Goal: Task Accomplishment & Management: Complete application form

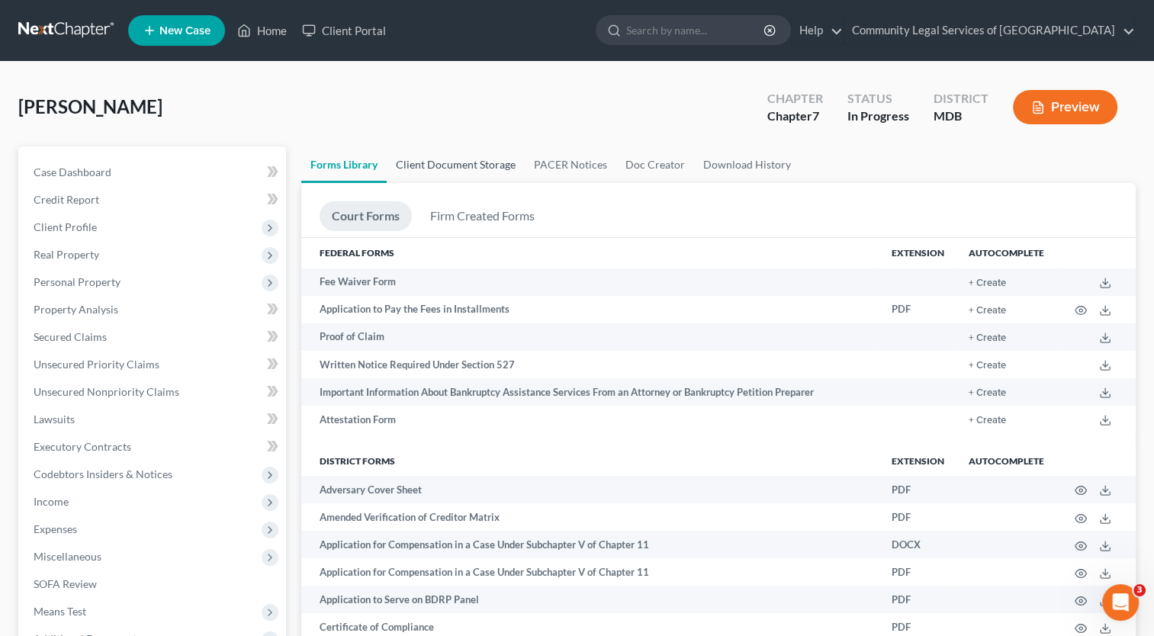
click at [483, 159] on link "Client Document Storage" at bounding box center [456, 164] width 138 height 37
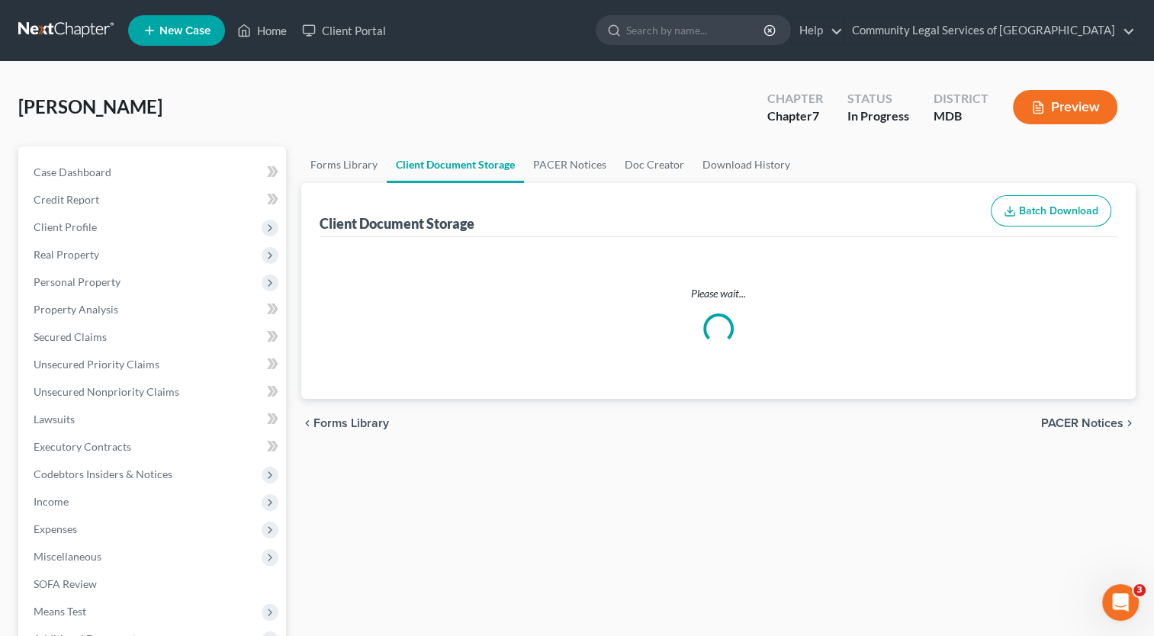
select select "14"
select select "44"
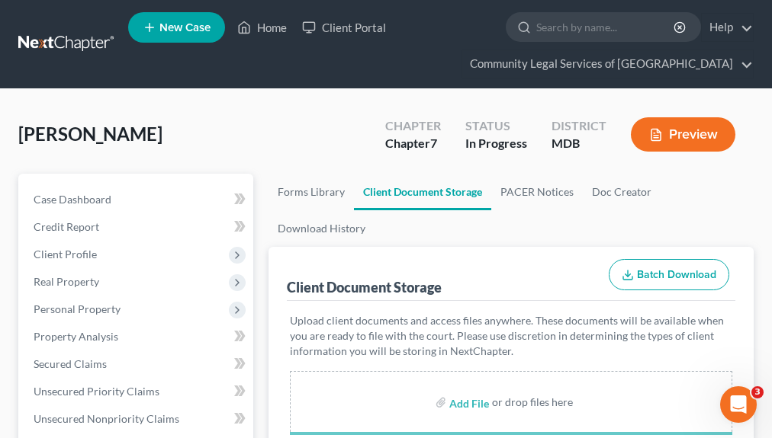
select select "14"
select select "44"
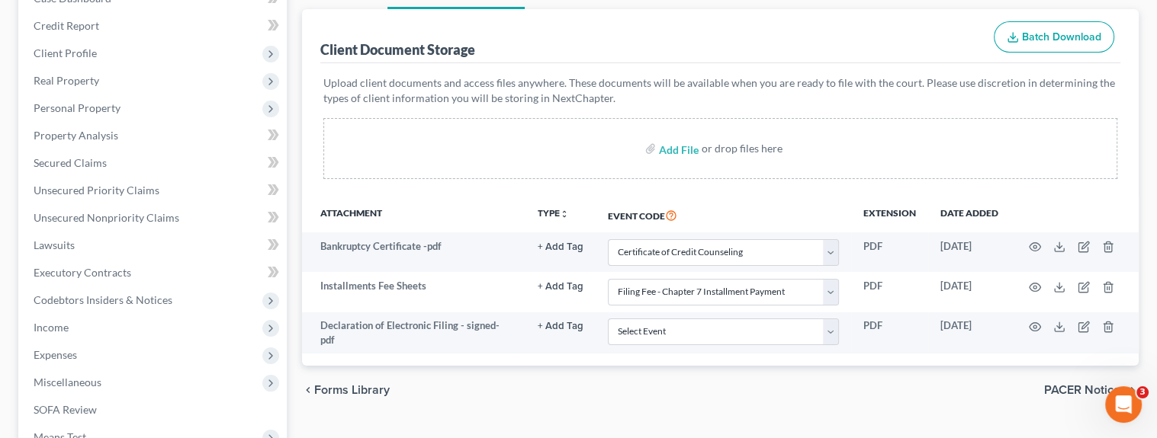
scroll to position [229, 0]
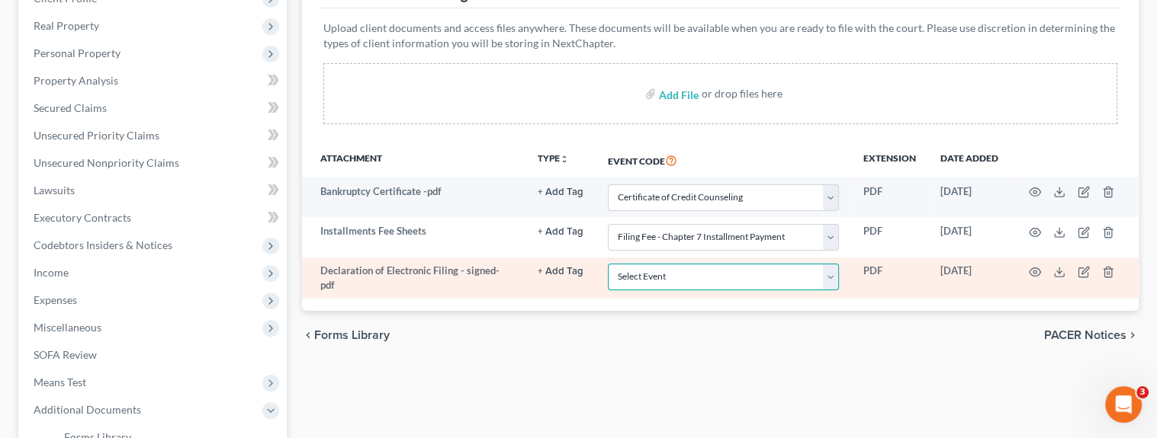
click at [689, 274] on select "Select Event Affidavit Affidavit of Adequate Protection and Lease Payments Affi…" at bounding box center [723, 277] width 231 height 27
select select "33"
click at [608, 264] on select "Select Event Affidavit Affidavit of Adequate Protection and Lease Payments Affi…" at bounding box center [723, 277] width 231 height 27
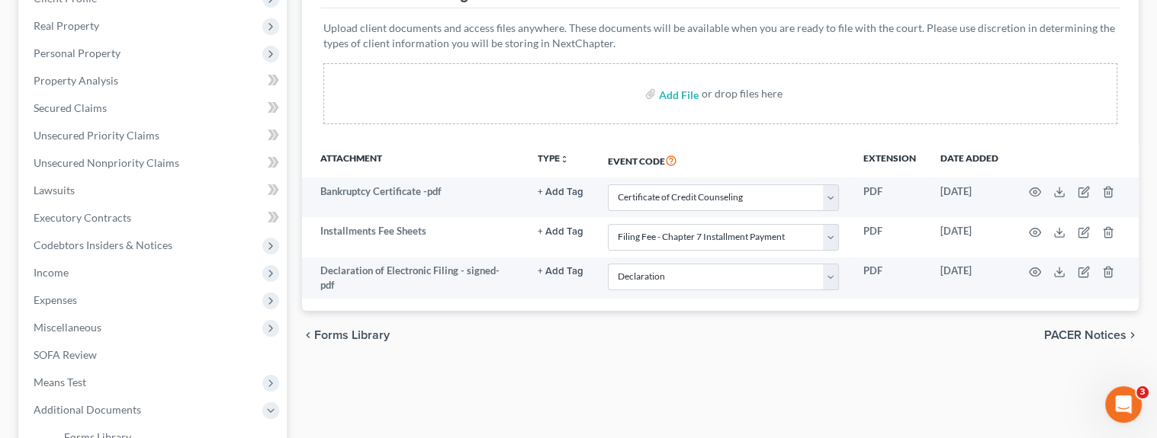
click at [538, 137] on div "Upload client documents and access files anywhere. These documents will be avai…" at bounding box center [720, 75] width 800 height 134
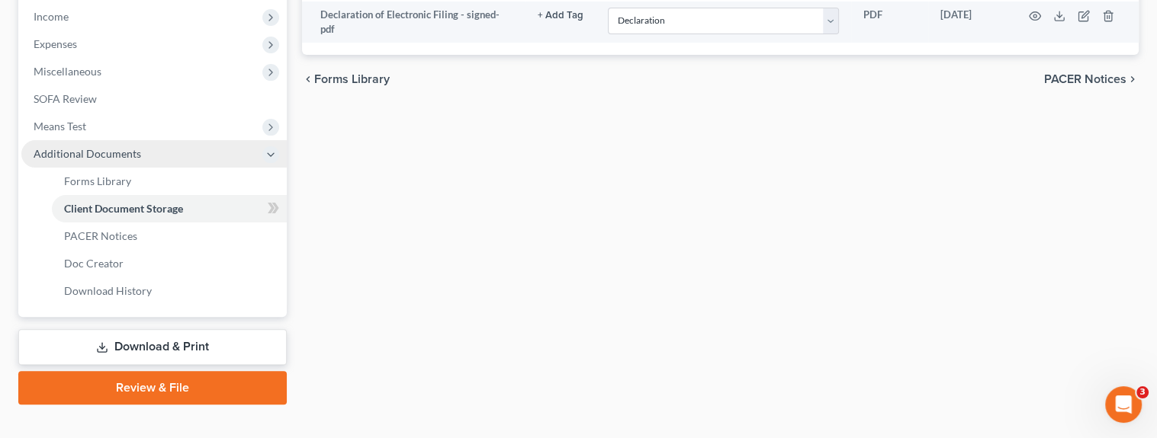
scroll to position [508, 0]
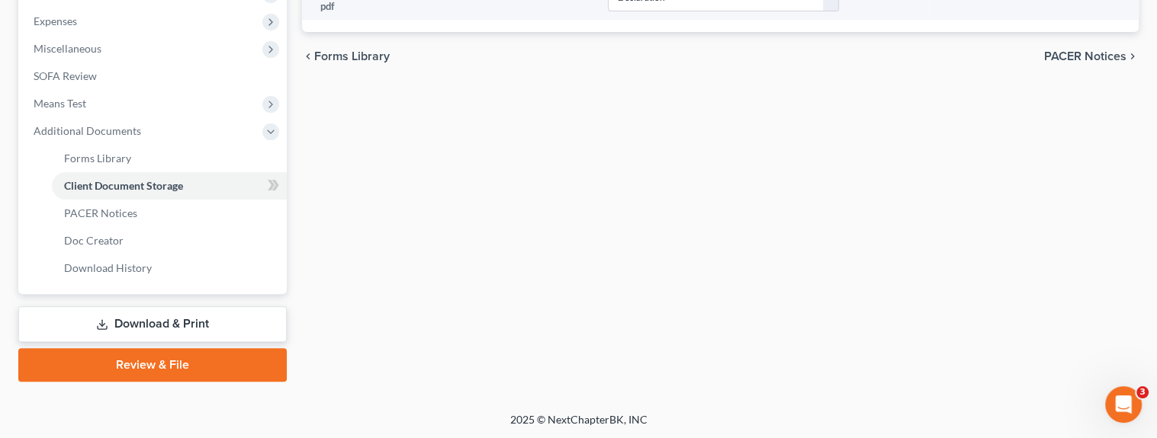
click at [156, 362] on link "Review & File" at bounding box center [152, 366] width 268 height 34
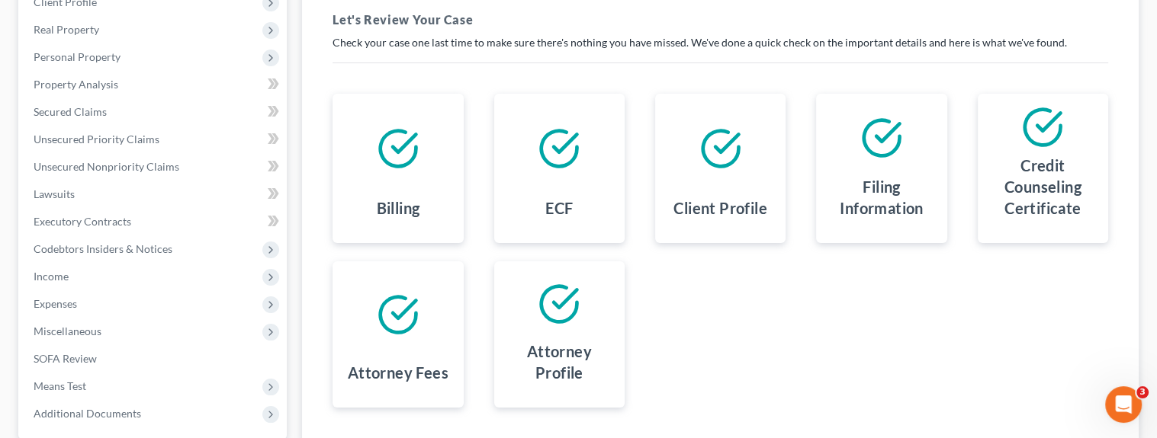
scroll to position [371, 0]
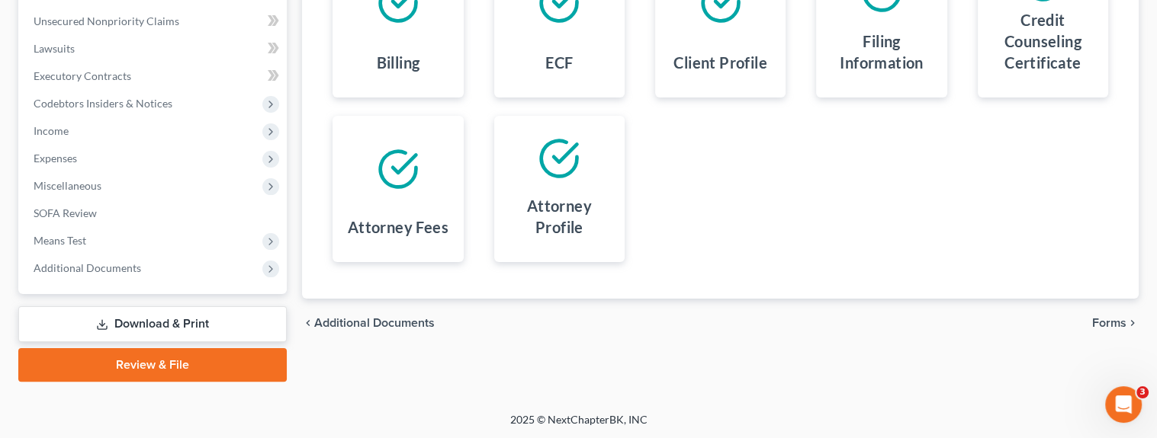
click at [150, 352] on link "Review & File" at bounding box center [152, 366] width 268 height 34
click at [1115, 324] on span "Forms" at bounding box center [1109, 323] width 34 height 12
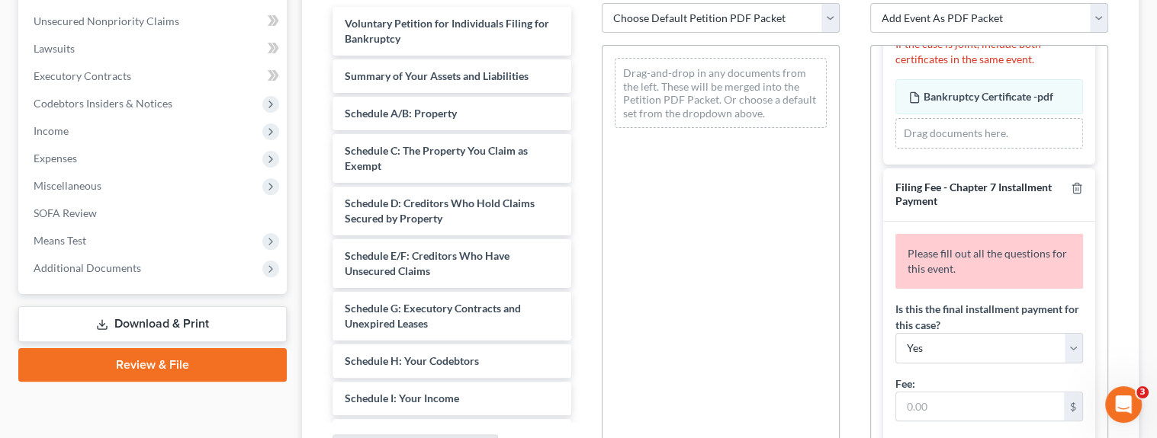
scroll to position [153, 0]
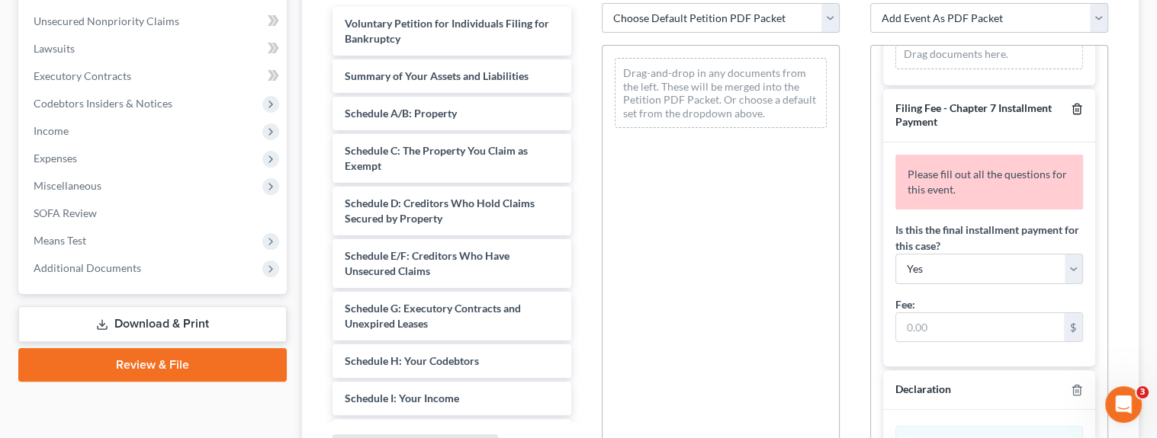
click at [1078, 108] on line "button" at bounding box center [1078, 109] width 0 height 3
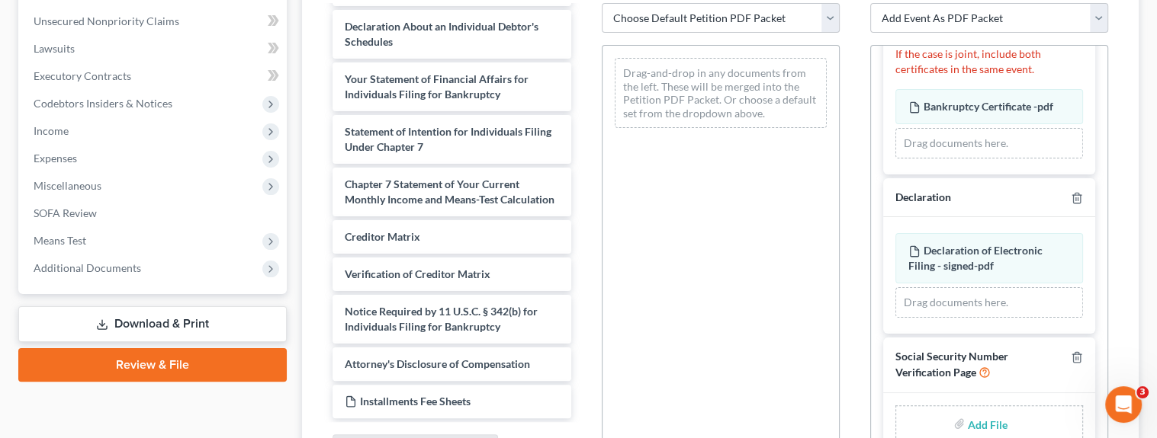
scroll to position [461, 0]
click at [746, 439] on html "Home New Case Client Portal Community Legal Services of Prince George's County …" at bounding box center [578, 115] width 1157 height 972
click at [746, 403] on div "Drag-and-drop in any documents from the left. These will be merged into the Pet…" at bounding box center [721, 254] width 238 height 419
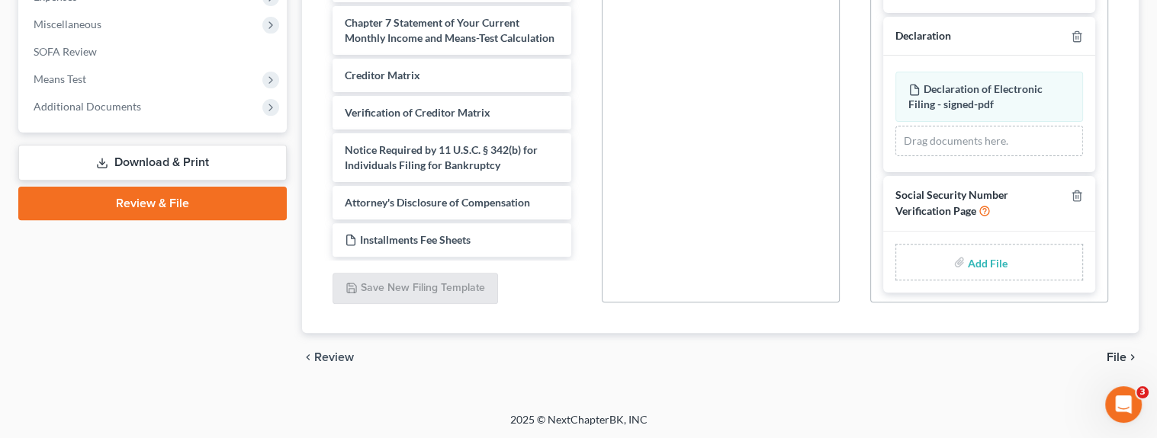
click at [968, 265] on input "file" at bounding box center [986, 262] width 37 height 27
type input "C:\fakepath\form_b121- Little.pdf"
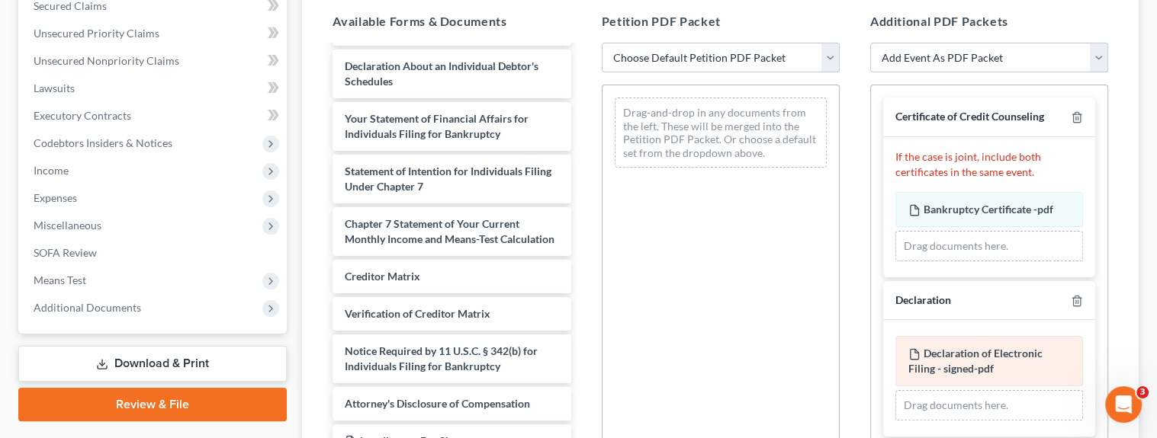
scroll to position [227, 0]
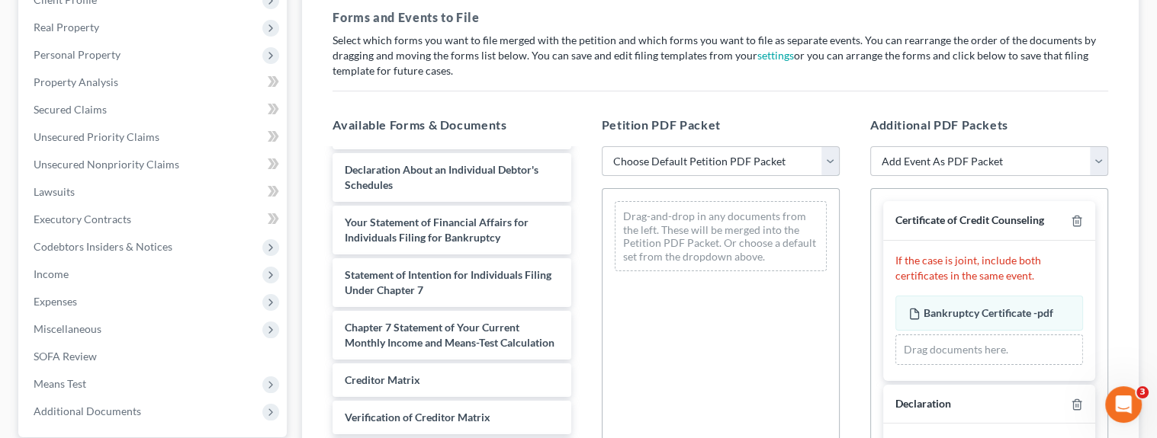
click at [824, 161] on select "Choose Default Petition PDF Packet Emergency Filing (Voluntary Petition and Cre…" at bounding box center [721, 161] width 238 height 31
select select "1"
click at [602, 146] on select "Choose Default Petition PDF Packet Emergency Filing (Voluntary Petition and Cre…" at bounding box center [721, 161] width 238 height 31
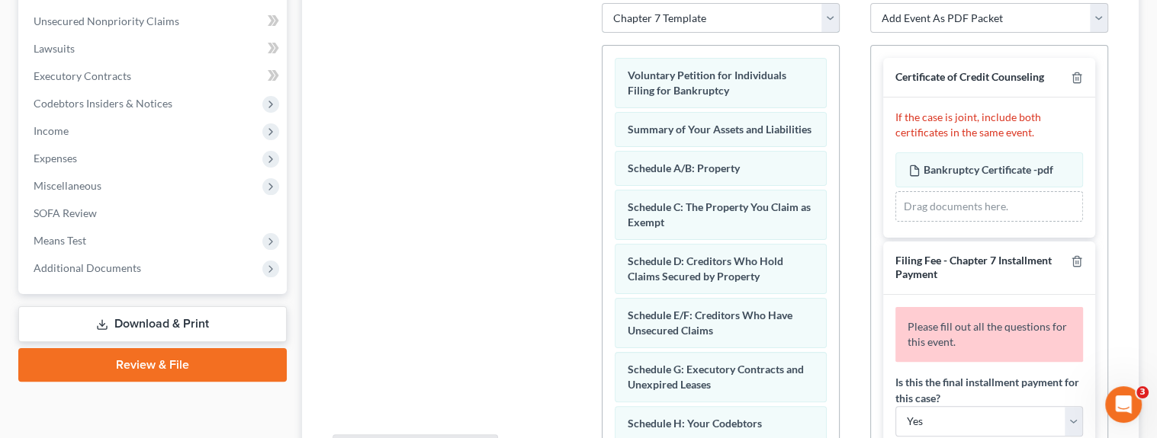
scroll to position [532, 0]
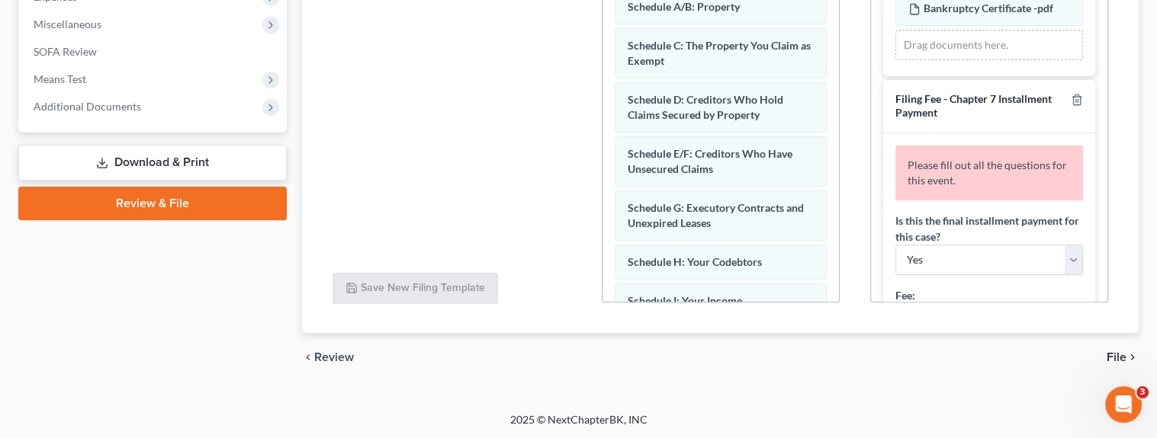
click at [1129, 352] on icon "chevron_right" at bounding box center [1132, 358] width 12 height 12
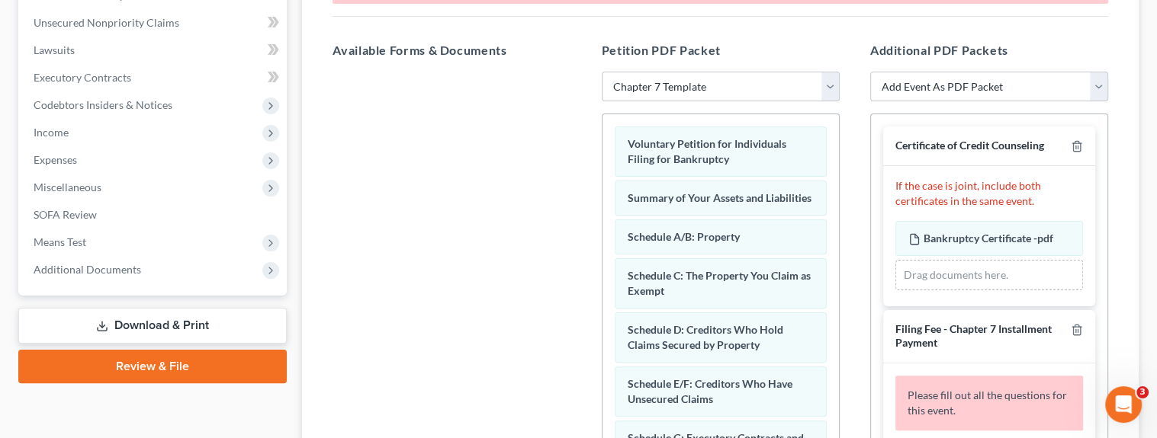
scroll to position [304, 0]
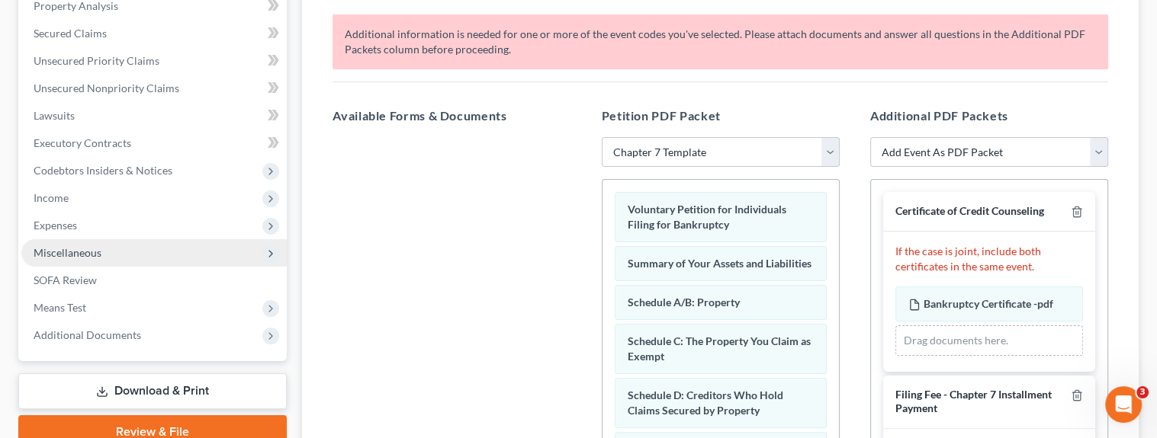
click at [204, 250] on span "Miscellaneous" at bounding box center [153, 252] width 265 height 27
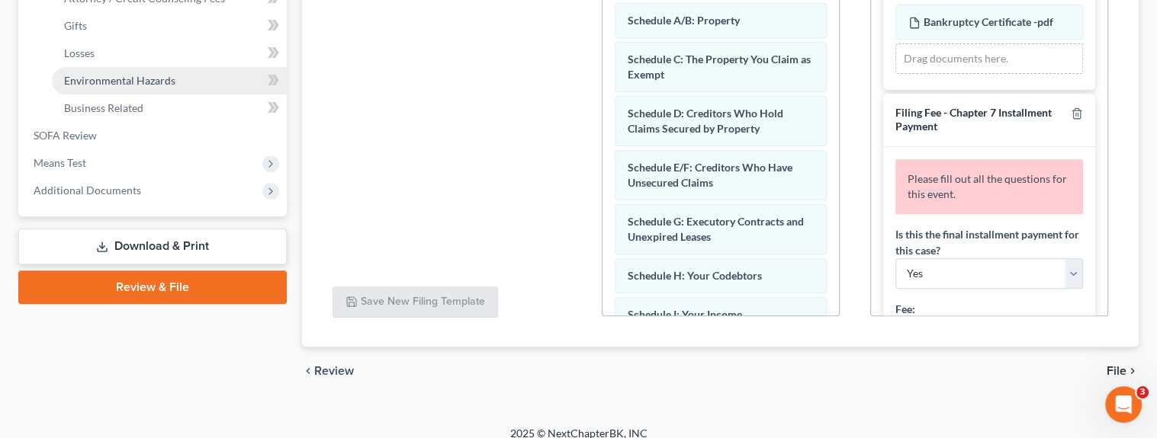
scroll to position [599, 0]
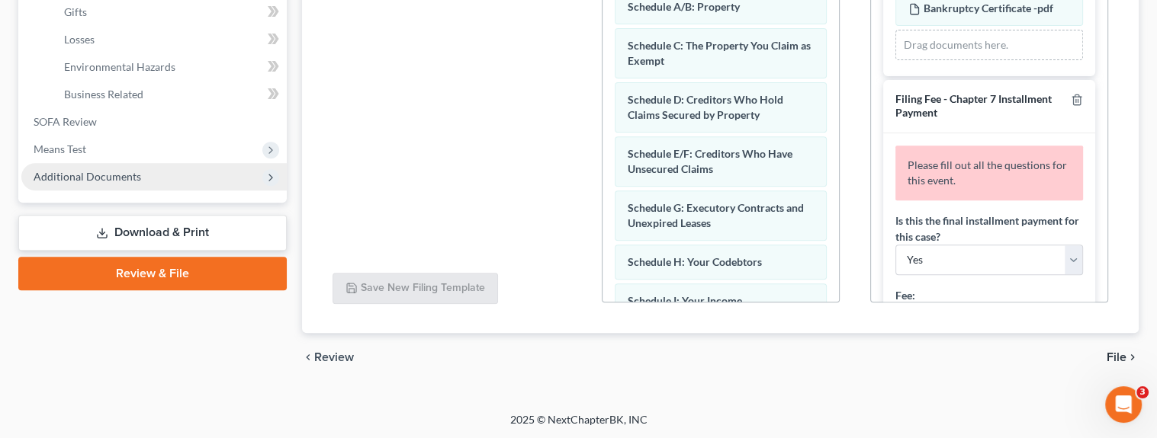
click at [198, 177] on span "Additional Documents" at bounding box center [153, 176] width 265 height 27
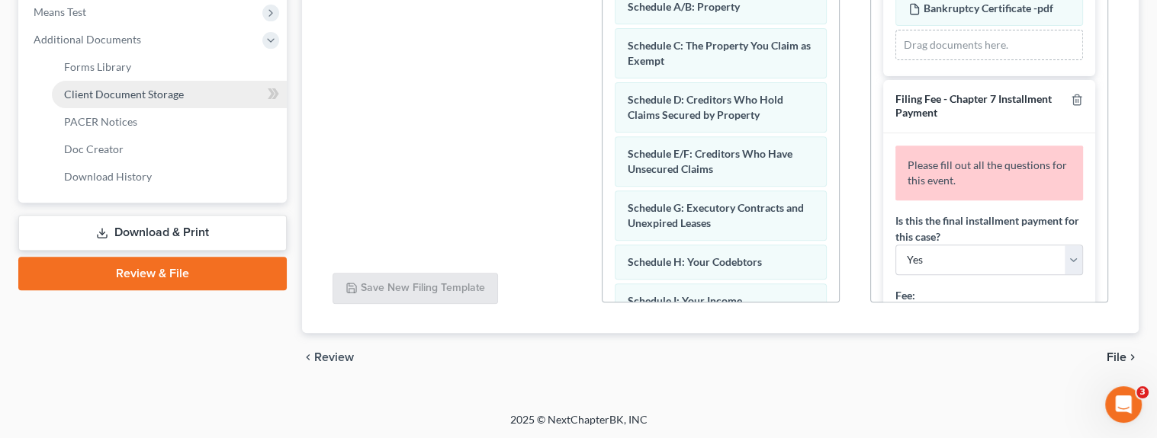
click at [199, 88] on link "Client Document Storage" at bounding box center [169, 94] width 235 height 27
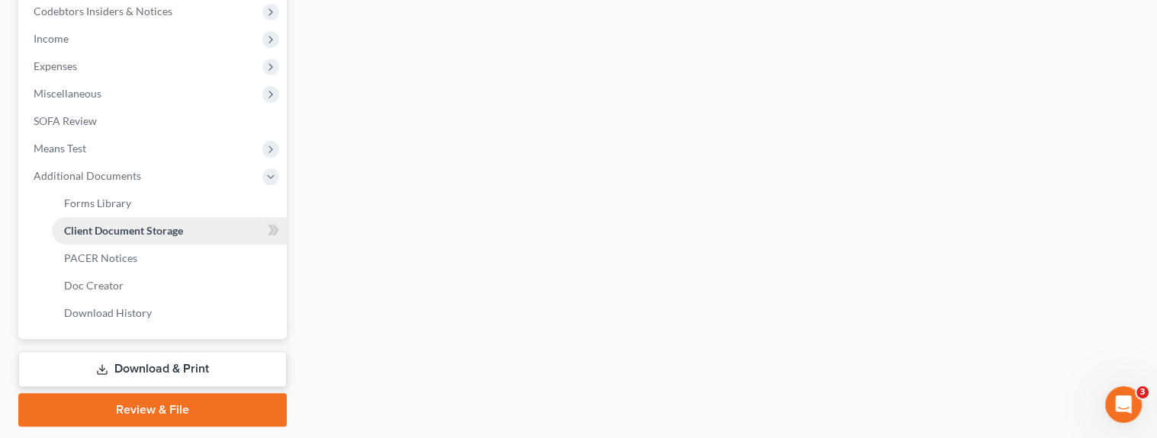
select select "14"
select select "44"
select select "33"
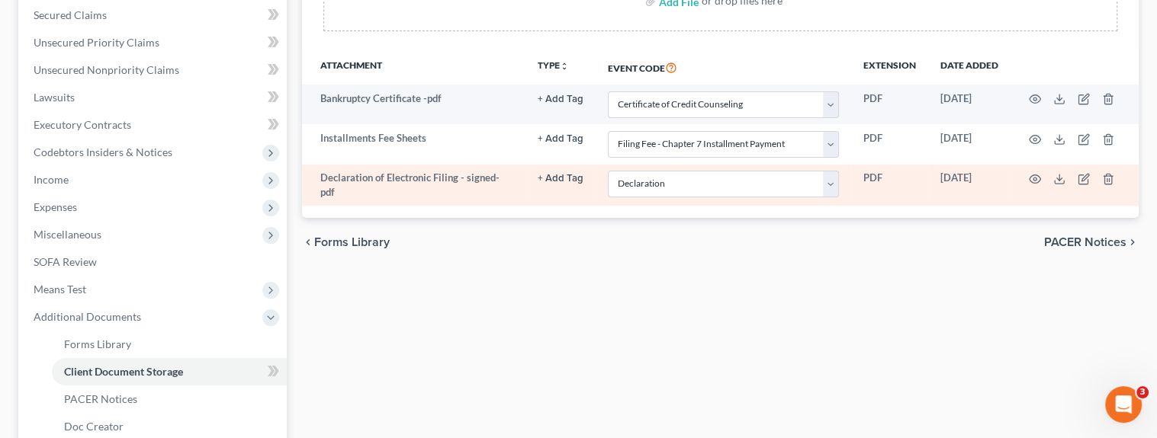
scroll to position [305, 0]
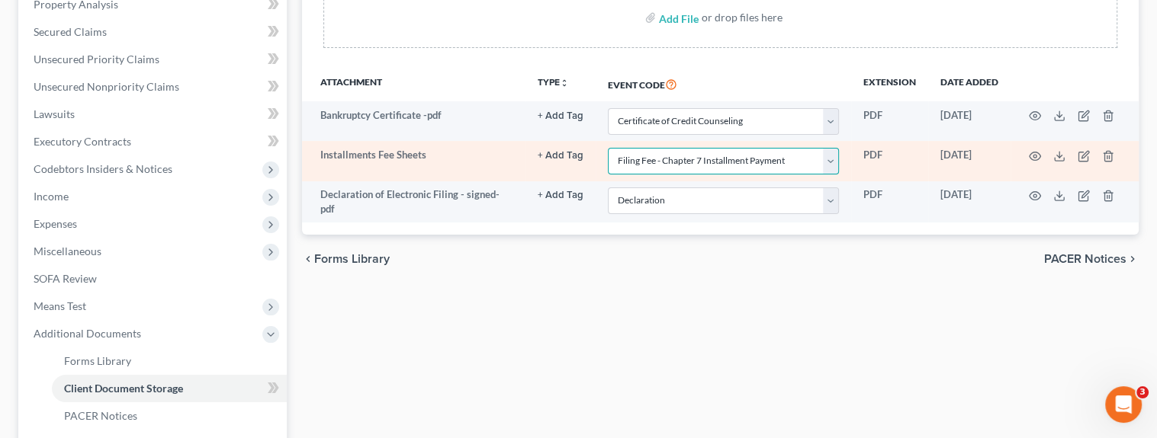
click at [837, 167] on select "Select Event Affidavit Affidavit of Adequate Protection and Lease Payments Affi…" at bounding box center [723, 161] width 231 height 27
select select "59"
click at [608, 148] on select "Select Event Affidavit Affidavit of Adequate Protection and Lease Payments Affi…" at bounding box center [723, 161] width 231 height 27
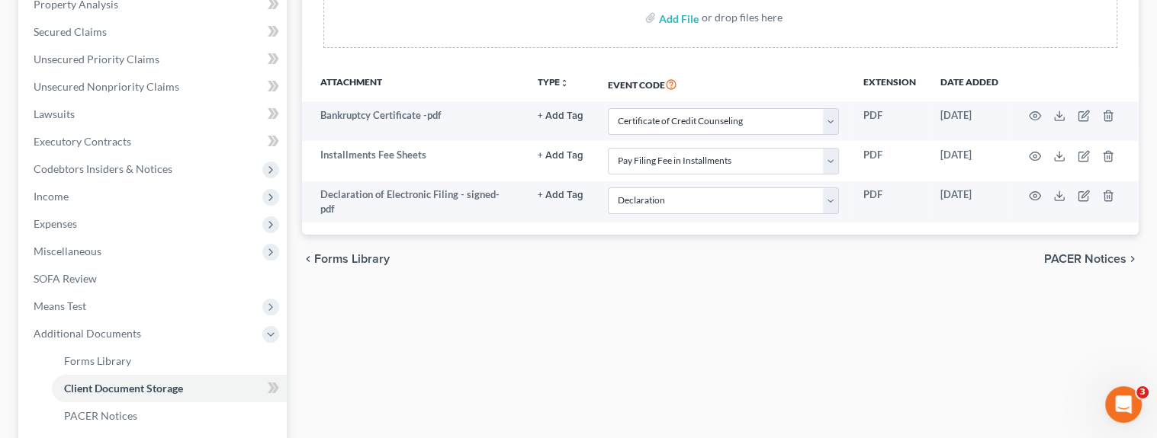
click at [665, 318] on div "Forms Library Client Document Storage PACER Notices Doc Creator Download Histor…" at bounding box center [720, 213] width 852 height 744
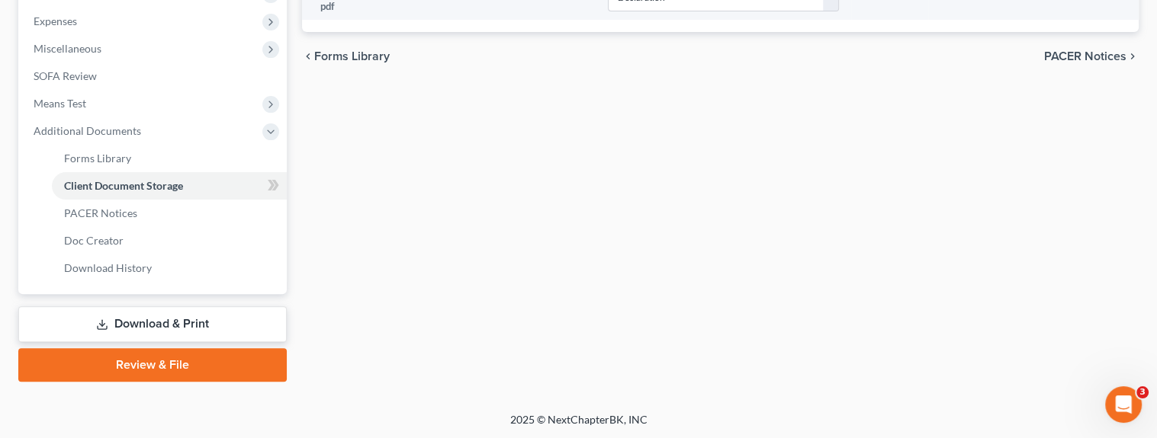
click at [134, 360] on link "Review & File" at bounding box center [152, 366] width 268 height 34
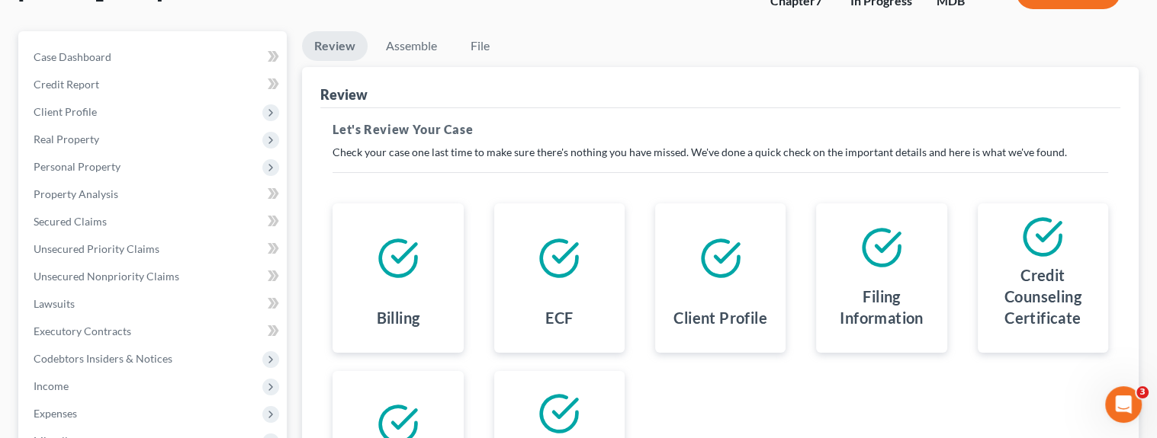
scroll to position [371, 0]
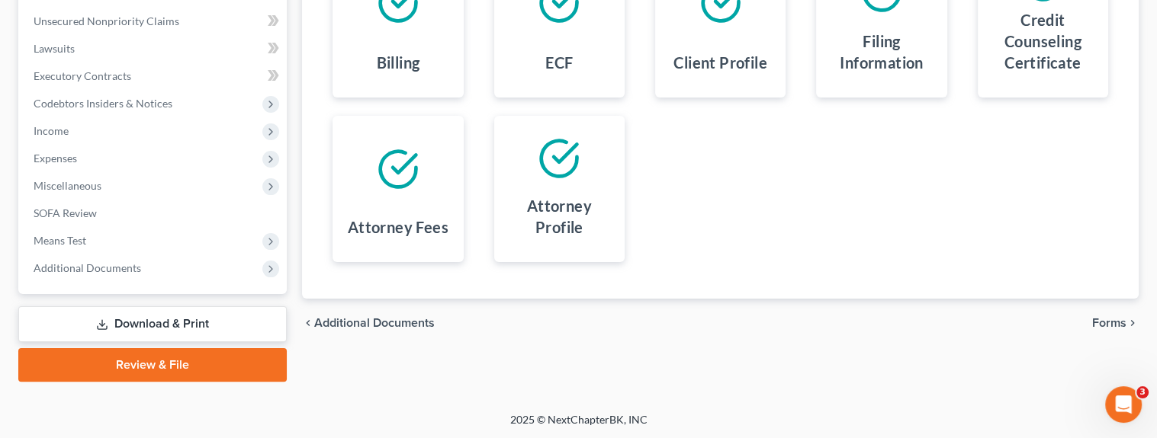
click at [1116, 323] on span "Forms" at bounding box center [1109, 323] width 34 height 12
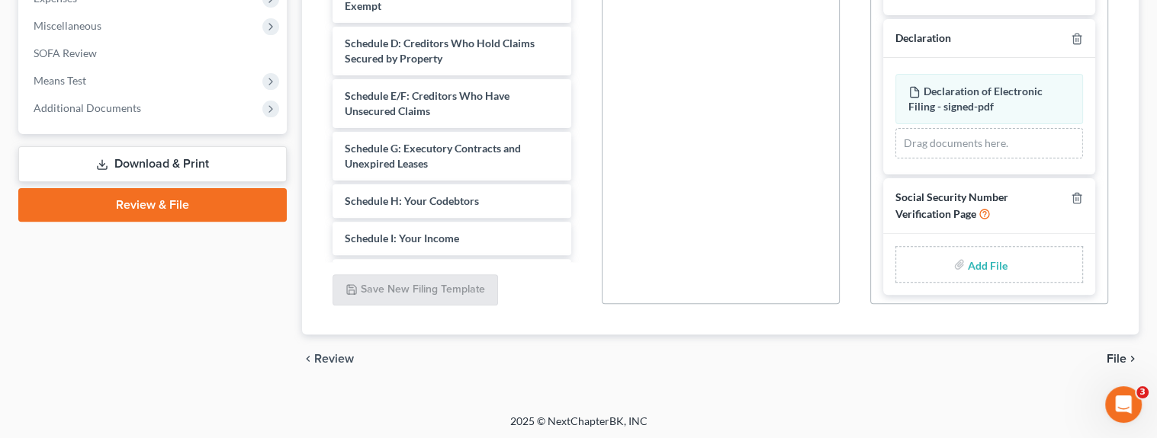
scroll to position [532, 0]
click at [978, 255] on input "file" at bounding box center [986, 262] width 37 height 27
type input "C:\fakepath\form_b121- Little.pdf"
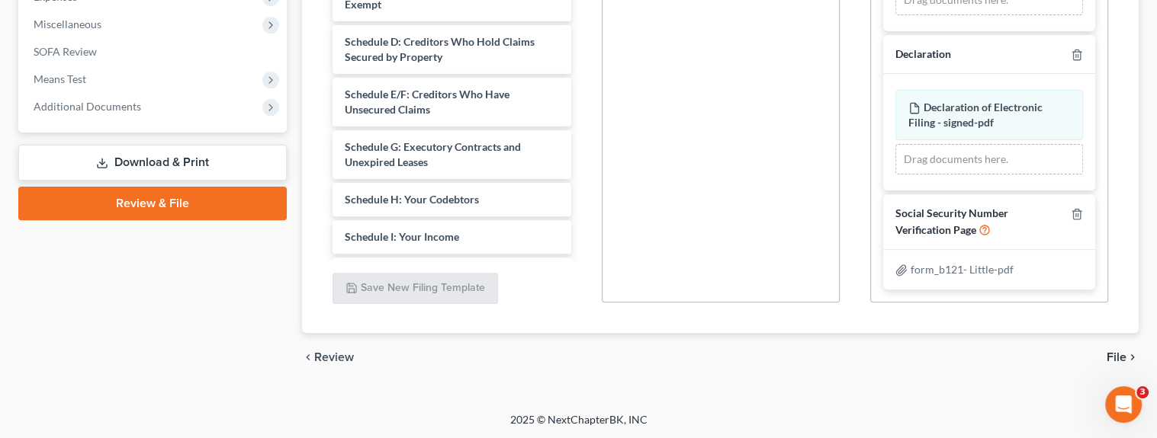
scroll to position [185, 0]
click at [1113, 352] on span "File" at bounding box center [1117, 358] width 20 height 12
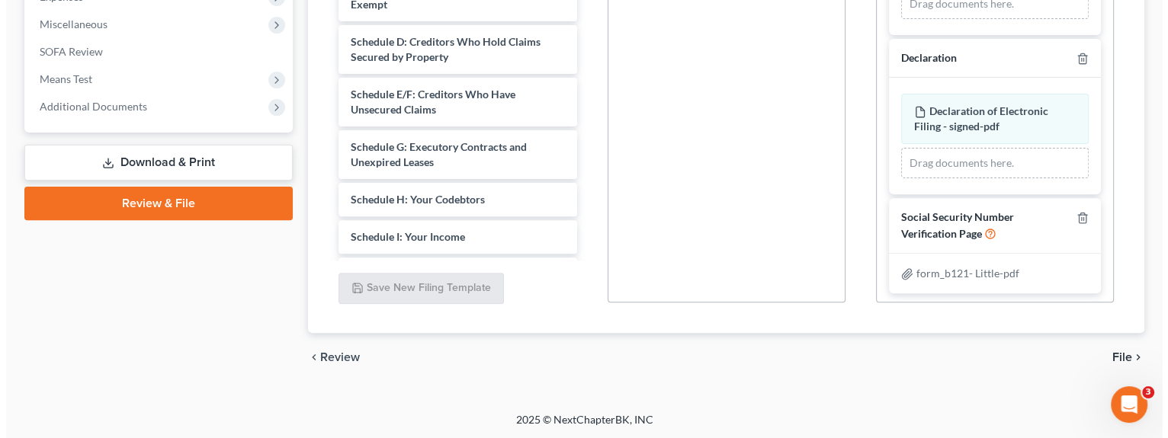
scroll to position [371, 0]
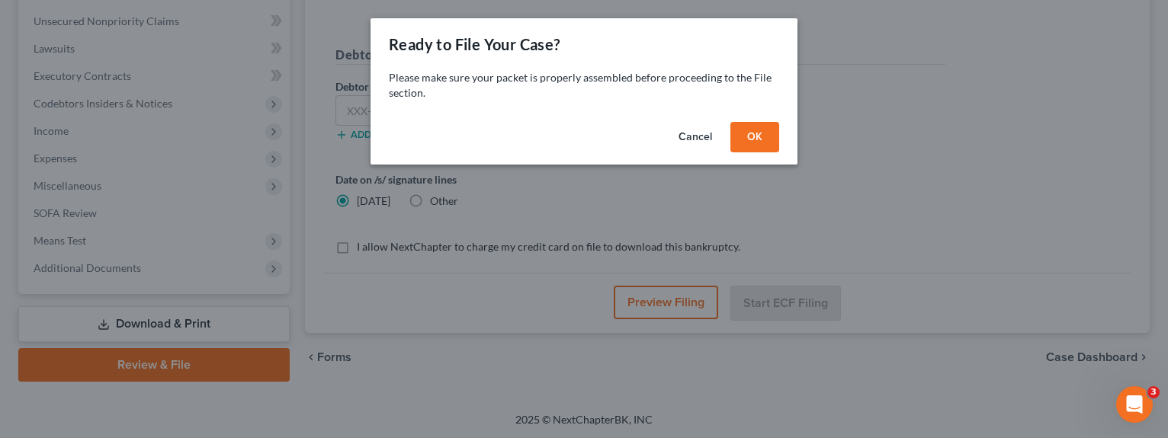
click at [757, 131] on button "OK" at bounding box center [755, 137] width 49 height 31
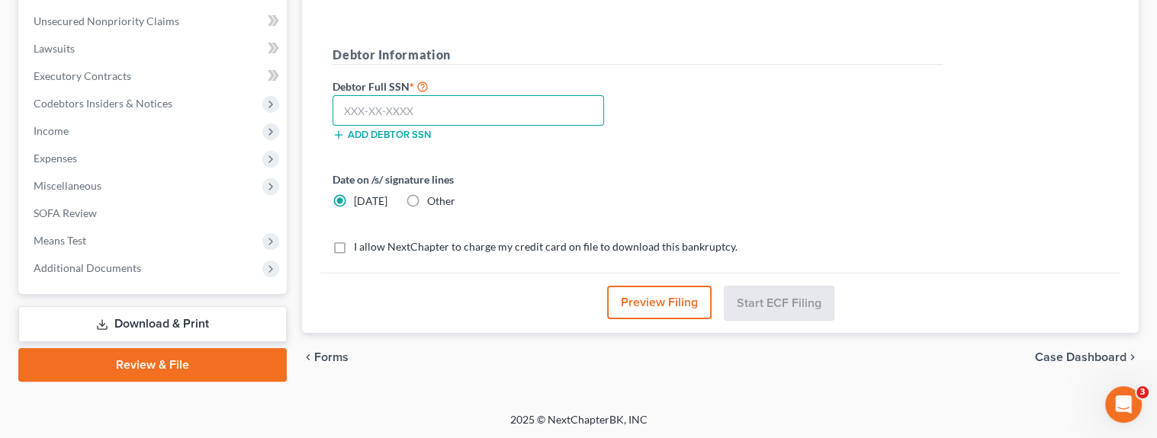
click at [464, 105] on input "text" at bounding box center [467, 110] width 271 height 31
drag, startPoint x: 464, startPoint y: 105, endPoint x: 448, endPoint y: 105, distance: 16.0
click at [448, 105] on input "text" at bounding box center [467, 110] width 271 height 31
paste input "578-94-9363"
type input "578-94-9363"
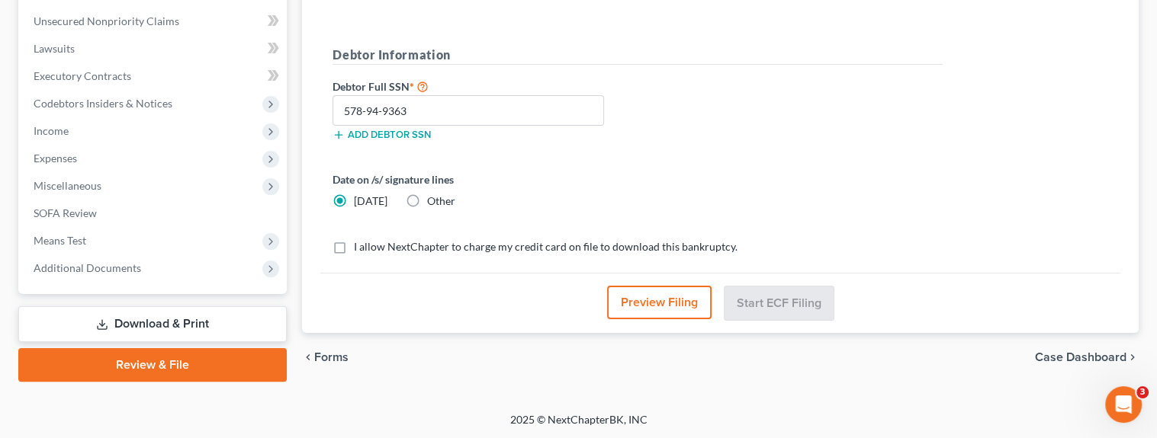
click at [536, 244] on span "I allow NextChapter to charge my credit card on file to download this bankruptc…" at bounding box center [546, 246] width 384 height 13
click at [370, 244] on input "I allow NextChapter to charge my credit card on file to download this bankruptc…" at bounding box center [365, 244] width 10 height 10
checkbox input "true"
click at [643, 298] on button "Preview Filing" at bounding box center [659, 303] width 104 height 34
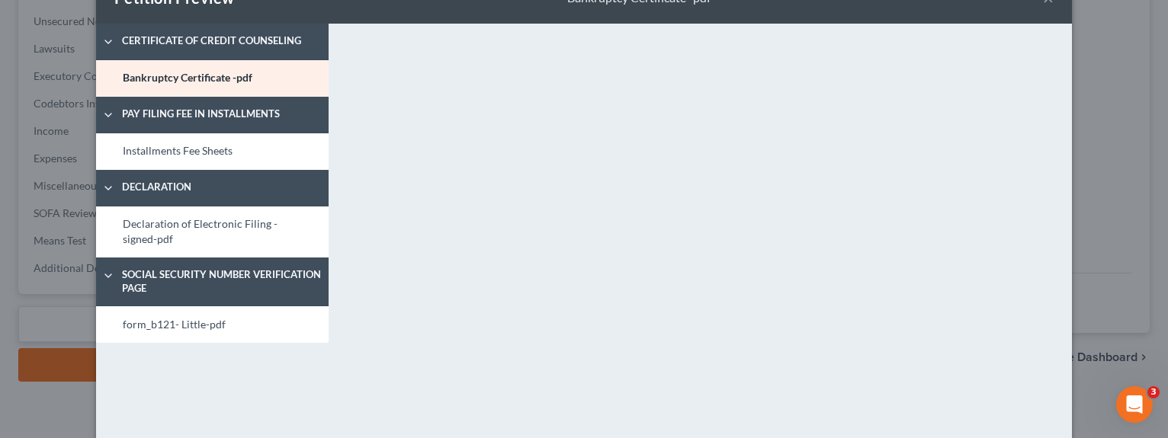
scroll to position [0, 0]
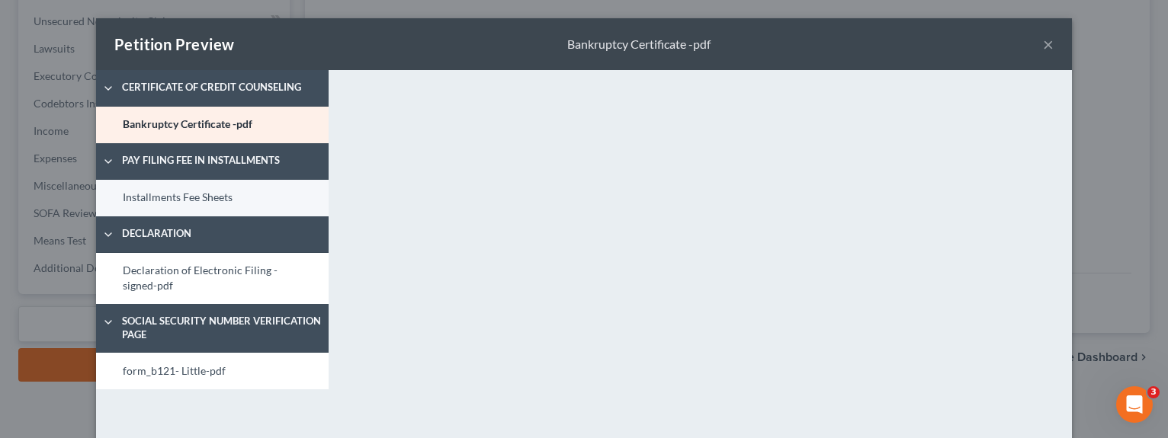
click at [257, 201] on link "Installments Fee Sheets" at bounding box center [212, 198] width 233 height 37
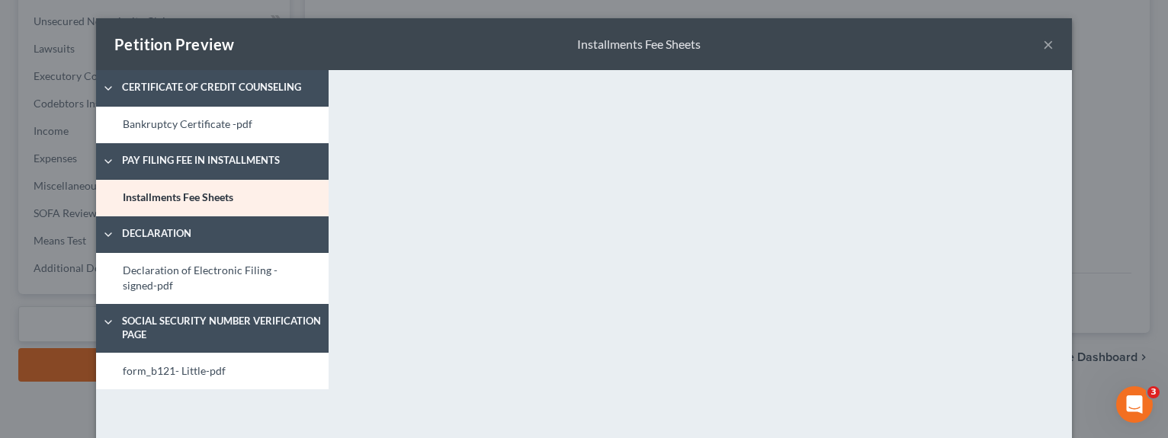
click at [1043, 43] on button "×" at bounding box center [1048, 44] width 11 height 18
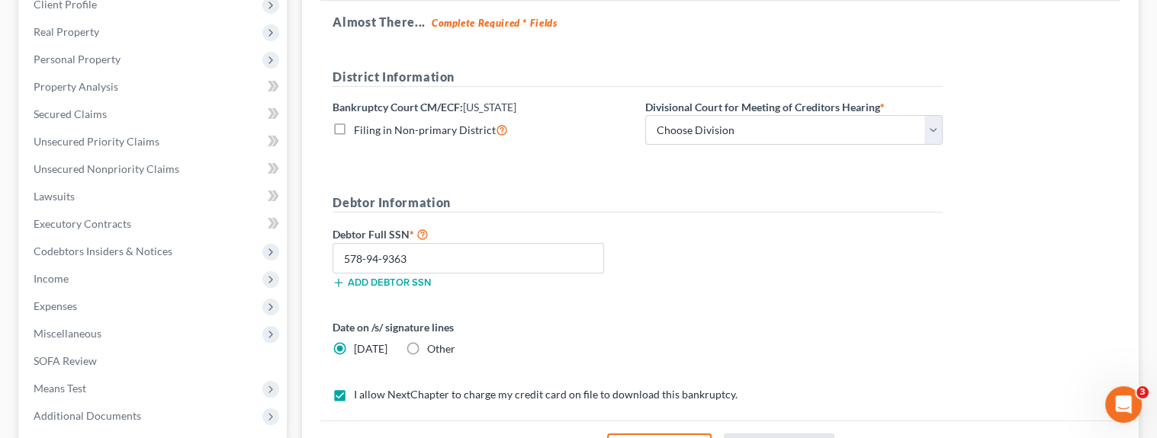
scroll to position [371, 0]
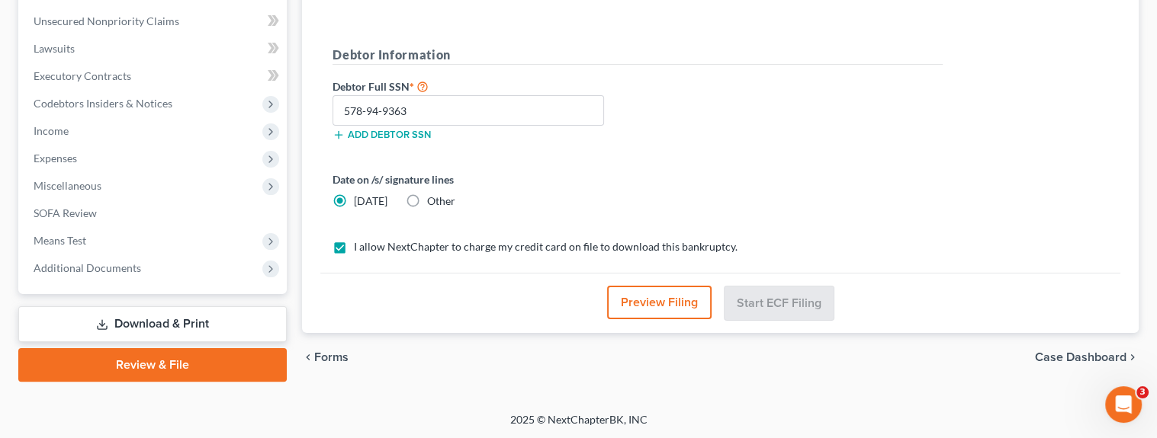
click at [332, 358] on span "Forms" at bounding box center [331, 358] width 34 height 12
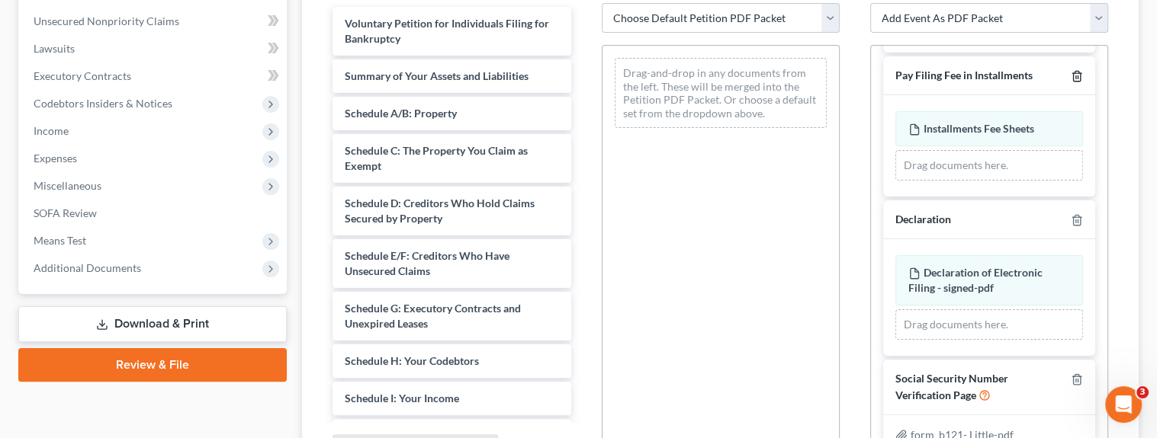
click at [1073, 73] on icon "button" at bounding box center [1076, 76] width 7 height 10
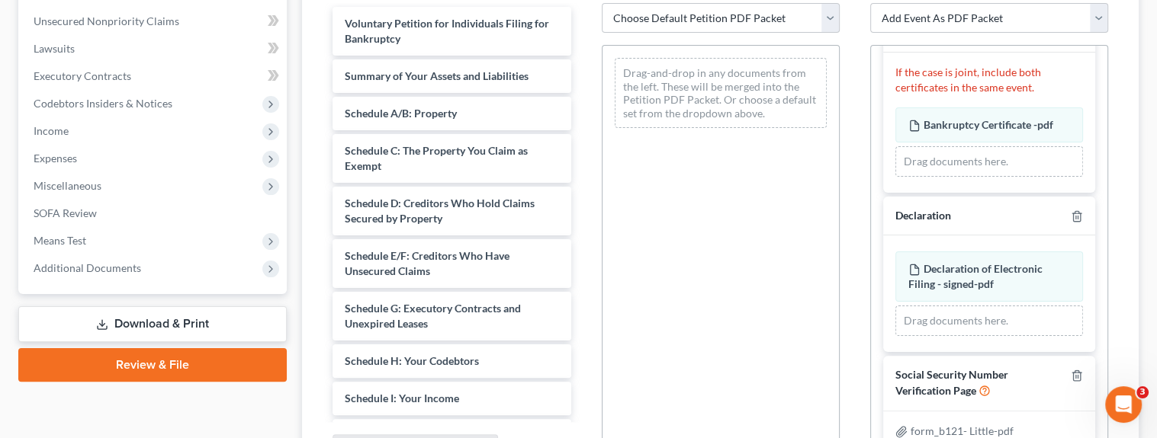
scroll to position [42, 0]
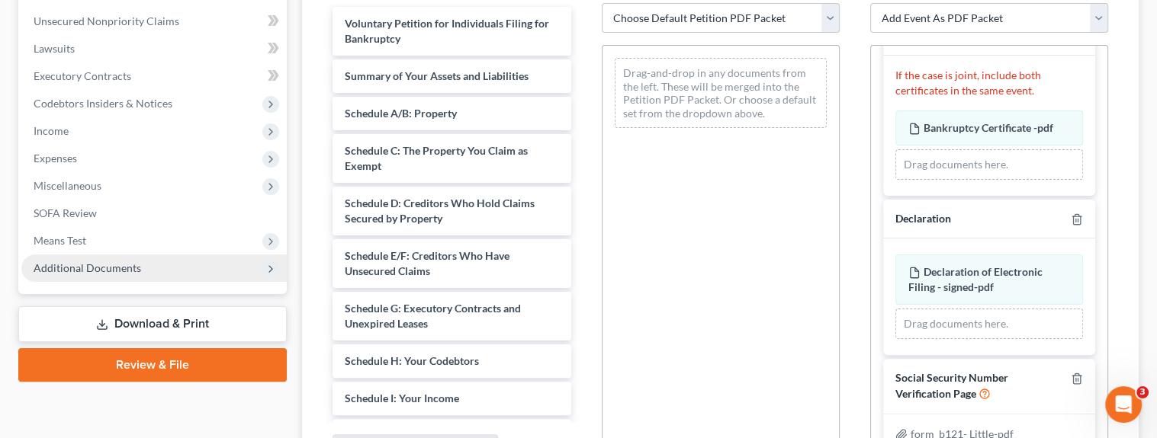
click at [195, 270] on span "Additional Documents" at bounding box center [153, 268] width 265 height 27
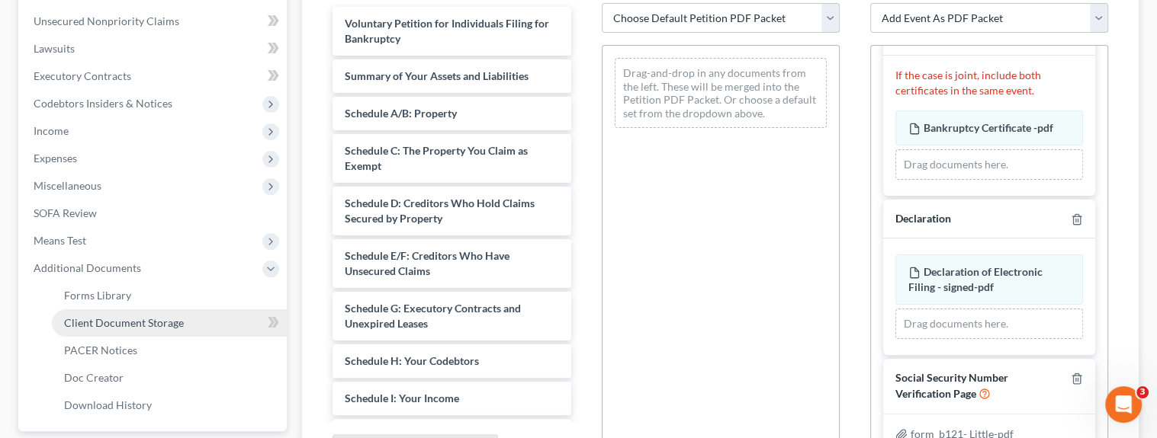
click at [214, 320] on link "Client Document Storage" at bounding box center [169, 323] width 235 height 27
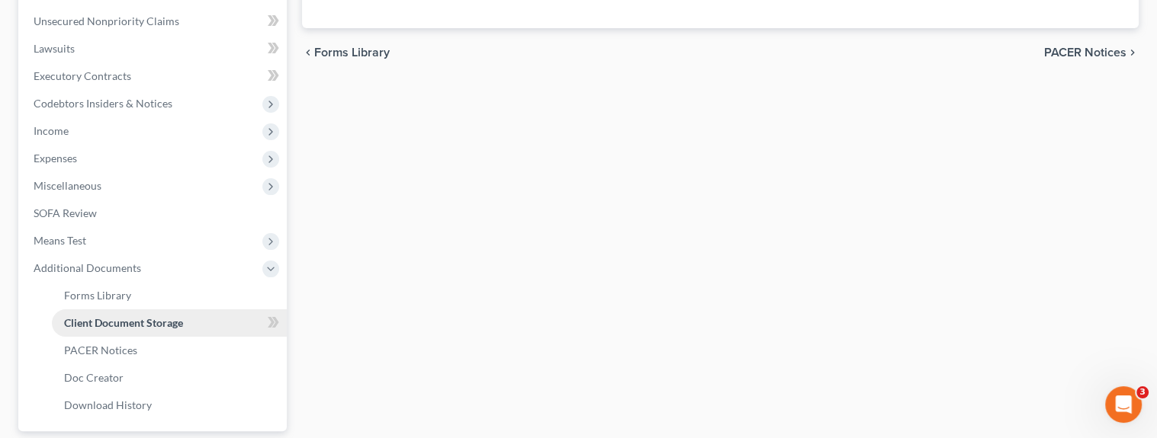
scroll to position [310, 0]
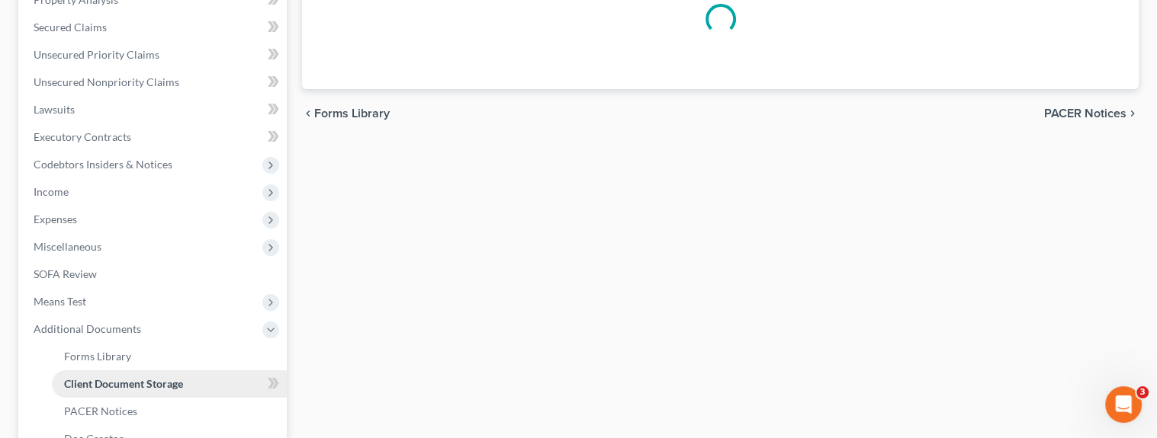
select select "14"
select select "59"
select select "33"
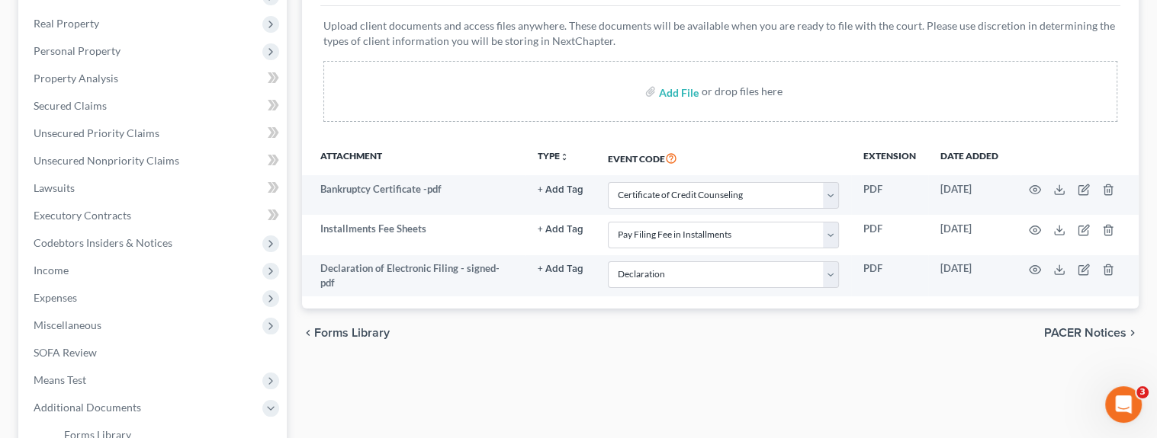
scroll to position [229, 0]
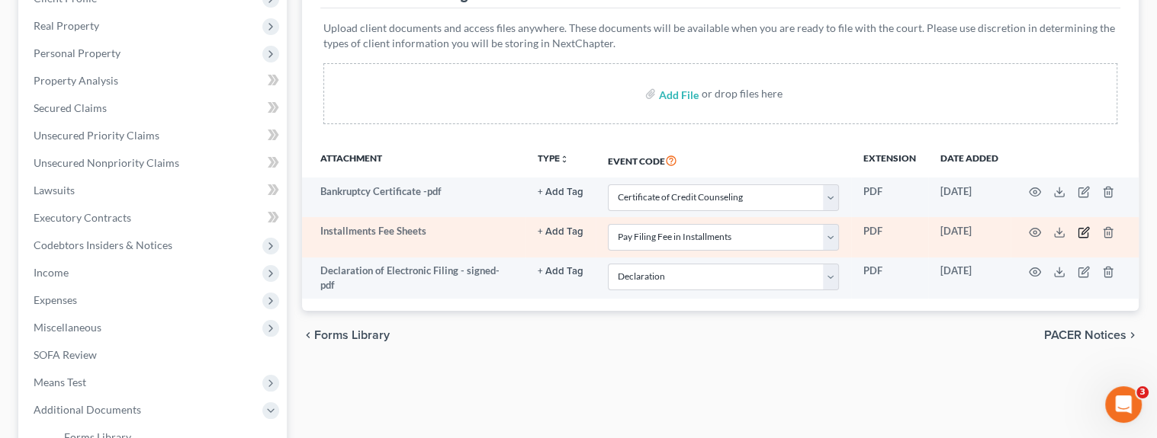
click at [1084, 232] on icon "button" at bounding box center [1084, 230] width 7 height 7
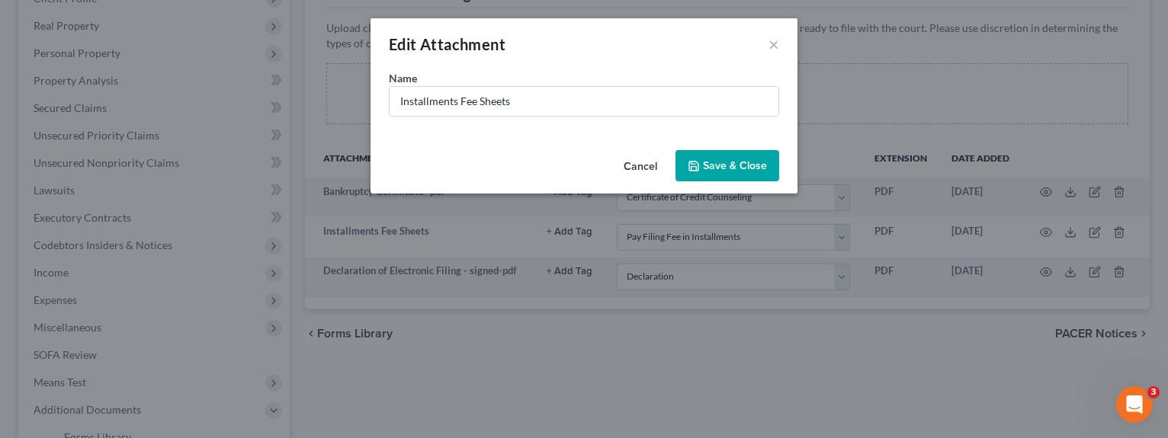
click at [651, 164] on button "Cancel" at bounding box center [641, 167] width 58 height 31
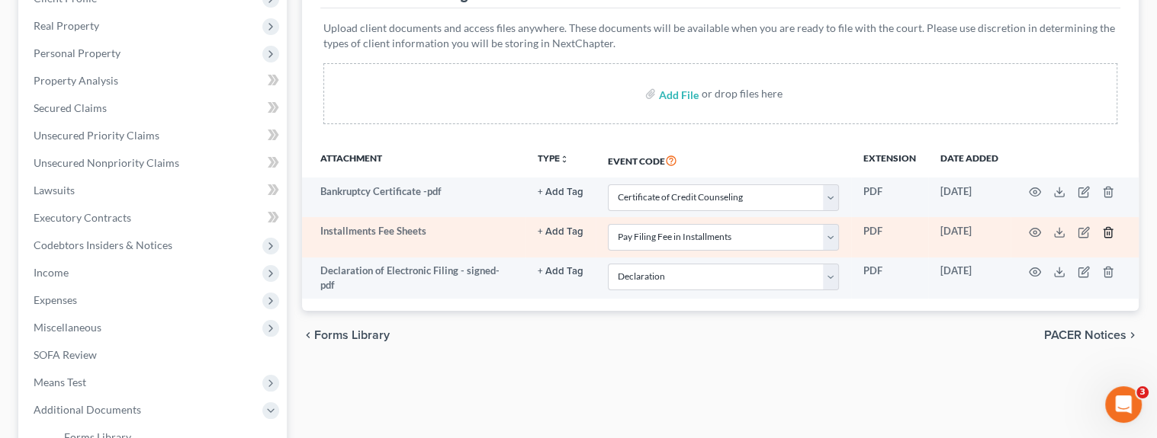
click at [1109, 232] on line "button" at bounding box center [1109, 233] width 0 height 3
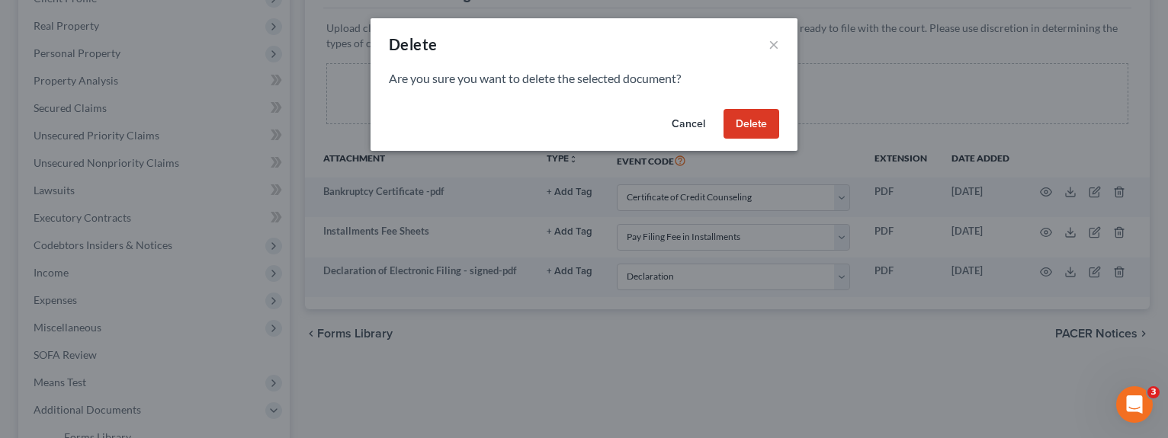
click at [743, 127] on button "Delete" at bounding box center [752, 124] width 56 height 31
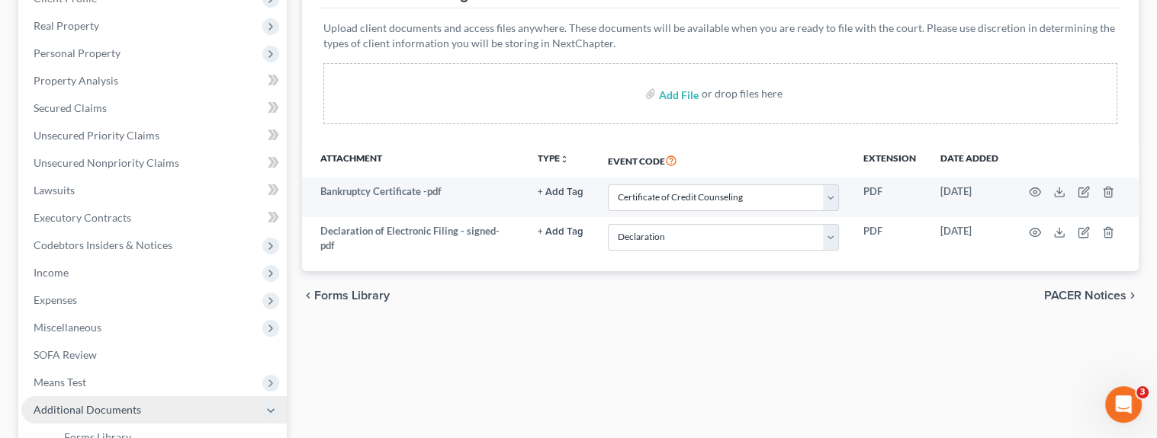
click at [250, 410] on span "Additional Documents" at bounding box center [153, 410] width 265 height 27
click at [365, 295] on span "Forms Library" at bounding box center [351, 296] width 75 height 12
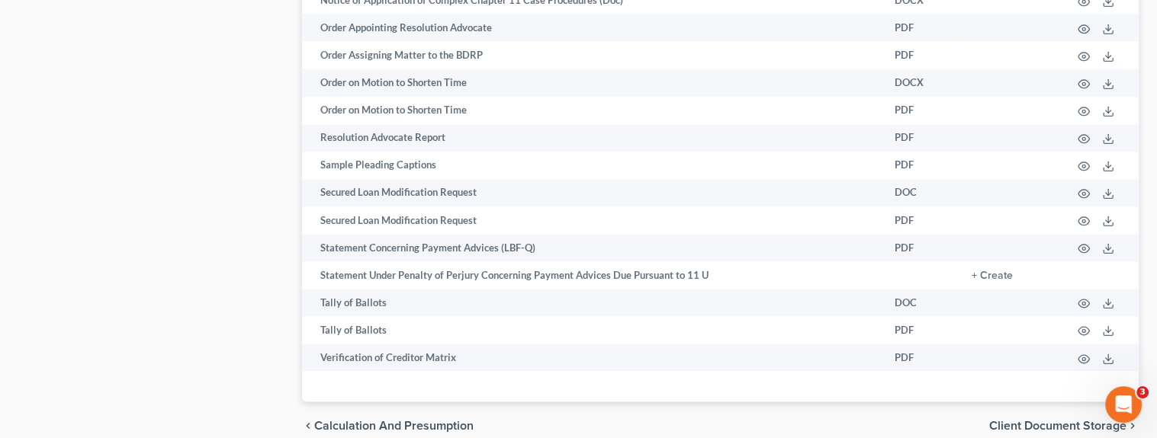
scroll to position [254, 0]
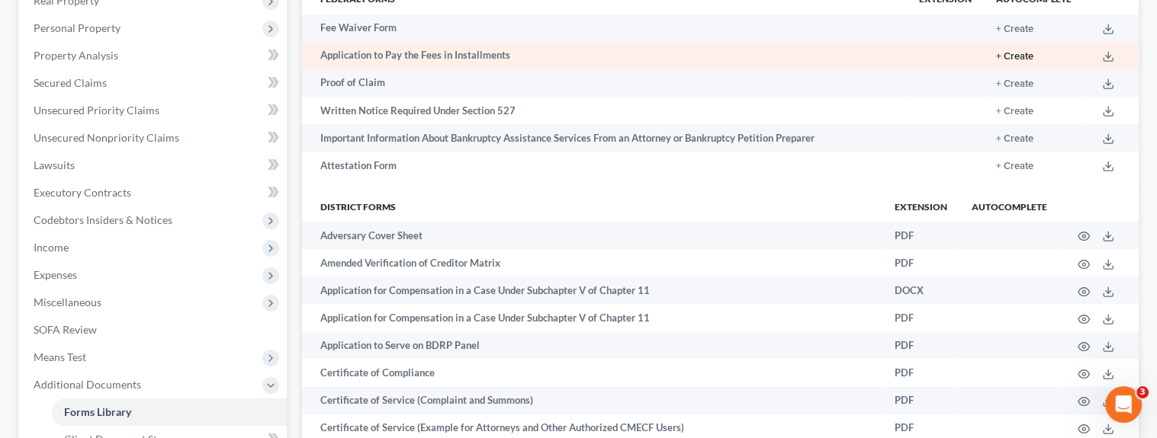
click at [1019, 55] on button "+ Create" at bounding box center [1014, 57] width 37 height 10
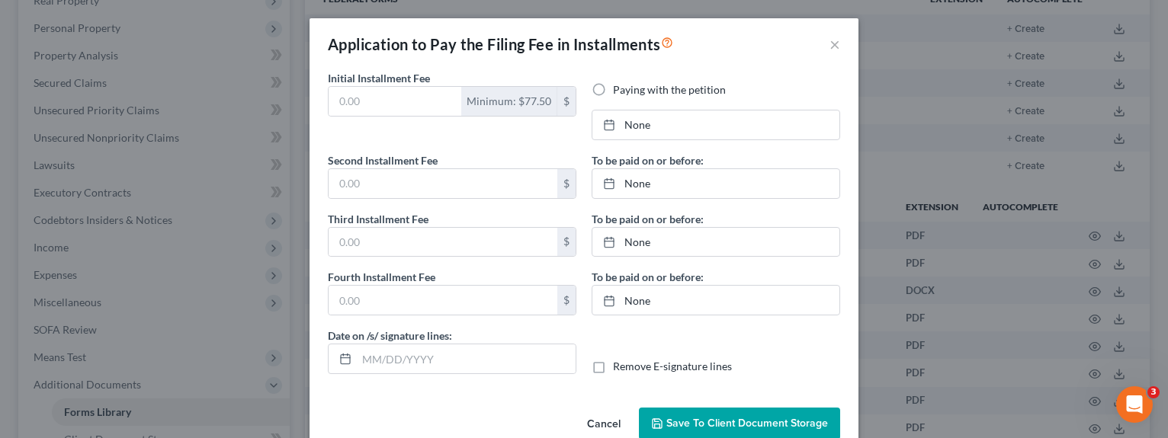
type input "84.50"
radio input "true"
type input "84.50"
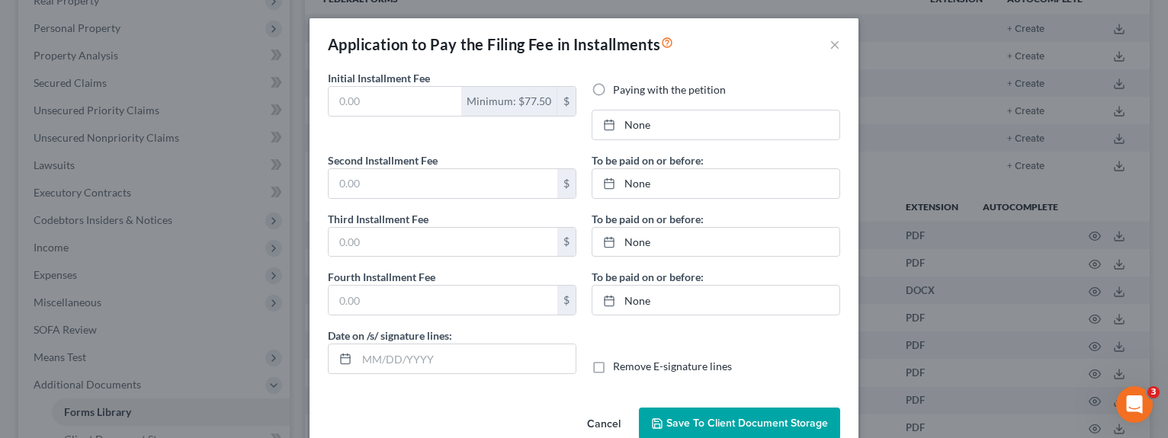
type input "10/02/2025"
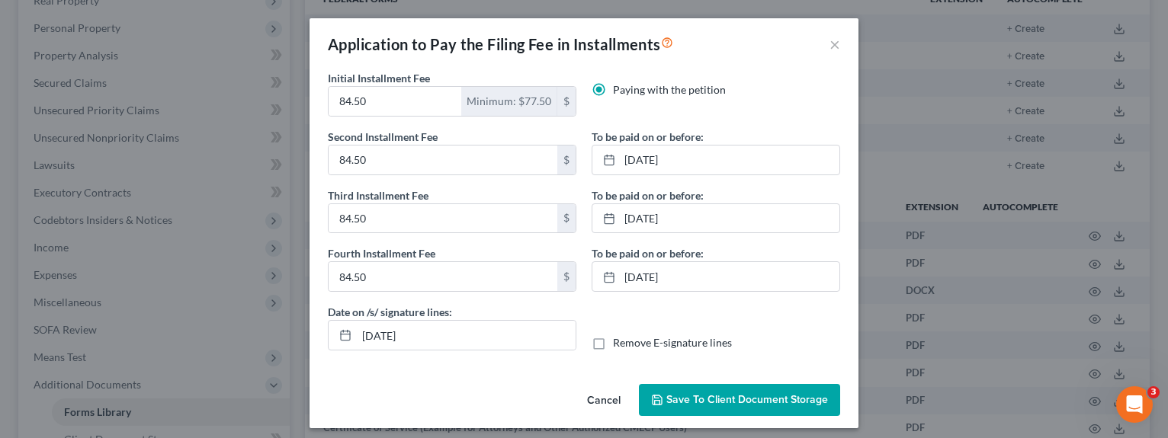
click at [613, 91] on label "Paying with the petition" at bounding box center [669, 89] width 113 height 15
click at [619, 91] on input "Paying with the petition" at bounding box center [624, 87] width 10 height 10
click at [620, 88] on label "Paying with the petition" at bounding box center [669, 89] width 113 height 15
click at [620, 88] on input "Paying with the petition" at bounding box center [624, 87] width 10 height 10
click at [613, 341] on label "Remove E-signature lines" at bounding box center [672, 343] width 119 height 15
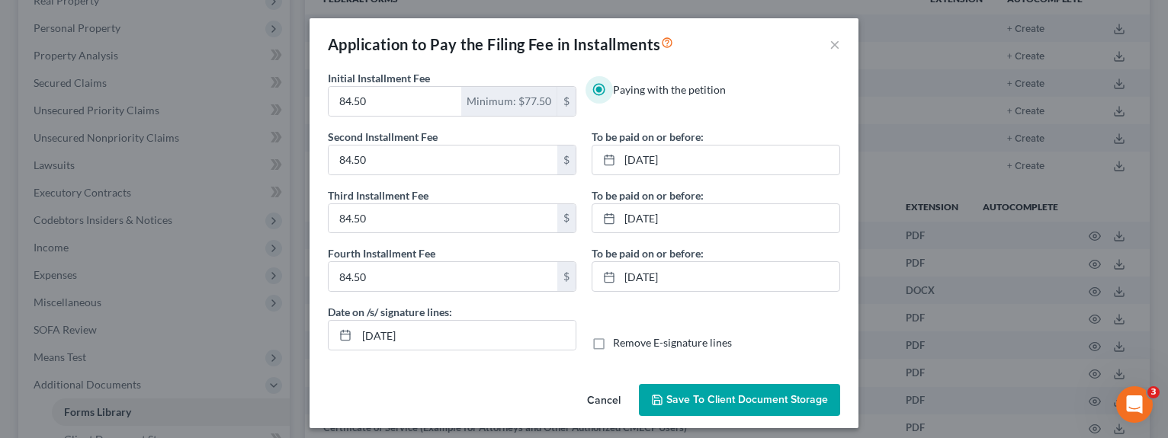
click at [619, 341] on input "Remove E-signature lines" at bounding box center [624, 341] width 10 height 10
click at [613, 341] on label "Remove E-signature lines" at bounding box center [672, 343] width 119 height 15
click at [619, 341] on input "Remove E-signature lines" at bounding box center [624, 341] width 10 height 10
checkbox input "false"
click at [674, 391] on button "Save to Client Document Storage" at bounding box center [739, 400] width 201 height 32
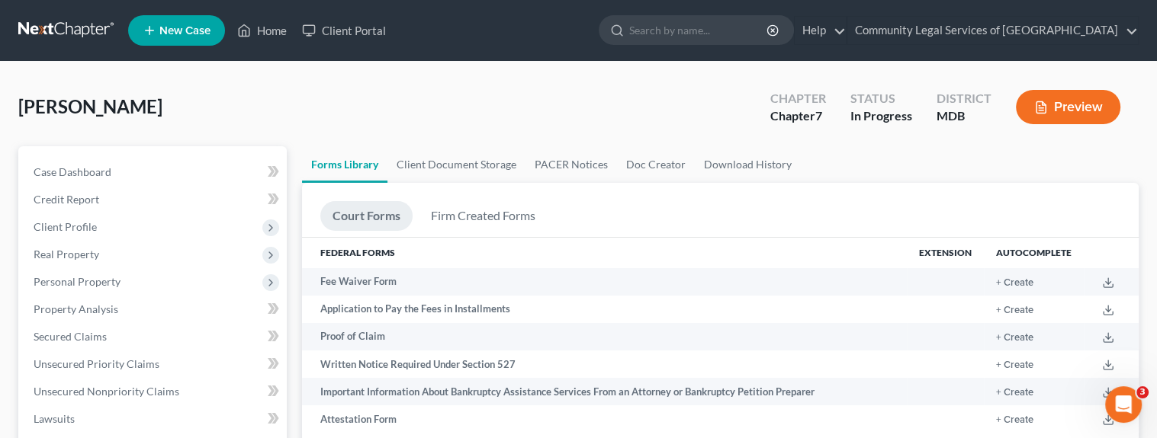
scroll to position [458, 0]
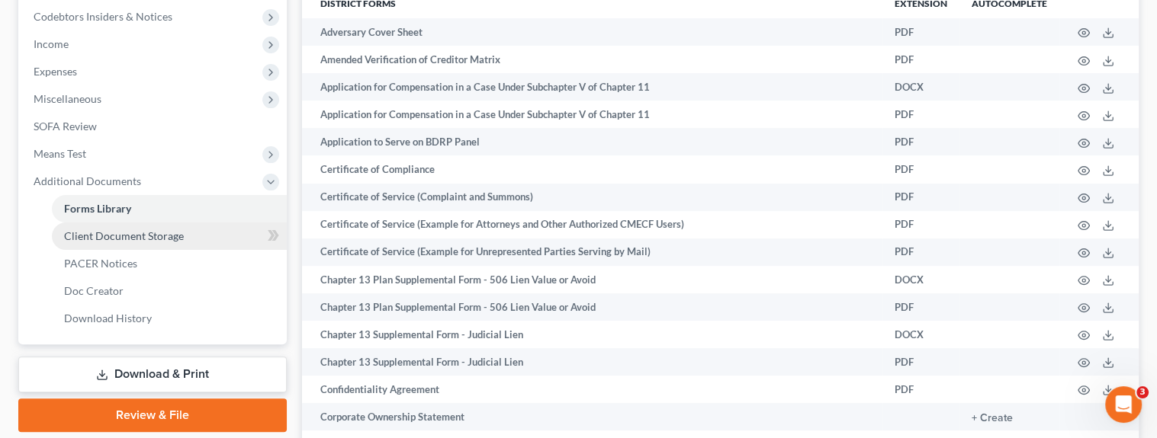
click at [161, 236] on span "Client Document Storage" at bounding box center [124, 236] width 120 height 13
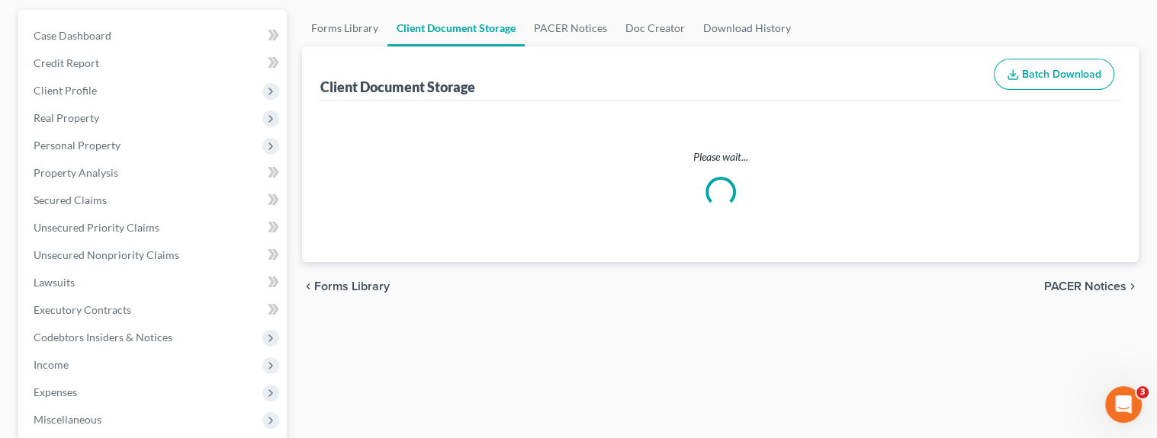
select select "14"
select select "33"
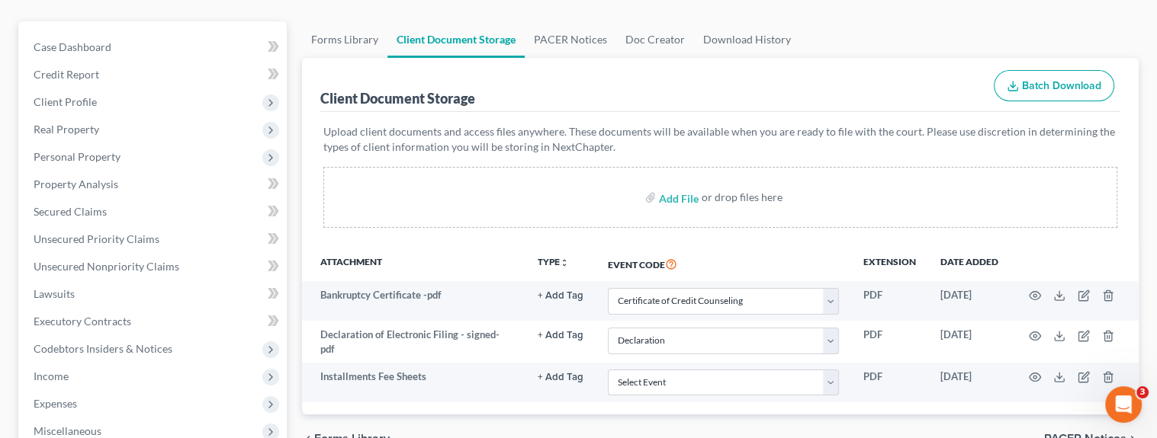
scroll to position [153, 0]
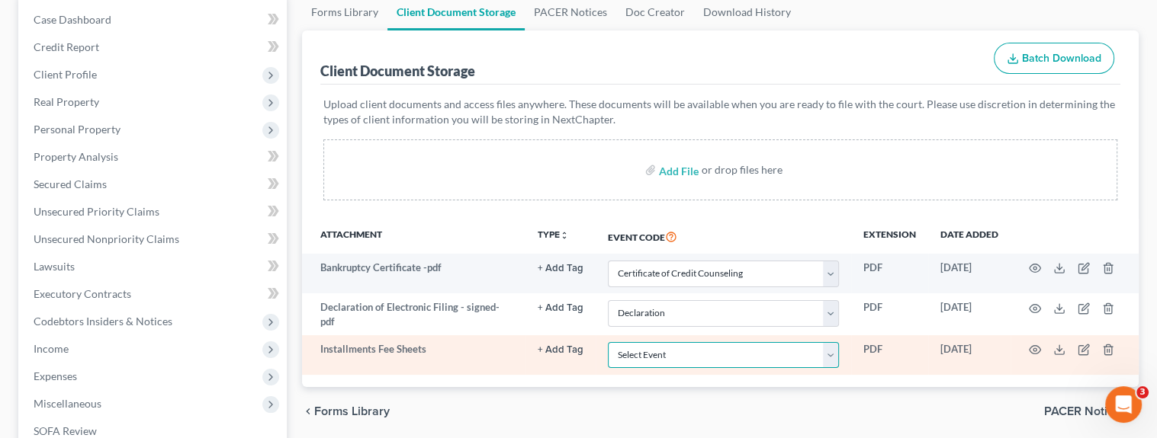
click at [830, 355] on select "Select Event Affidavit Affidavit of Adequate Protection and Lease Payments Affi…" at bounding box center [723, 355] width 231 height 27
select select "59"
click at [608, 342] on select "Select Event Affidavit Affidavit of Adequate Protection and Lease Payments Affi…" at bounding box center [723, 355] width 231 height 27
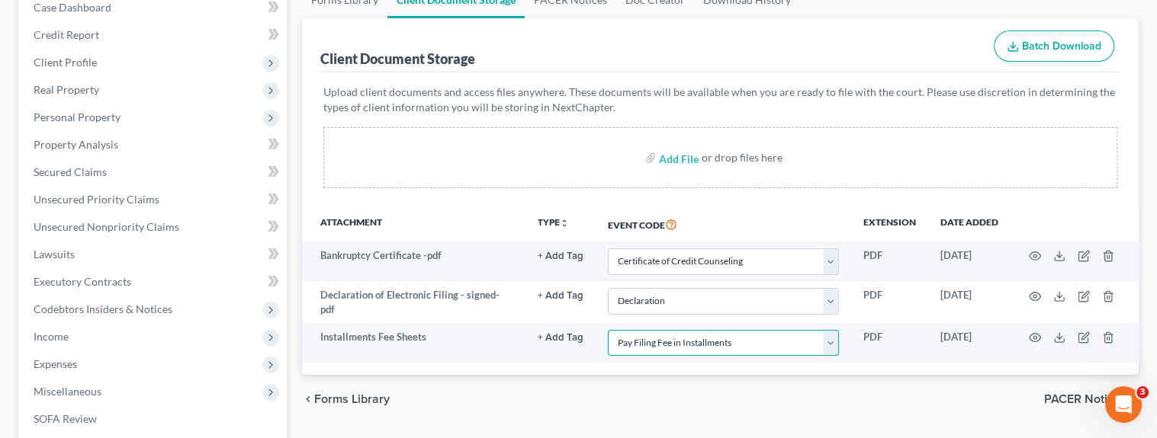
scroll to position [0, 0]
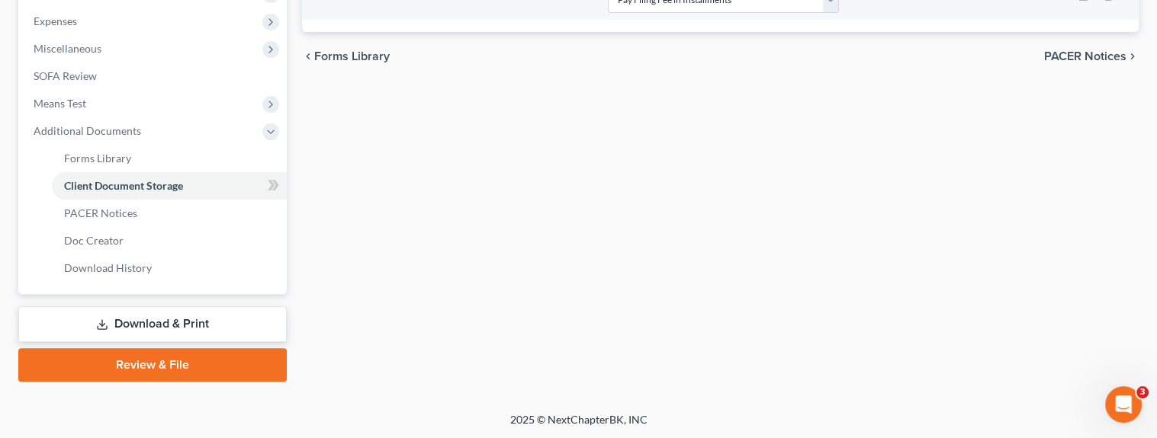
click at [183, 357] on link "Review & File" at bounding box center [152, 366] width 268 height 34
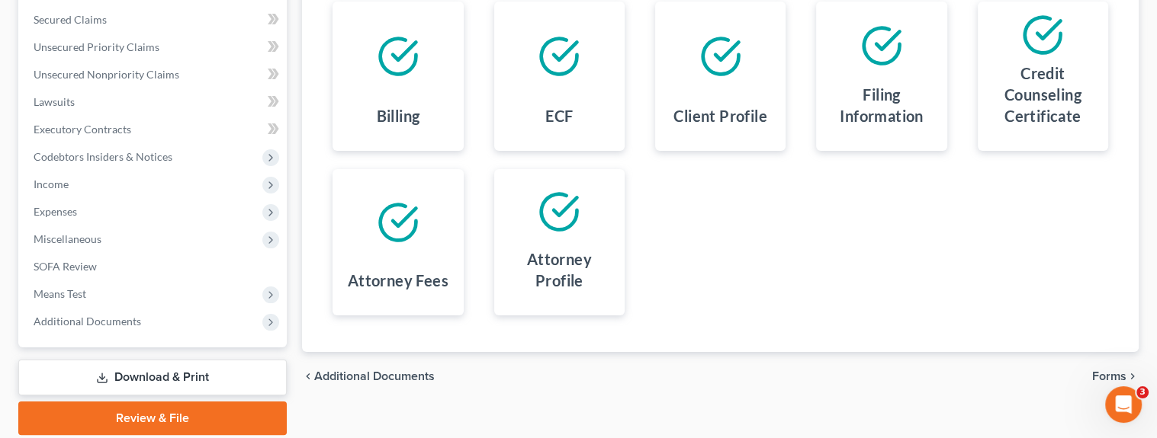
scroll to position [371, 0]
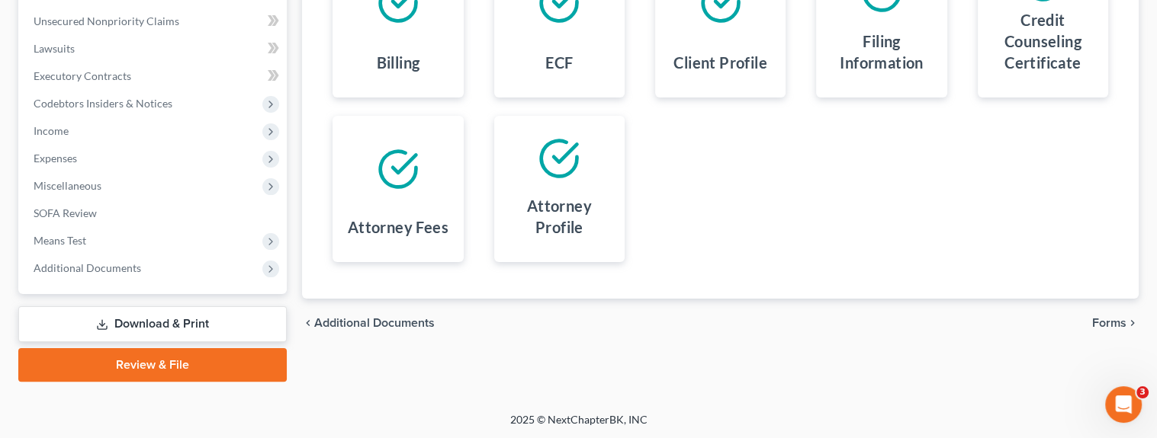
click at [1101, 313] on div "chevron_left Additional Documents Forms chevron_right" at bounding box center [720, 323] width 837 height 49
click at [1108, 321] on span "Forms" at bounding box center [1109, 323] width 34 height 12
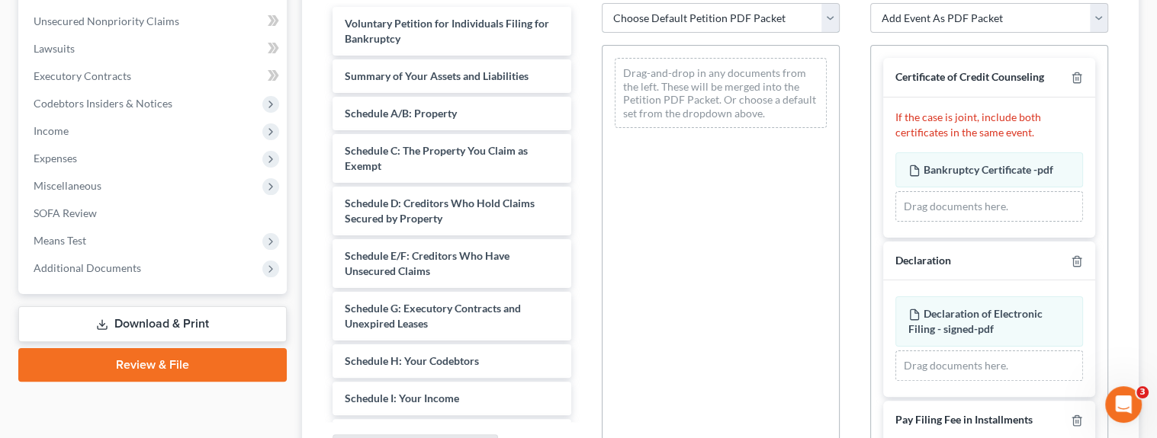
click at [815, 13] on select "Choose Default Petition PDF Packet Emergency Filing (Voluntary Petition and Cre…" at bounding box center [721, 18] width 238 height 31
select select "1"
click at [602, 3] on select "Choose Default Petition PDF Packet Emergency Filing (Voluntary Petition and Cre…" at bounding box center [721, 18] width 238 height 31
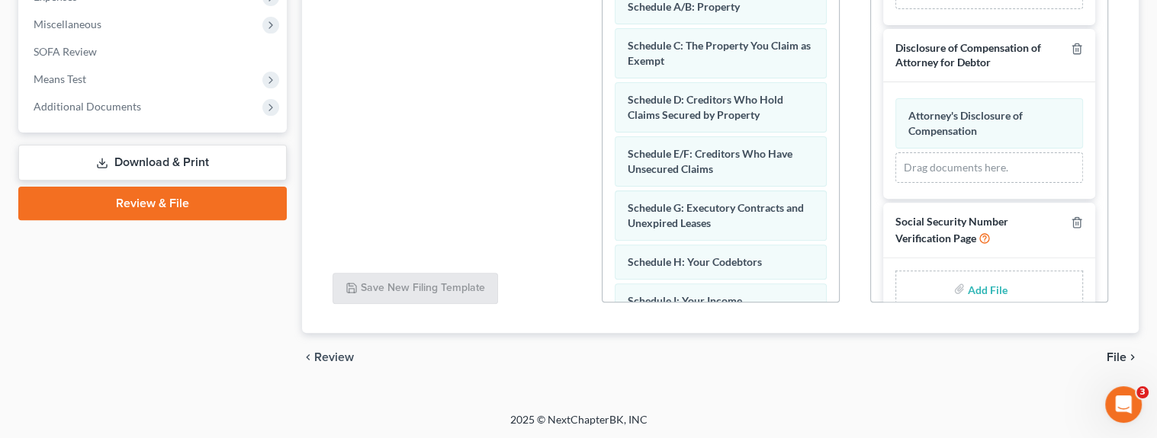
scroll to position [770, 0]
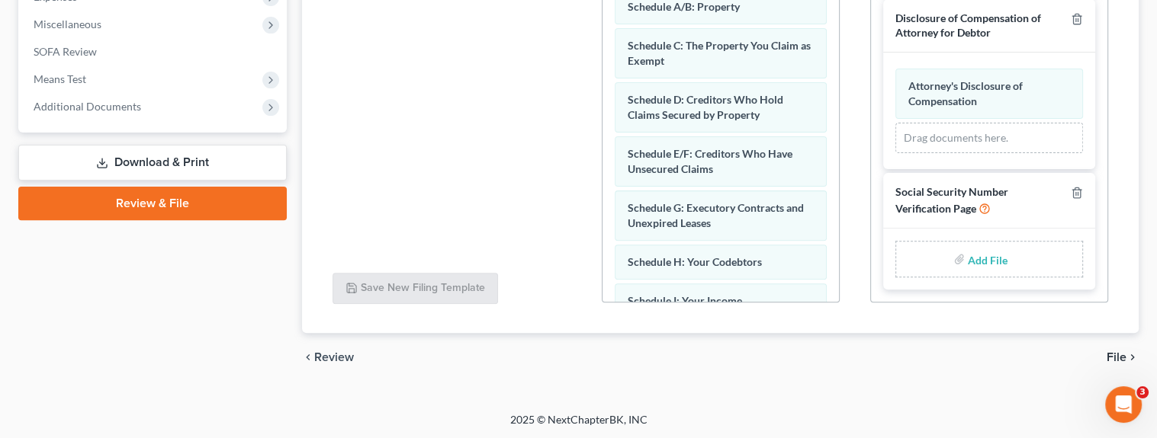
click at [974, 255] on input "file" at bounding box center [986, 259] width 37 height 27
type input "C:\fakepath\form_b121- Little.pdf"
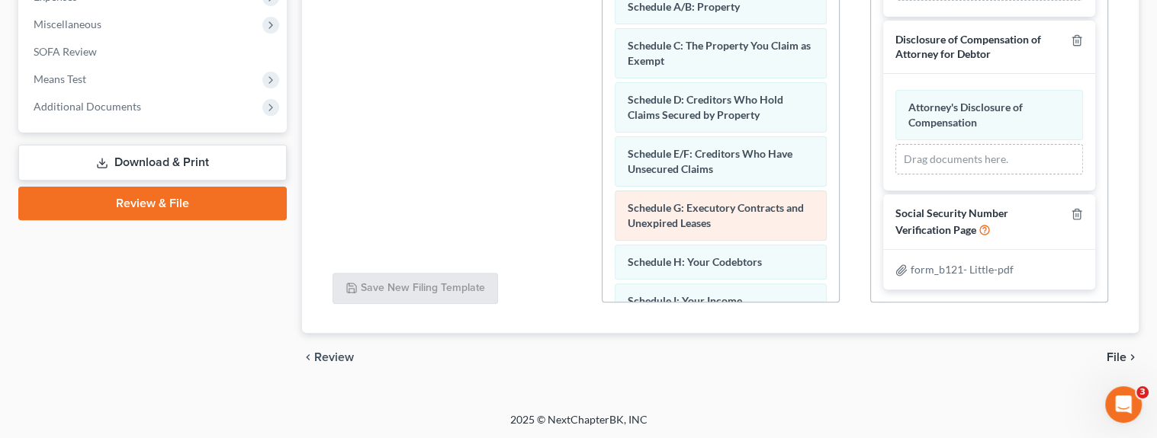
scroll to position [749, 0]
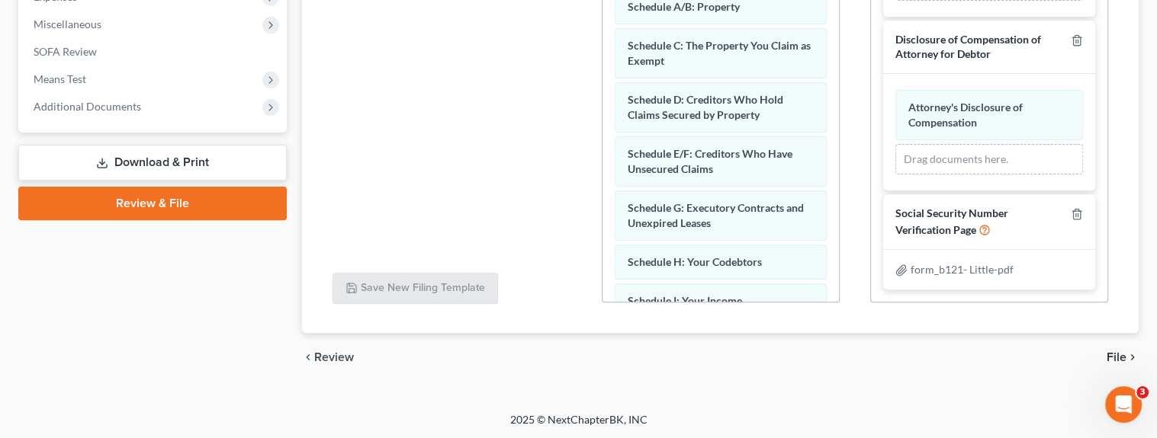
click at [1113, 352] on span "File" at bounding box center [1117, 358] width 20 height 12
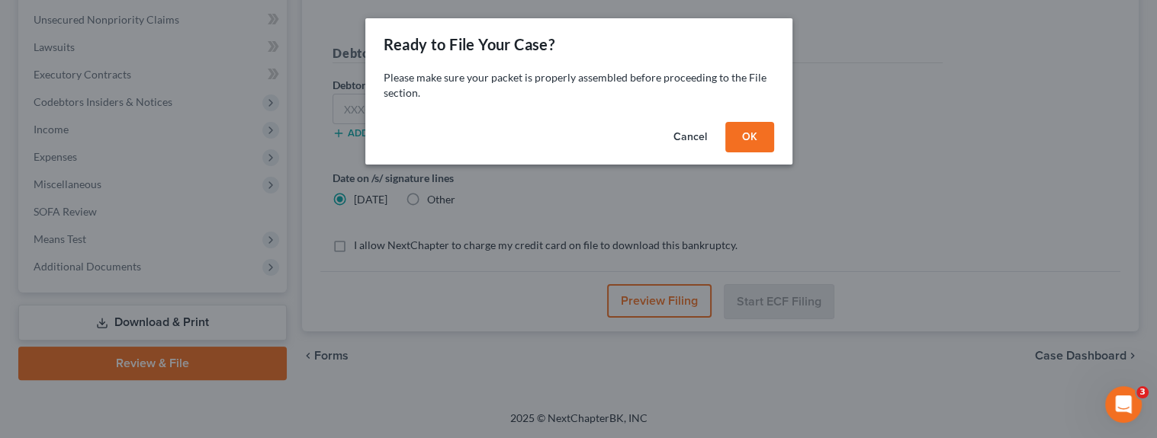
scroll to position [371, 0]
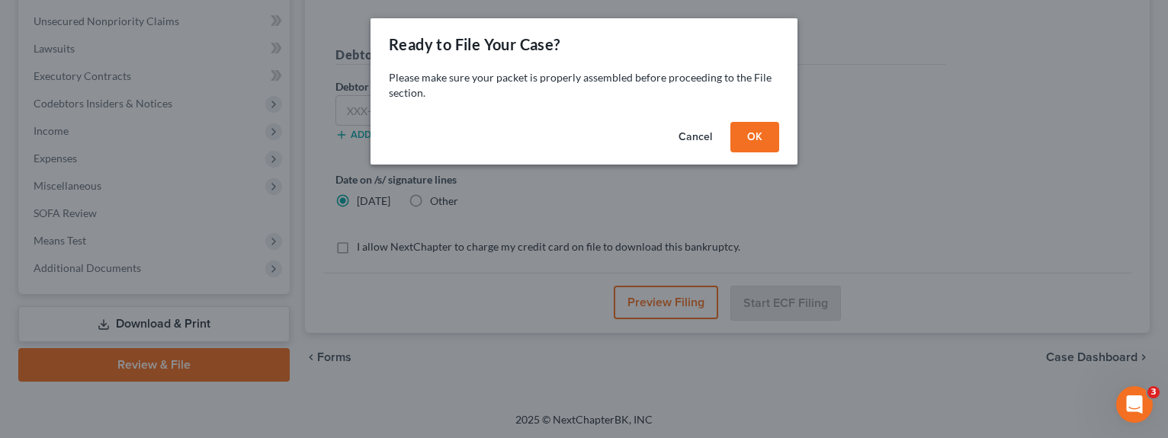
click at [767, 139] on button "OK" at bounding box center [755, 137] width 49 height 31
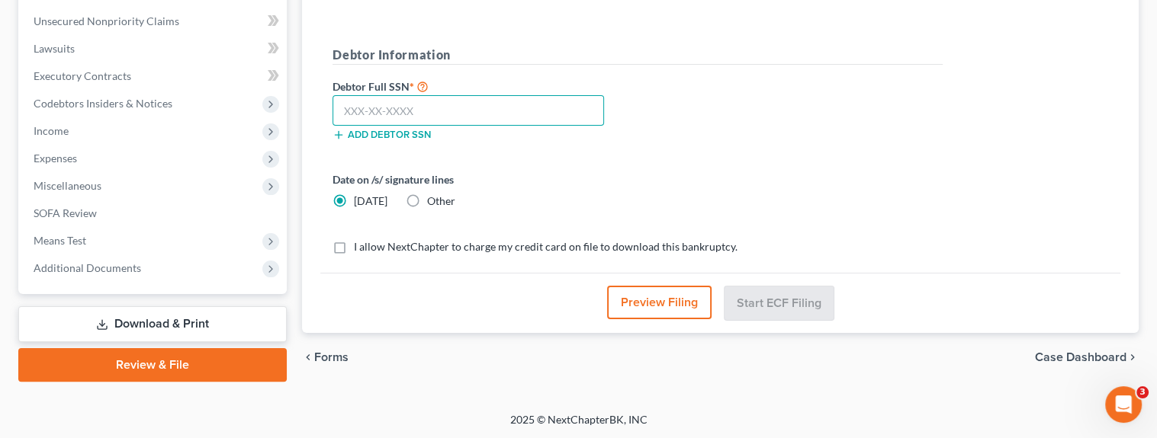
click at [393, 118] on input "text" at bounding box center [467, 110] width 271 height 31
paste input "578-94-9363"
type input "578-94-9363"
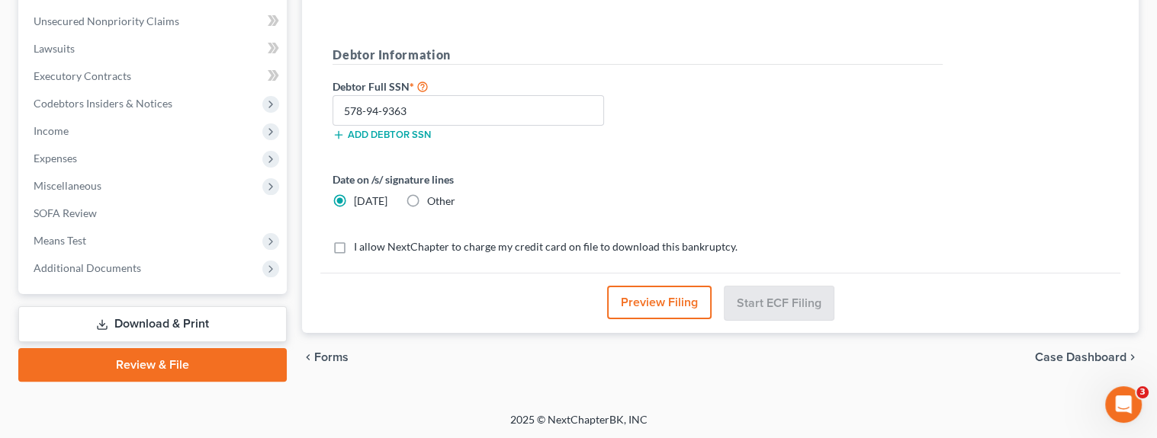
click at [354, 247] on label "I allow NextChapter to charge my credit card on file to download this bankruptc…" at bounding box center [546, 246] width 384 height 15
click at [360, 247] on input "I allow NextChapter to charge my credit card on file to download this bankruptc…" at bounding box center [365, 244] width 10 height 10
checkbox input "true"
click at [1064, 358] on span "Case Dashboard" at bounding box center [1081, 358] width 92 height 12
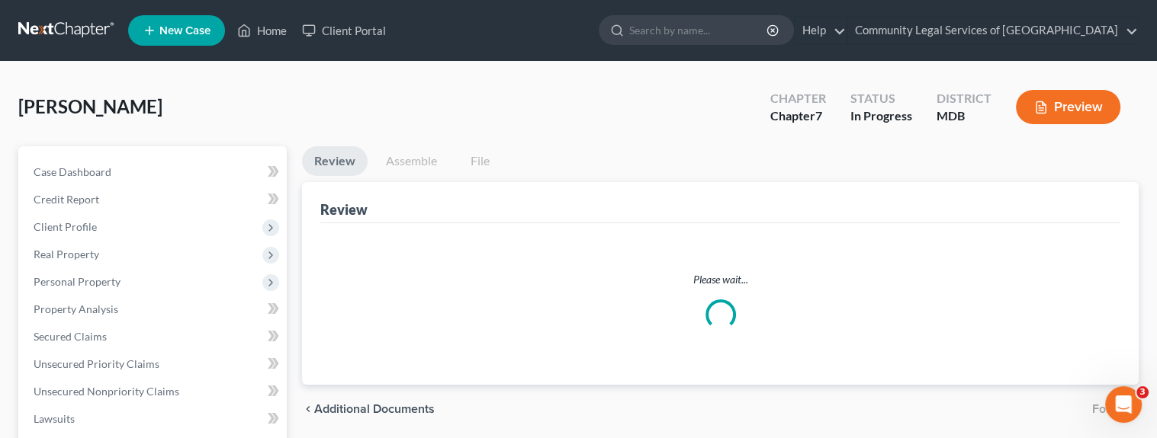
scroll to position [371, 0]
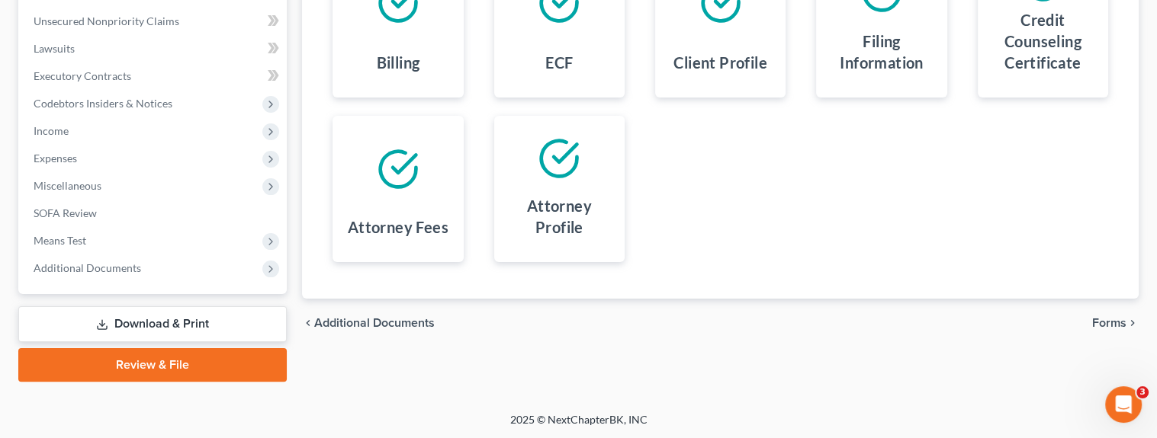
click at [1111, 330] on div "chevron_left Additional Documents Forms chevron_right" at bounding box center [720, 323] width 837 height 49
click at [1111, 320] on span "Forms" at bounding box center [1109, 323] width 34 height 12
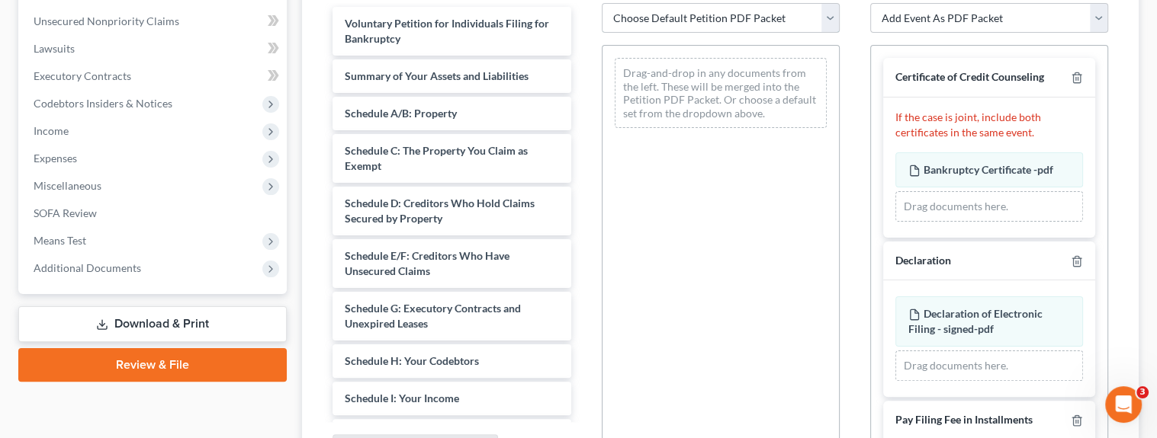
drag, startPoint x: 753, startPoint y: 17, endPoint x: 747, endPoint y: 24, distance: 8.7
click at [753, 17] on select "Choose Default Petition PDF Packet Emergency Filing (Voluntary Petition and Cre…" at bounding box center [721, 18] width 238 height 31
select select "1"
click at [602, 3] on select "Choose Default Petition PDF Packet Emergency Filing (Voluntary Petition and Cre…" at bounding box center [721, 18] width 238 height 31
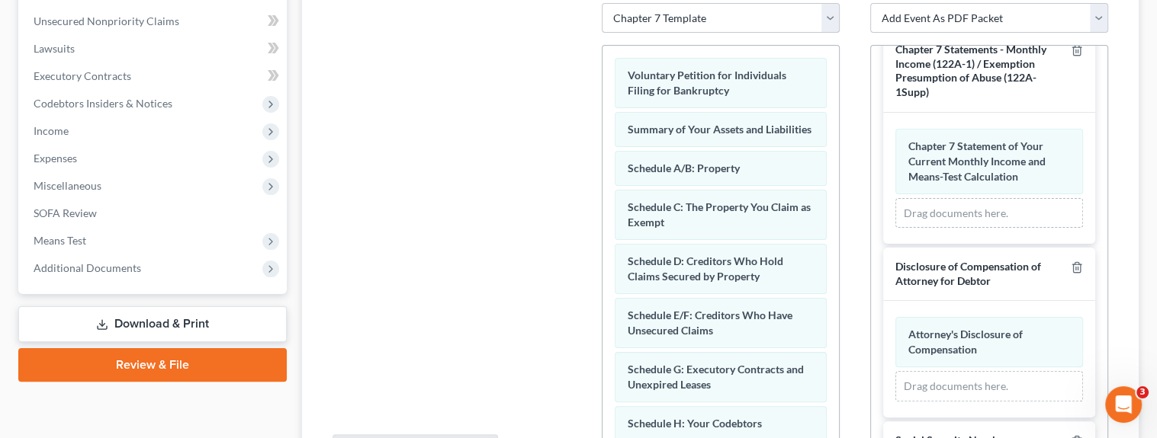
scroll to position [770, 0]
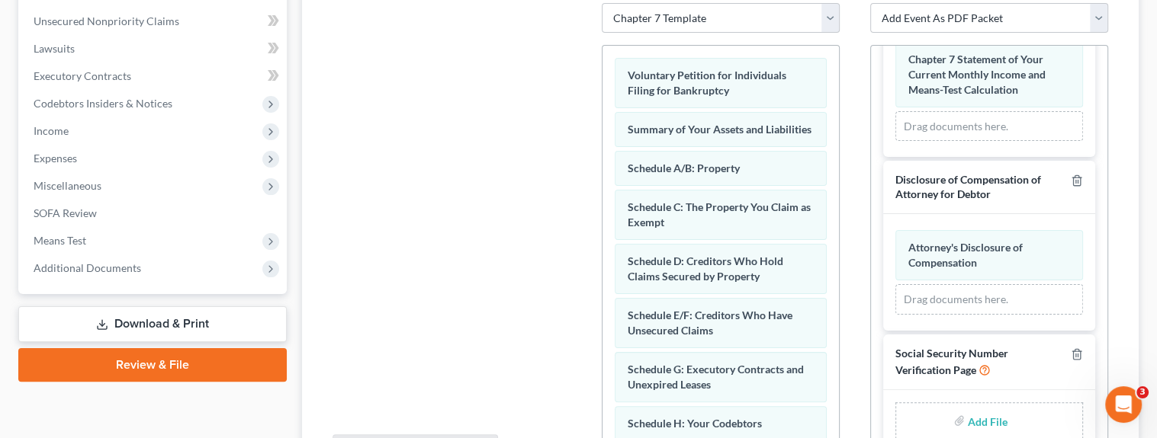
click at [985, 416] on input "file" at bounding box center [986, 420] width 37 height 27
type input "C:\fakepath\form_b121- Little.pdf"
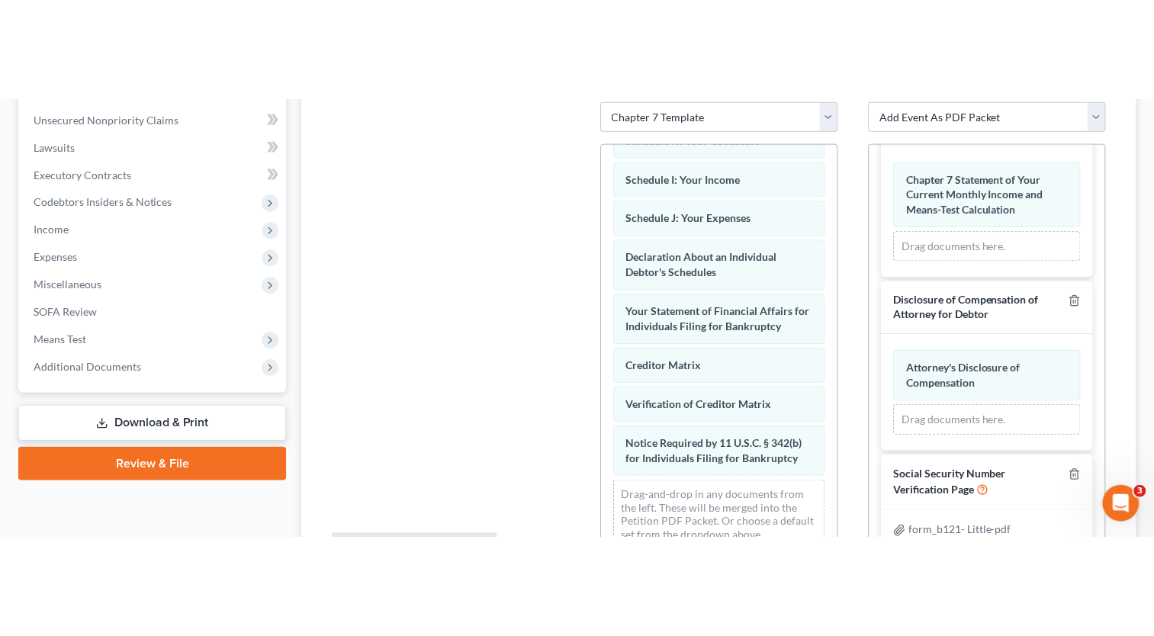
scroll to position [335, 0]
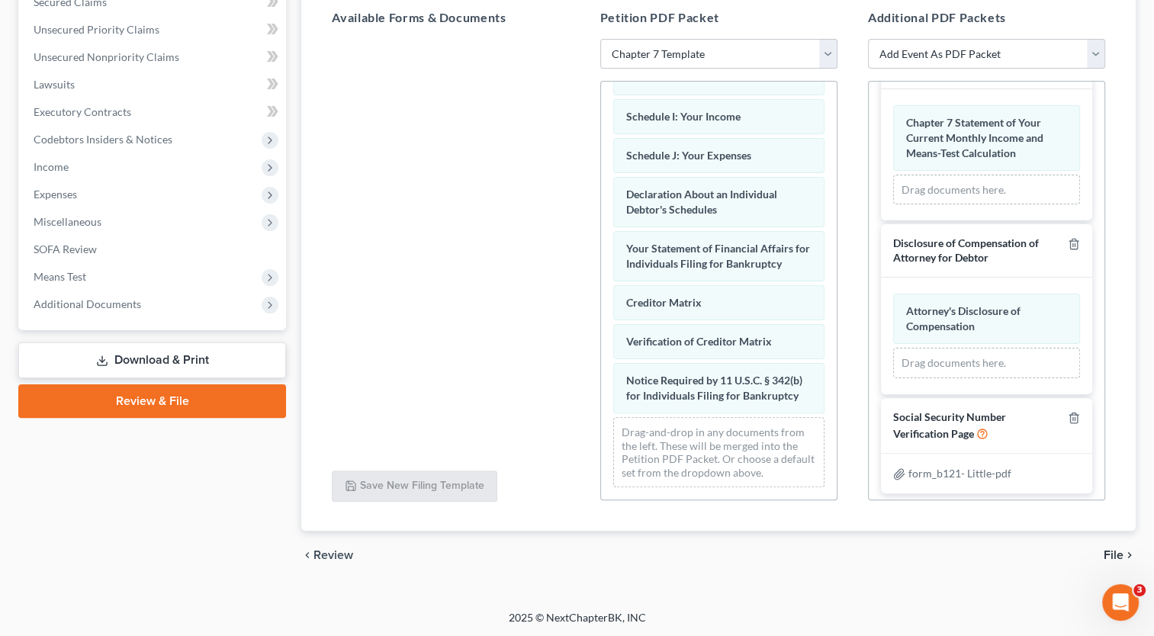
click at [1120, 554] on span "File" at bounding box center [1113, 555] width 20 height 12
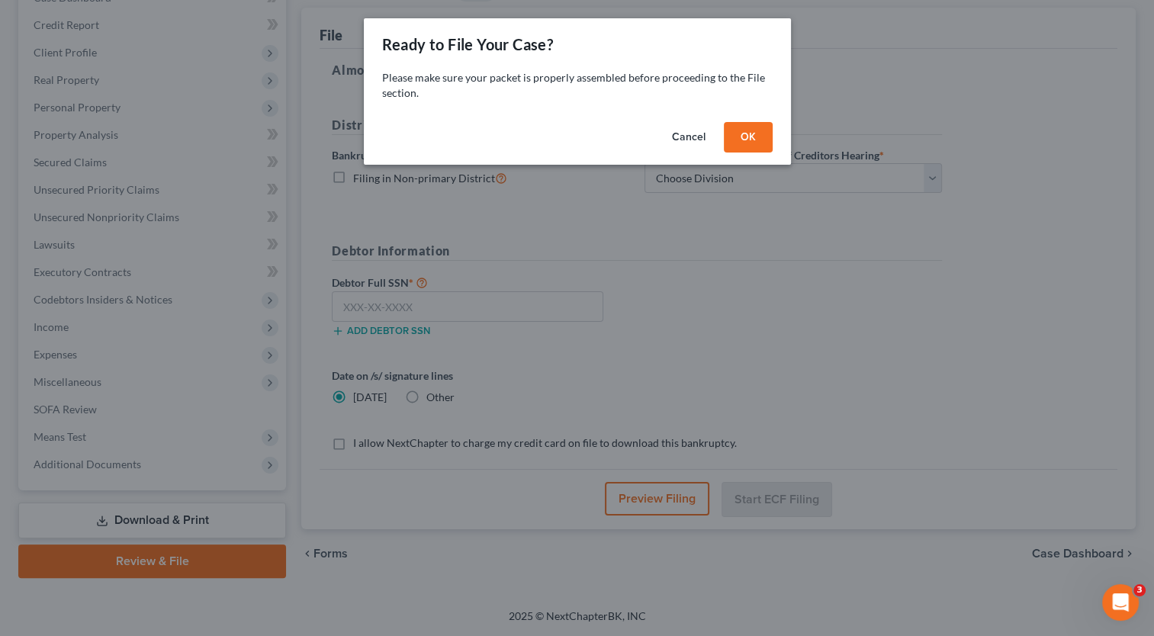
scroll to position [173, 0]
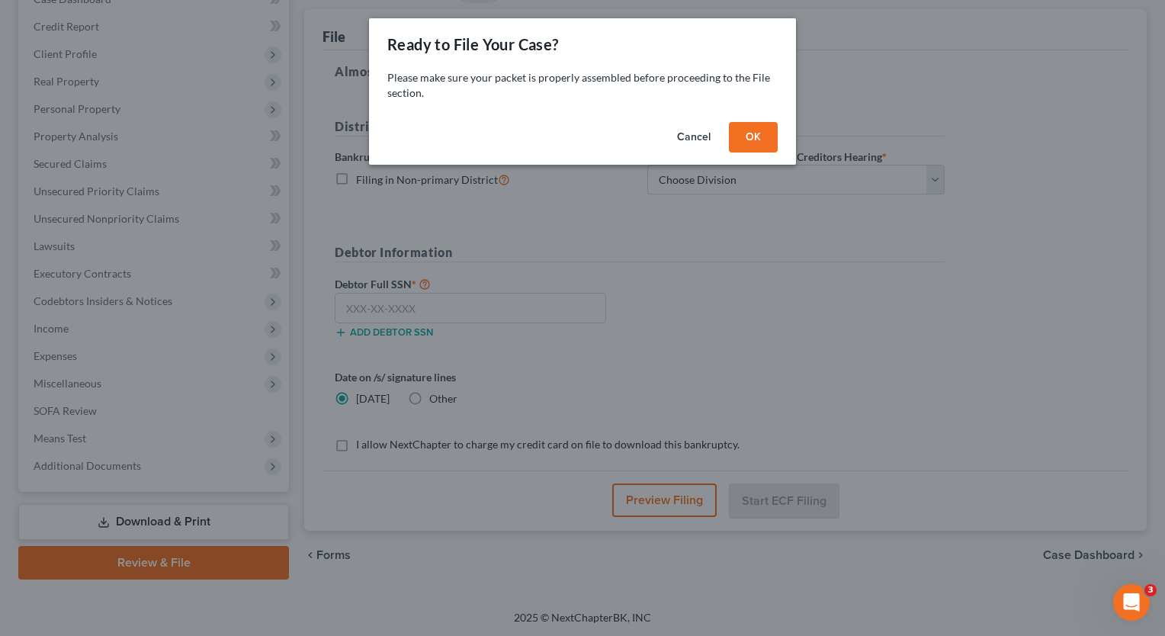
click at [749, 139] on button "OK" at bounding box center [753, 137] width 49 height 31
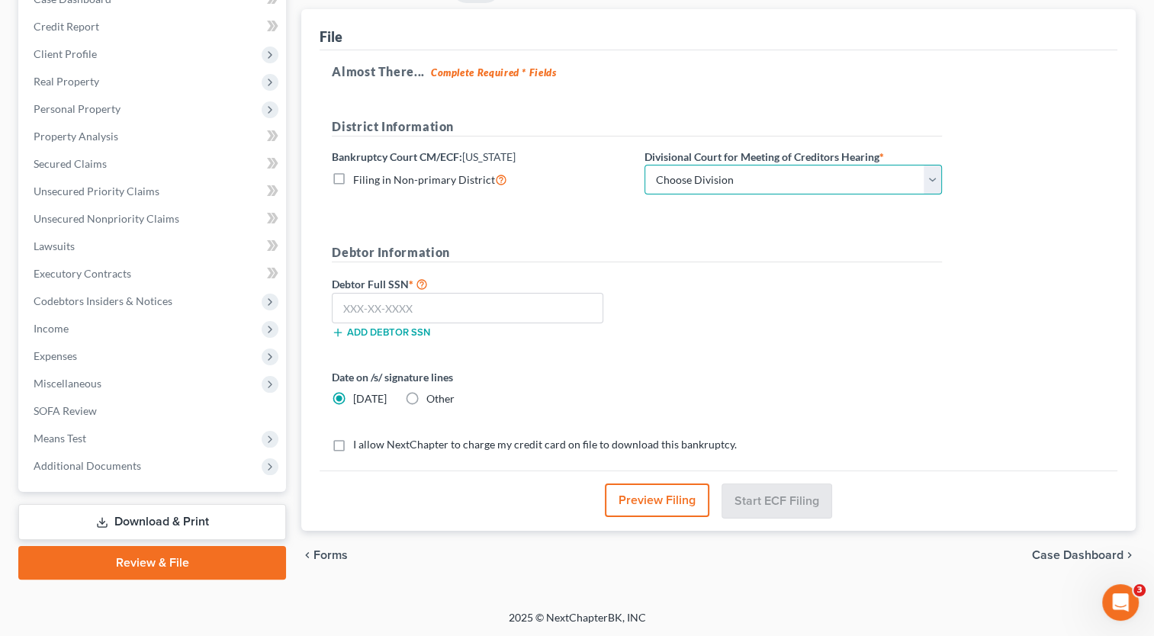
click at [725, 172] on select "Choose Division Baltimore Greenbelt" at bounding box center [792, 180] width 297 height 31
select select "1"
click at [644, 165] on select "Choose Division Baltimore Greenbelt" at bounding box center [792, 180] width 297 height 31
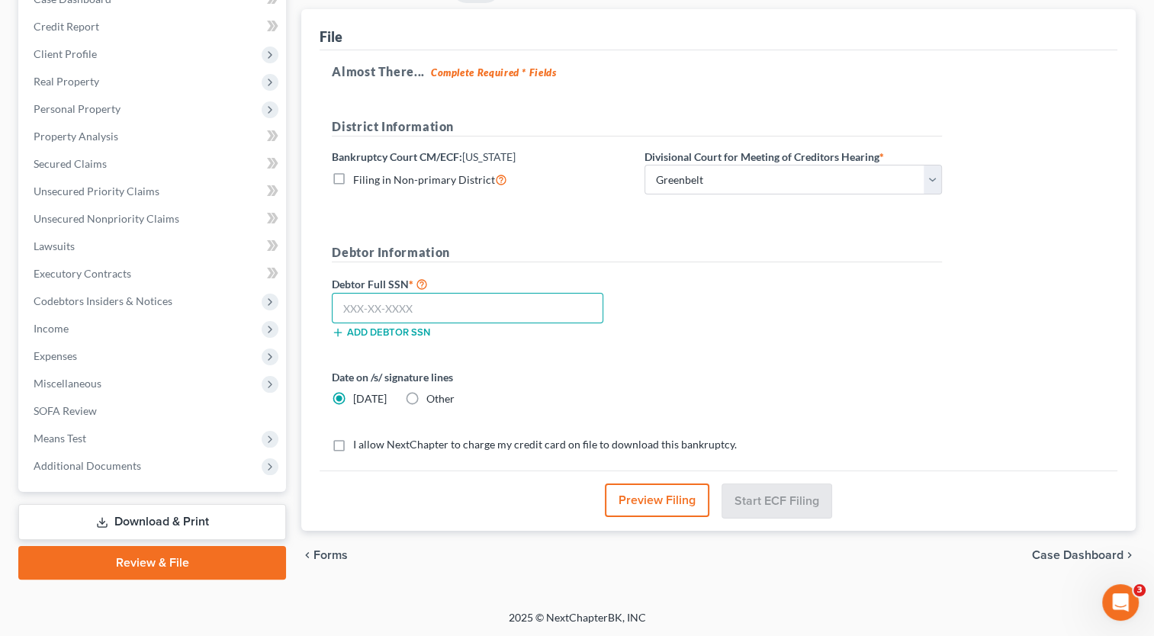
click at [494, 308] on input "text" at bounding box center [467, 308] width 271 height 31
paste input "578-94-9363"
type input "578-94-9363"
click at [353, 438] on label "I allow NextChapter to charge my credit card on file to download this bankruptc…" at bounding box center [545, 444] width 384 height 15
click at [359, 438] on input "I allow NextChapter to charge my credit card on file to download this bankruptc…" at bounding box center [364, 442] width 10 height 10
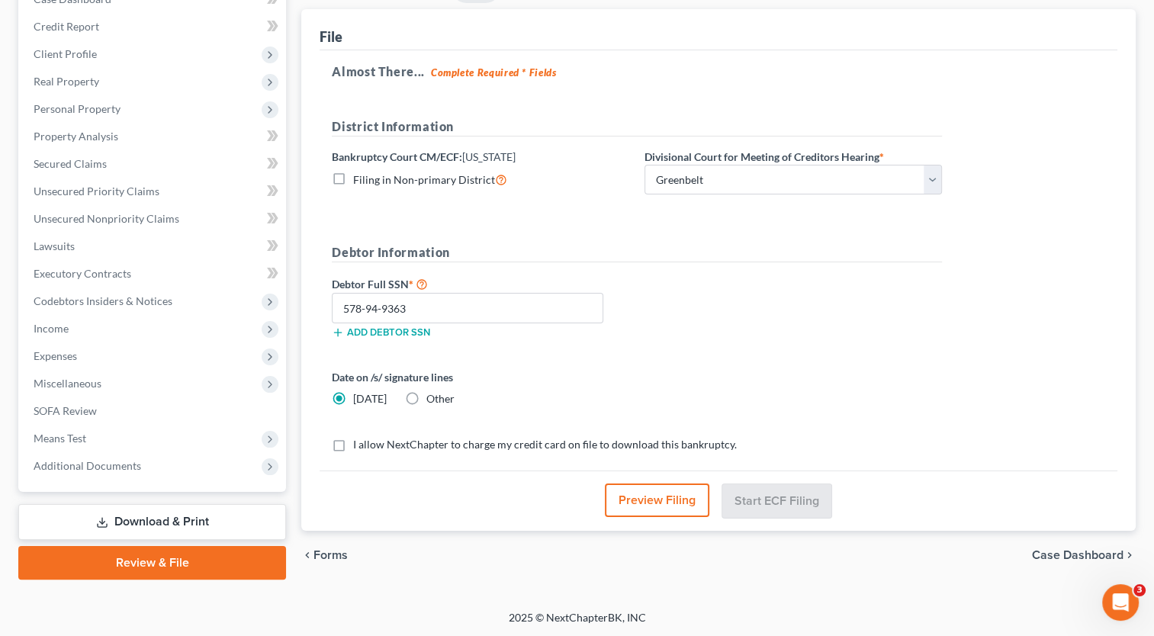
checkbox input "true"
click at [779, 508] on button "Start ECF Filing" at bounding box center [776, 500] width 109 height 34
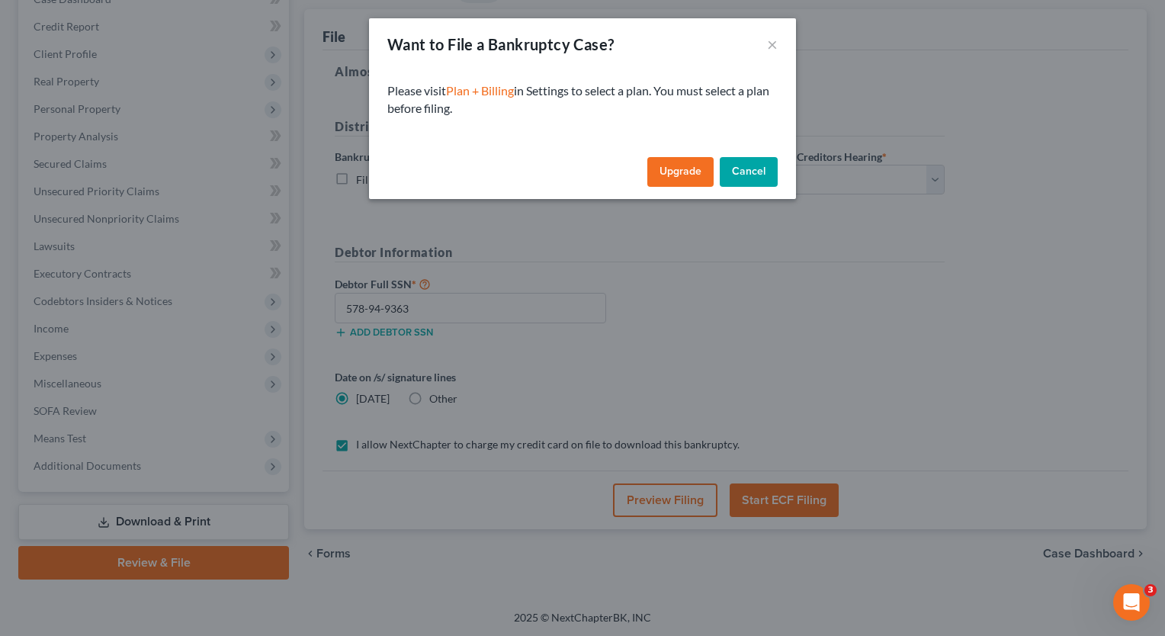
click at [770, 174] on button "Cancel" at bounding box center [749, 172] width 58 height 31
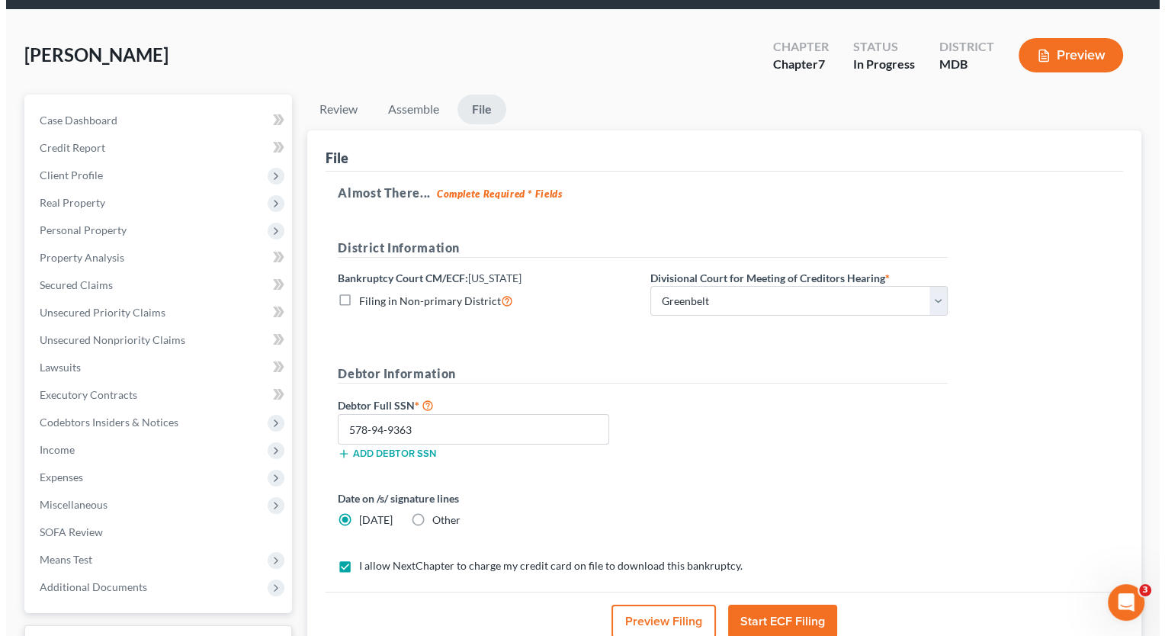
scroll to position [0, 0]
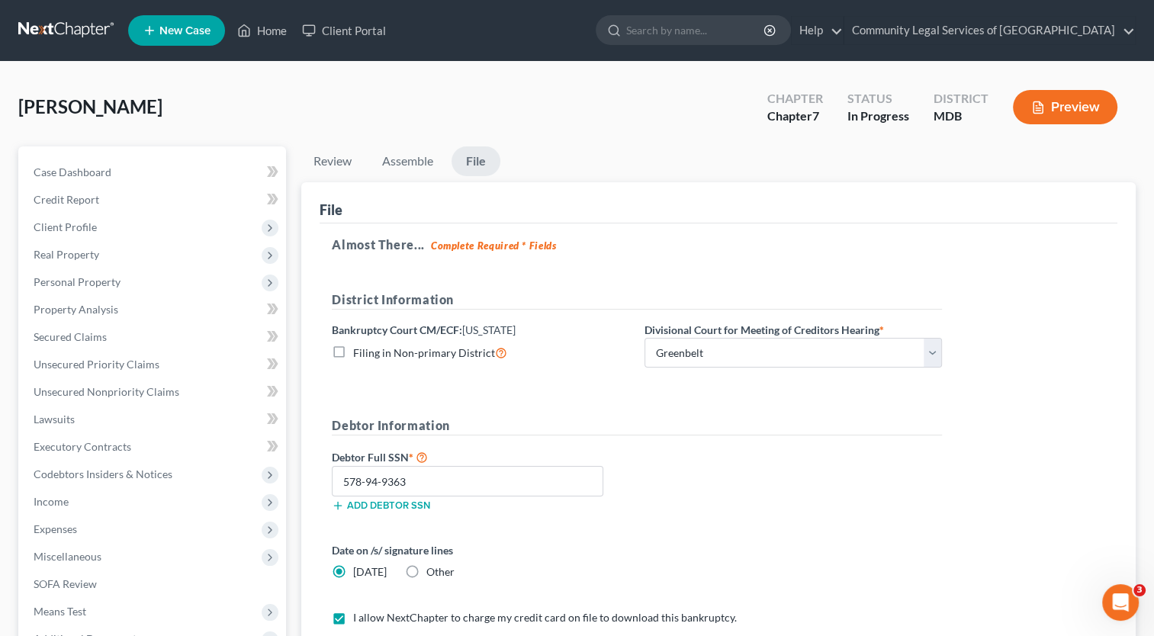
click at [1085, 108] on button "Preview" at bounding box center [1065, 107] width 104 height 34
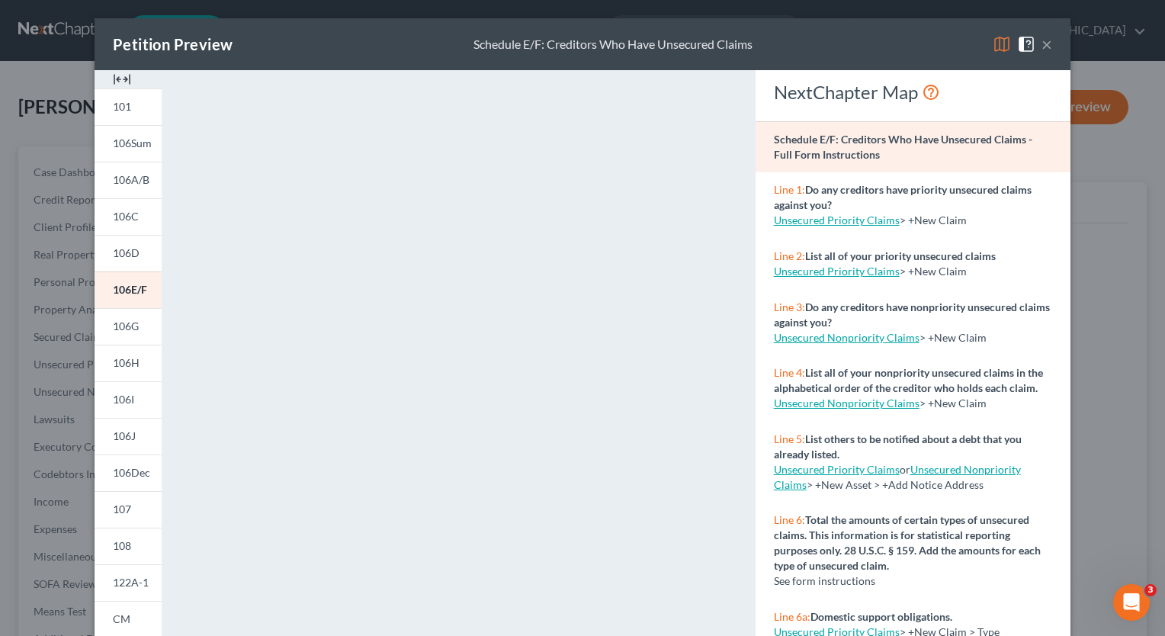
click at [1042, 43] on button "×" at bounding box center [1047, 44] width 11 height 18
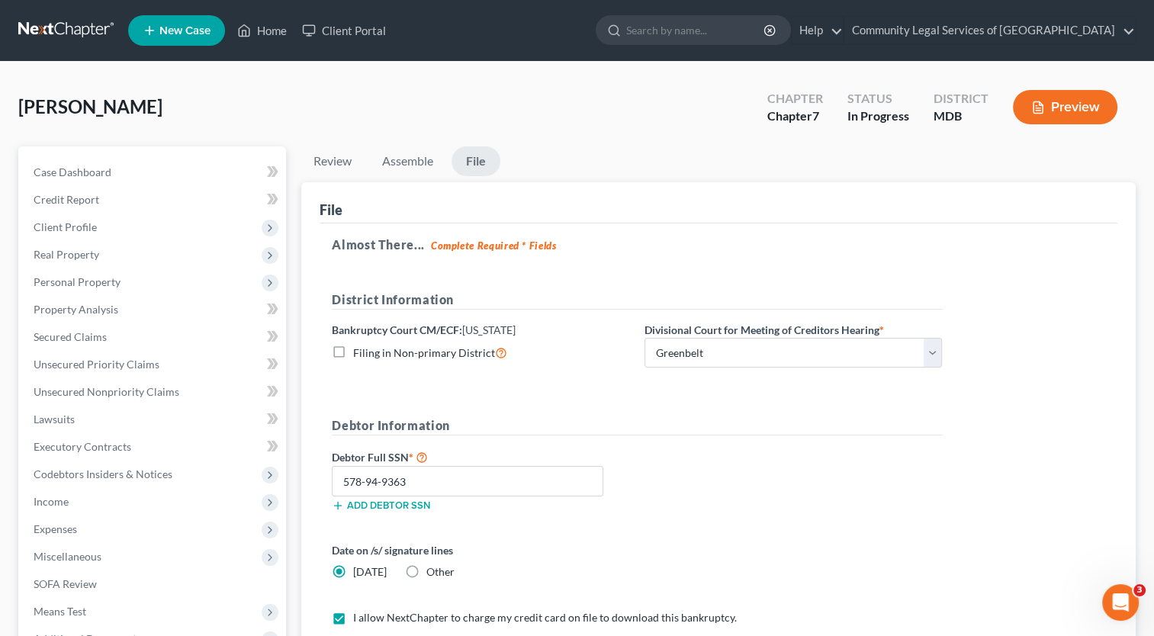
click at [56, 24] on link at bounding box center [67, 30] width 98 height 27
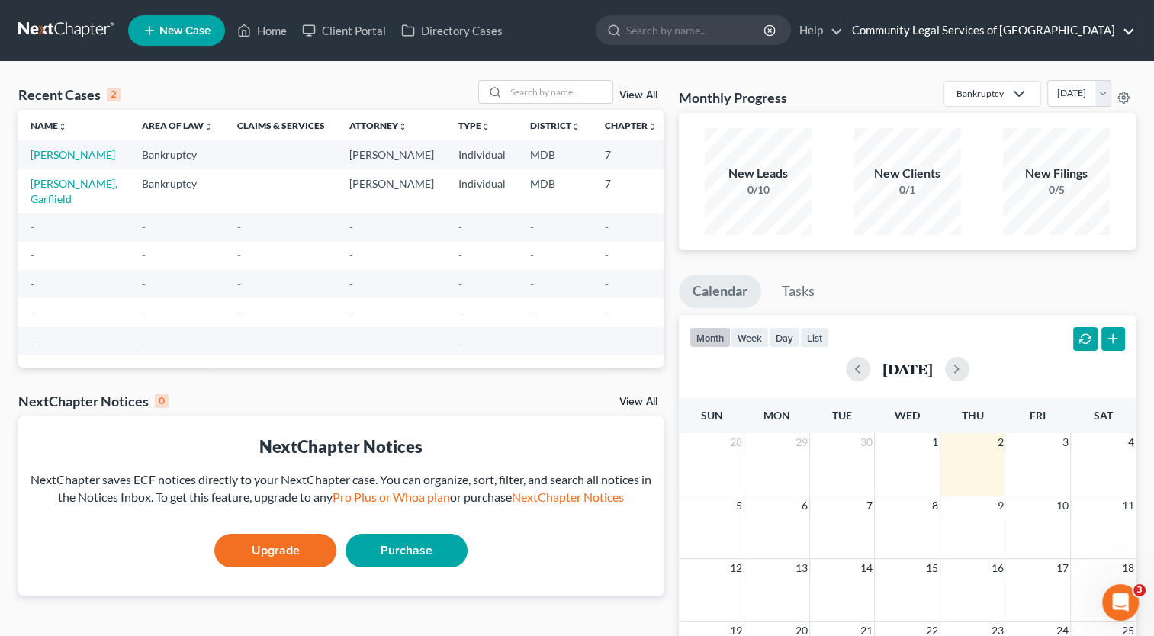
click at [940, 40] on link "Community Legal Services of [GEOGRAPHIC_DATA]" at bounding box center [989, 30] width 291 height 27
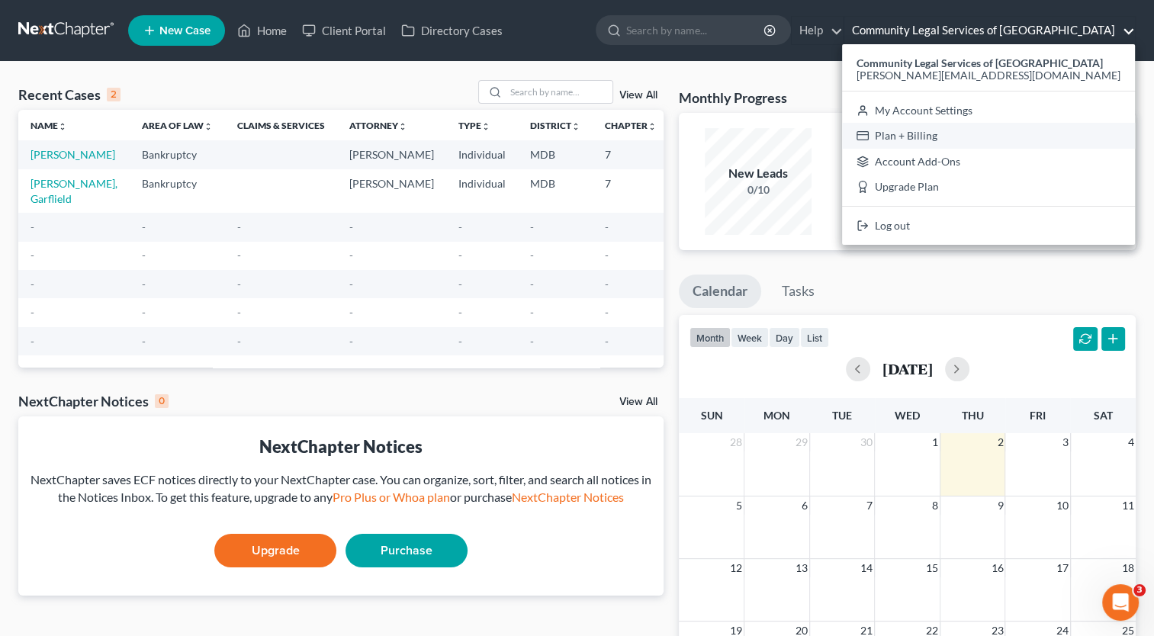
click at [956, 133] on link "Plan + Billing" at bounding box center [988, 136] width 293 height 26
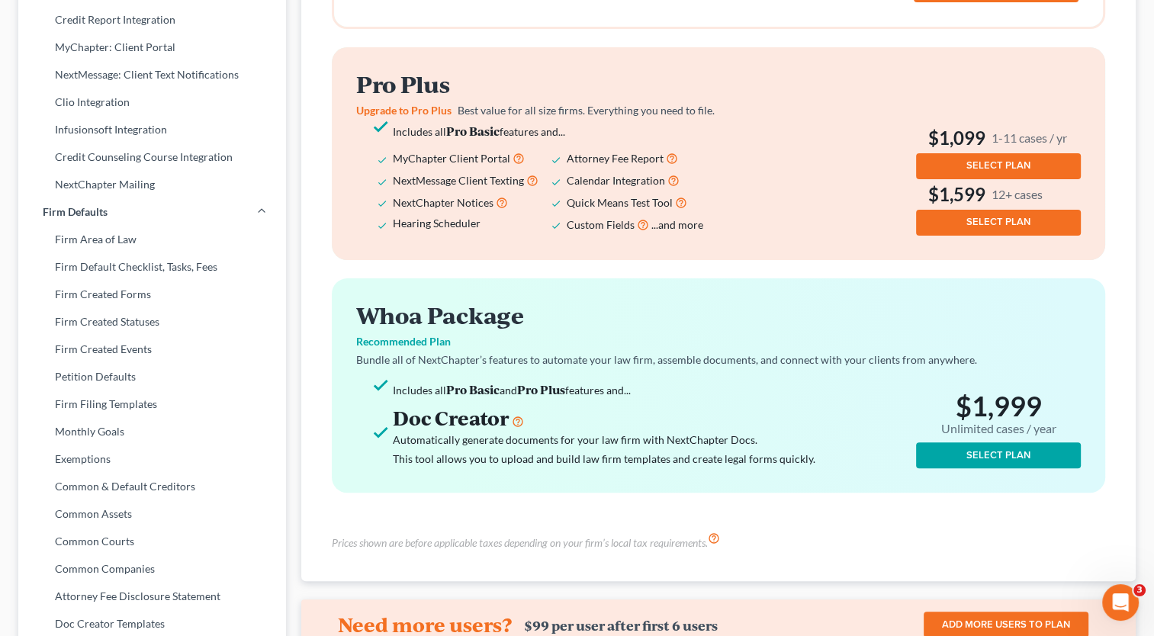
scroll to position [593, 0]
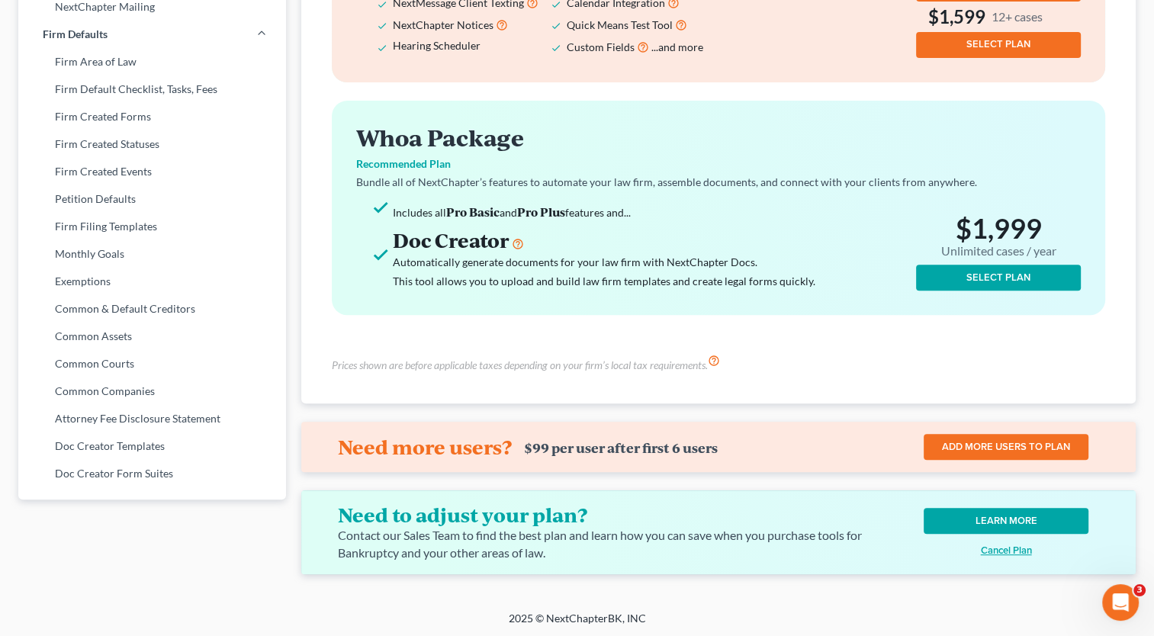
click at [951, 517] on link "LEARN MORE" at bounding box center [1006, 521] width 165 height 26
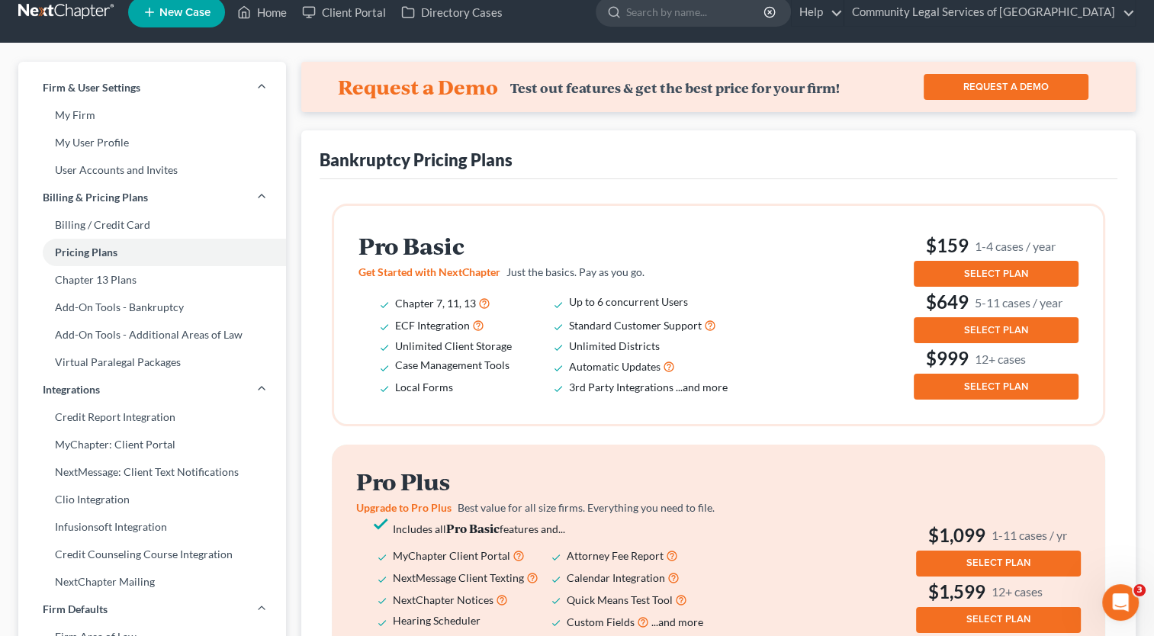
scroll to position [0, 0]
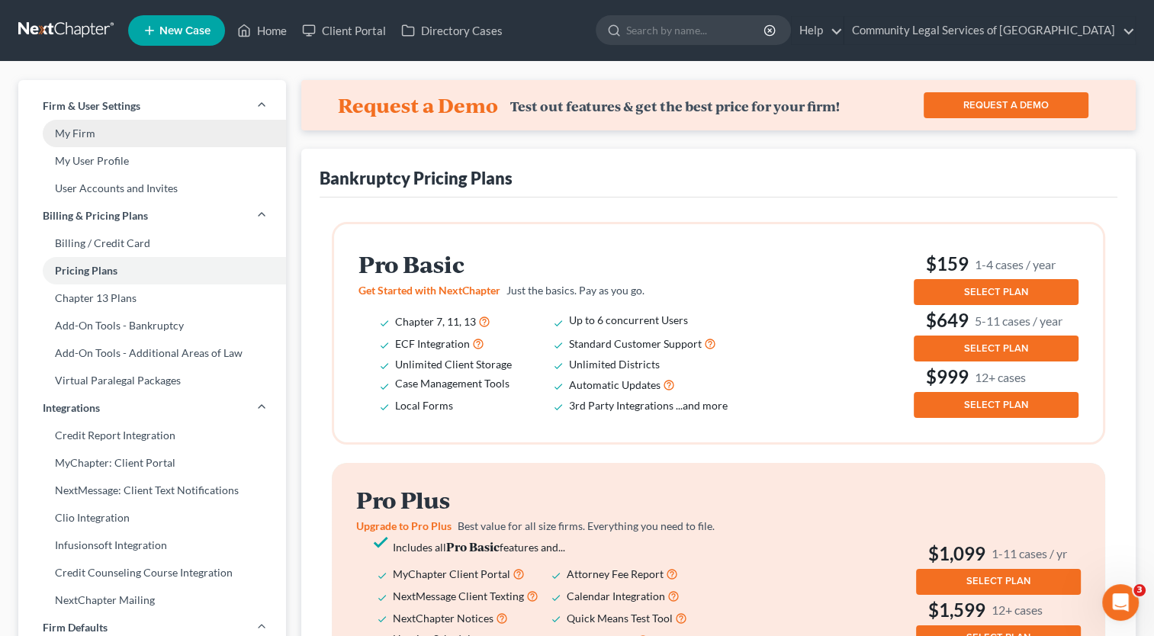
click at [95, 128] on link "My Firm" at bounding box center [152, 133] width 268 height 27
select select "24"
select select "21"
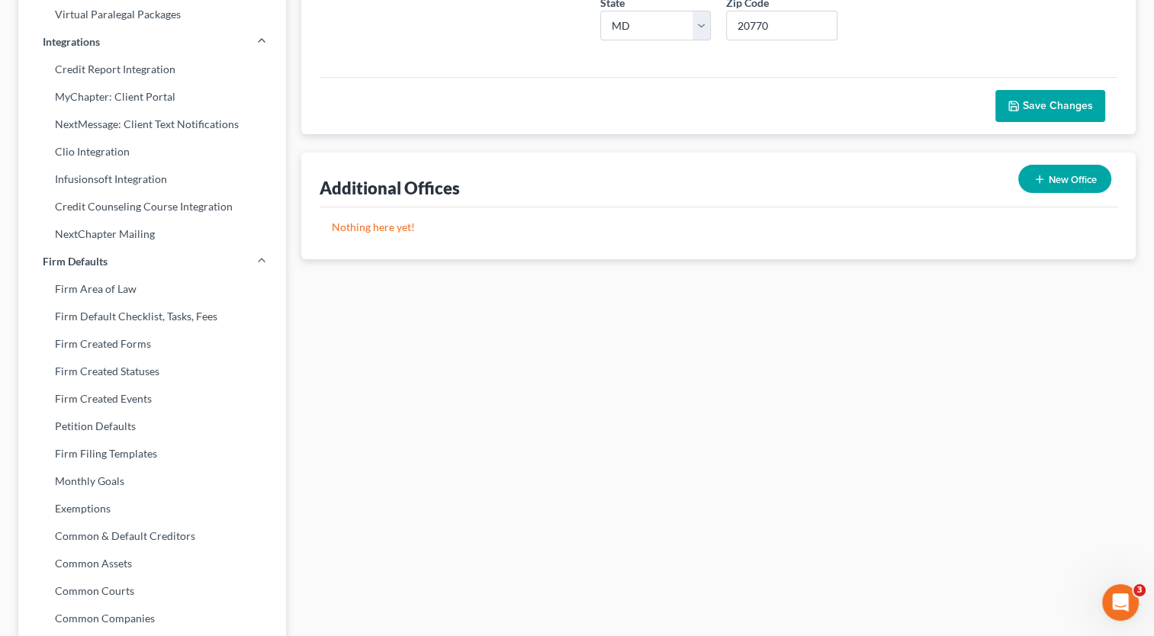
scroll to position [76, 0]
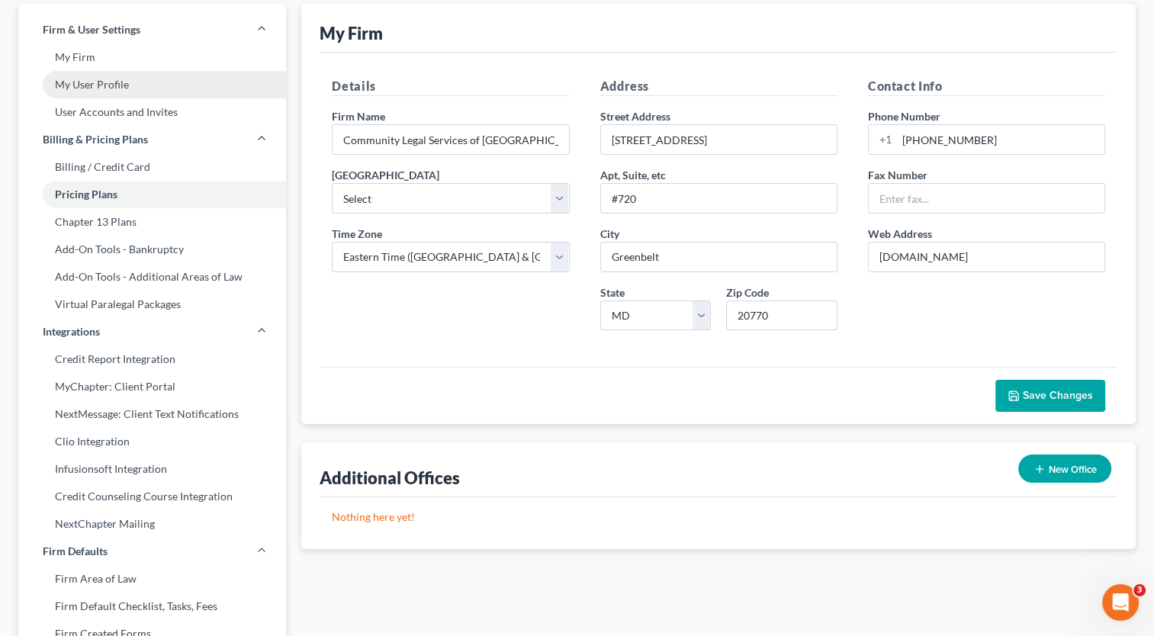
click at [175, 88] on link "My User Profile" at bounding box center [152, 84] width 268 height 27
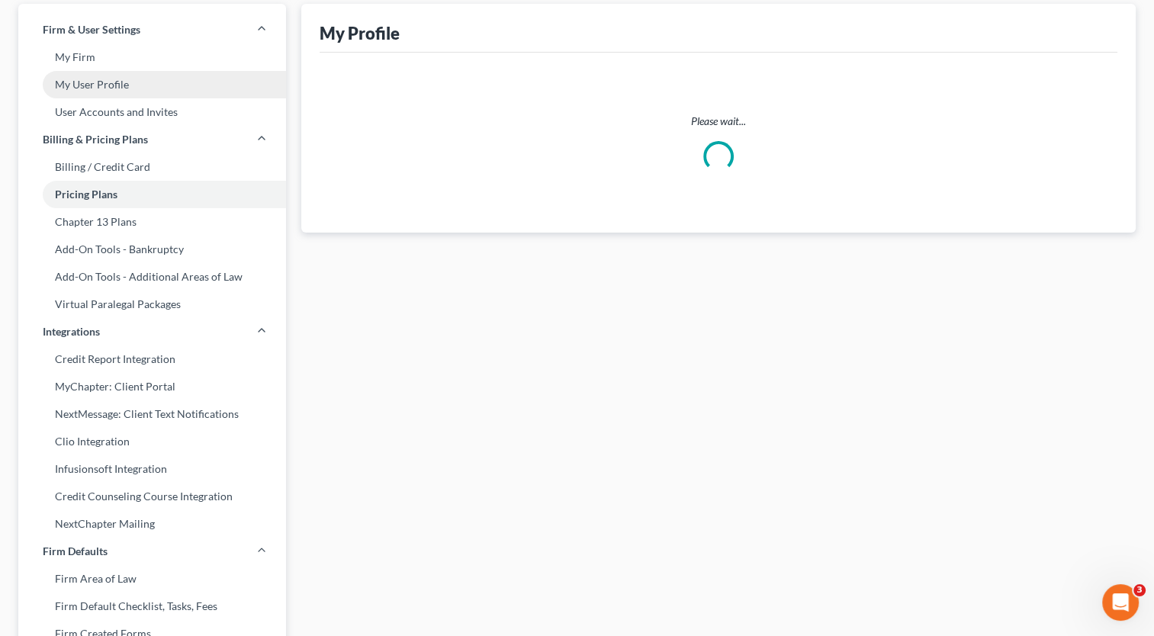
scroll to position [22, 0]
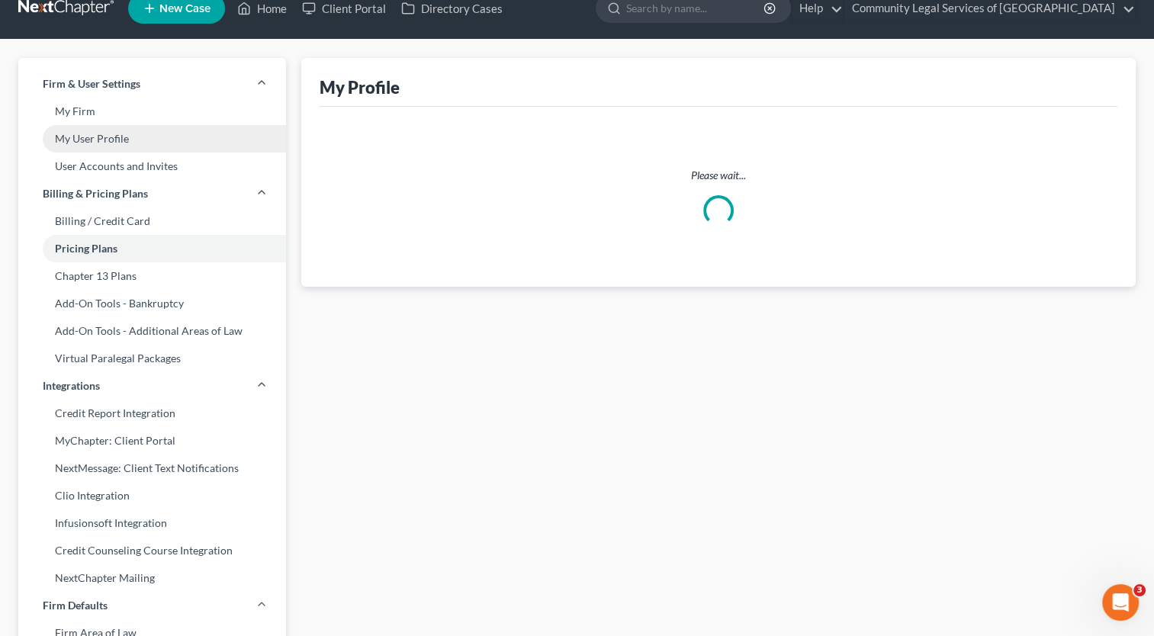
select select "21"
select select "38"
select select "attorney"
select select "0"
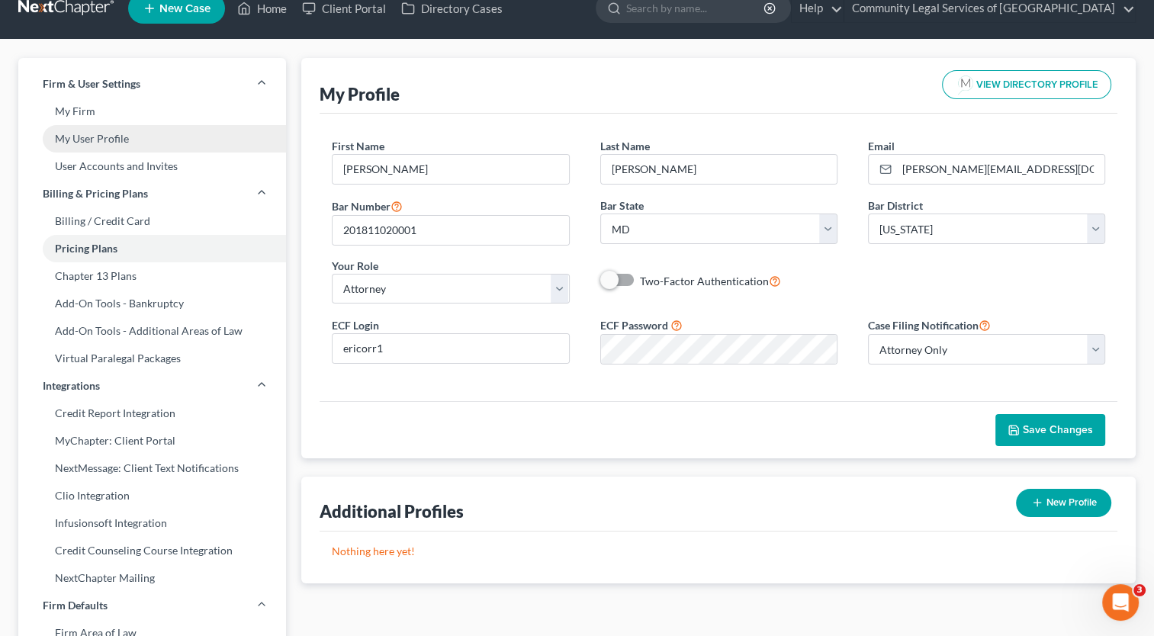
scroll to position [0, 0]
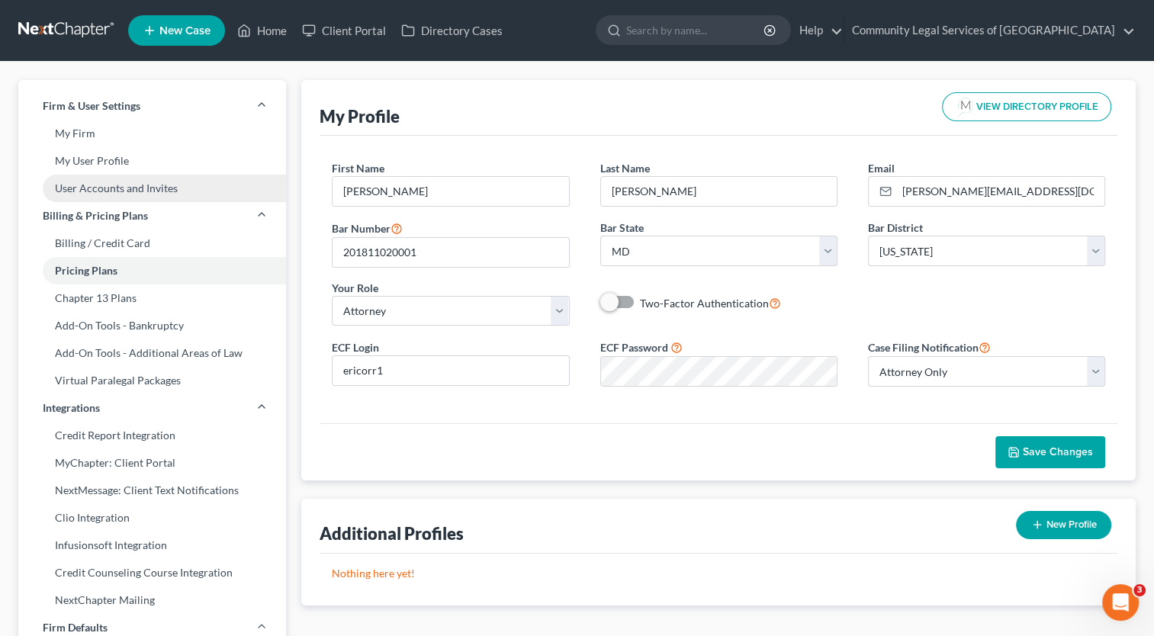
click at [172, 186] on link "User Accounts and Invites" at bounding box center [152, 188] width 268 height 27
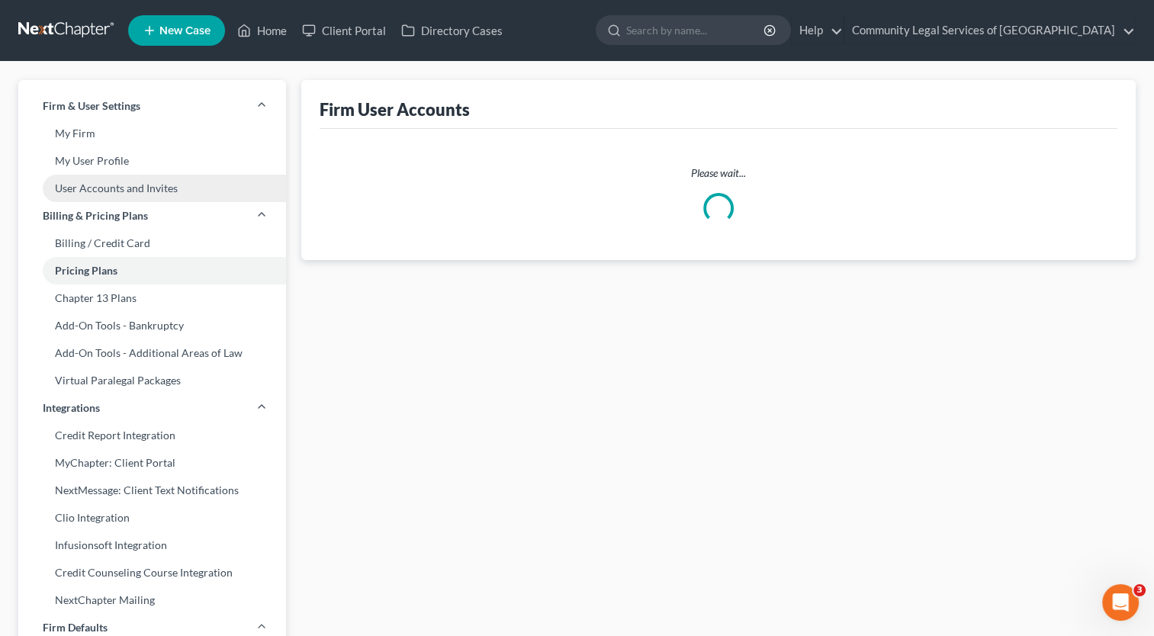
select select "0"
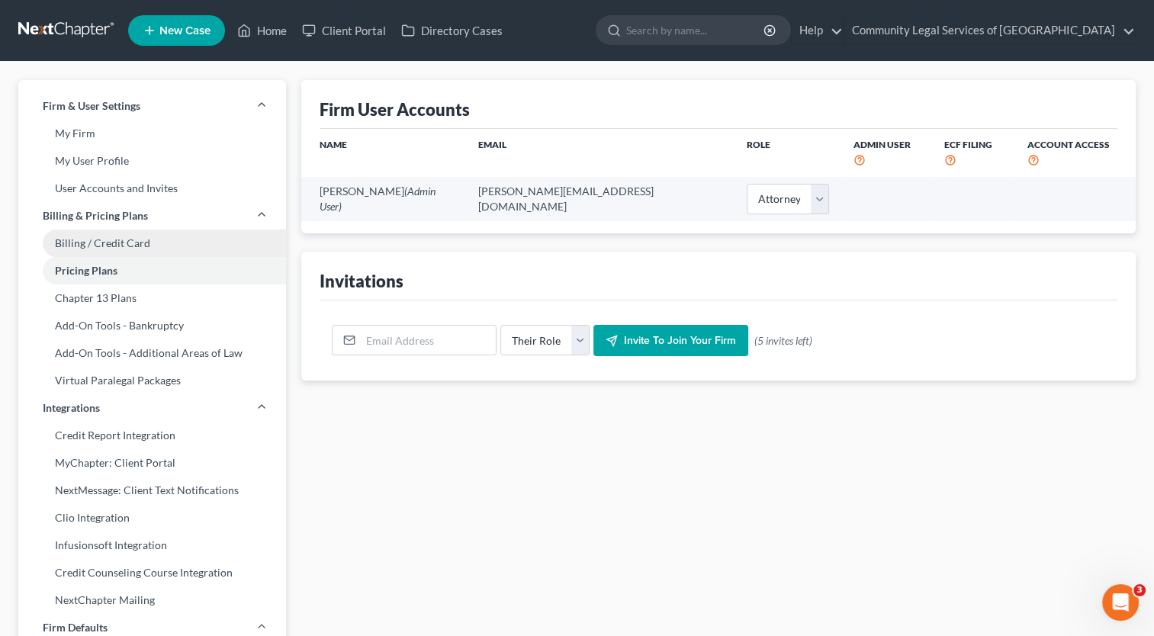
click at [165, 252] on link "Billing / Credit Card" at bounding box center [152, 243] width 268 height 27
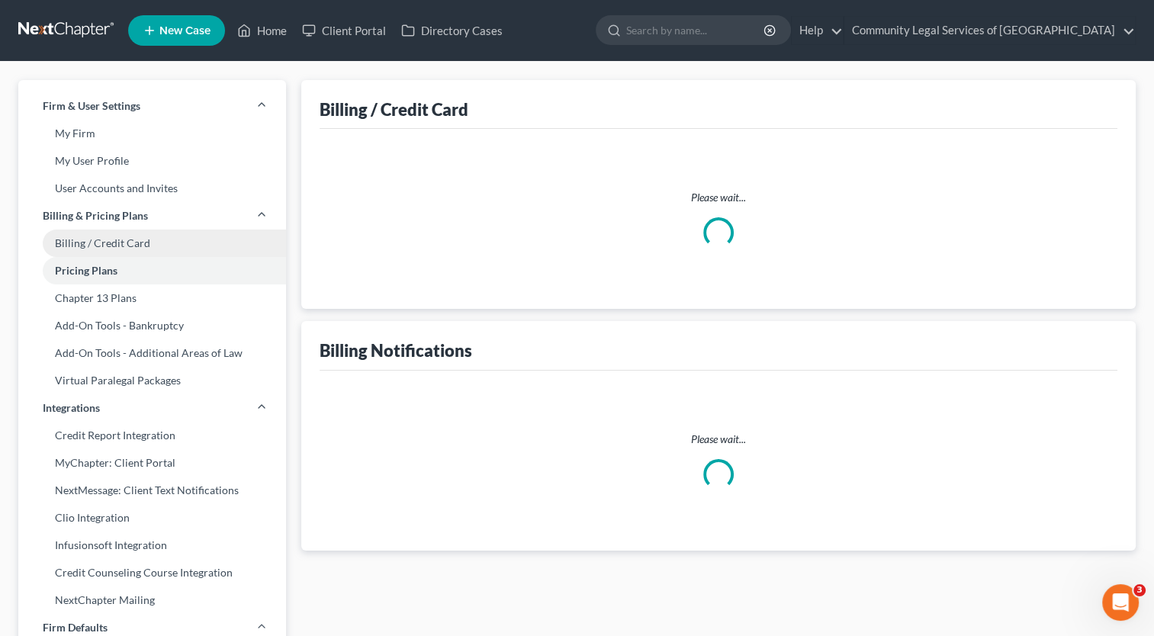
select select "8"
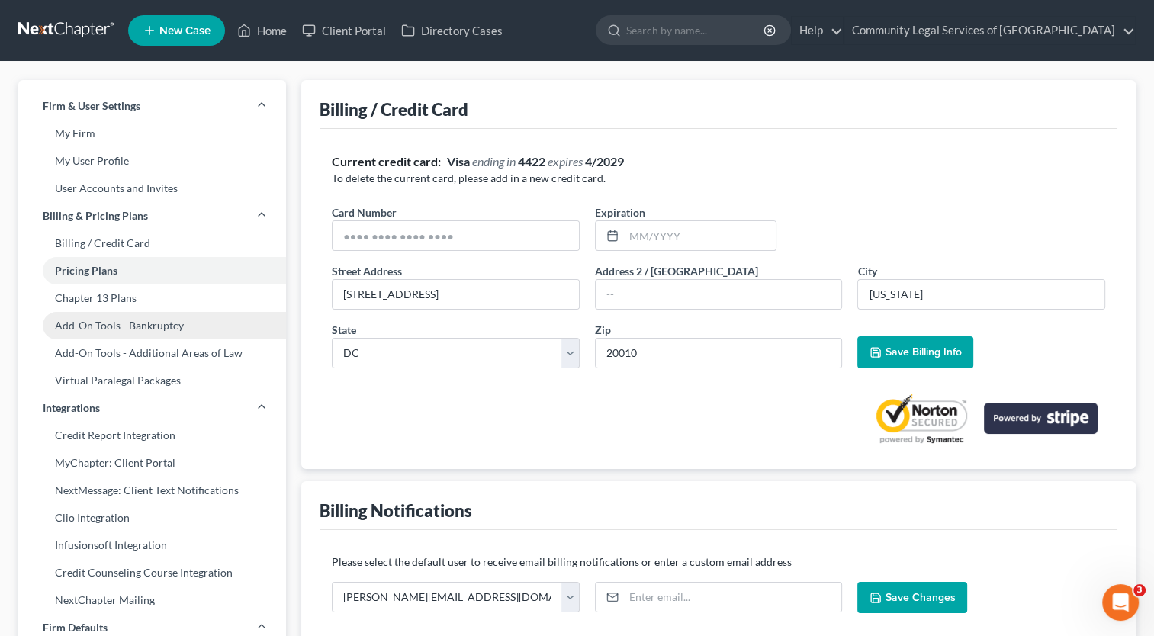
click at [202, 329] on link "Add-On Tools - Bankruptcy" at bounding box center [152, 325] width 268 height 27
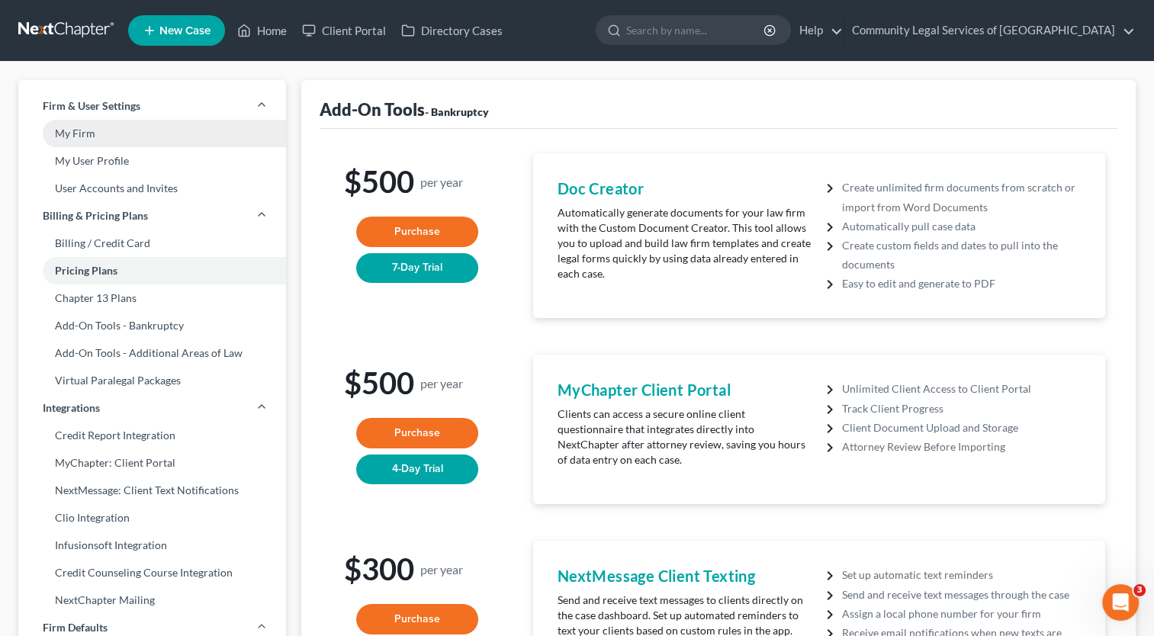
click at [125, 134] on link "My Firm" at bounding box center [152, 133] width 268 height 27
select select "38"
select select "24"
select select "21"
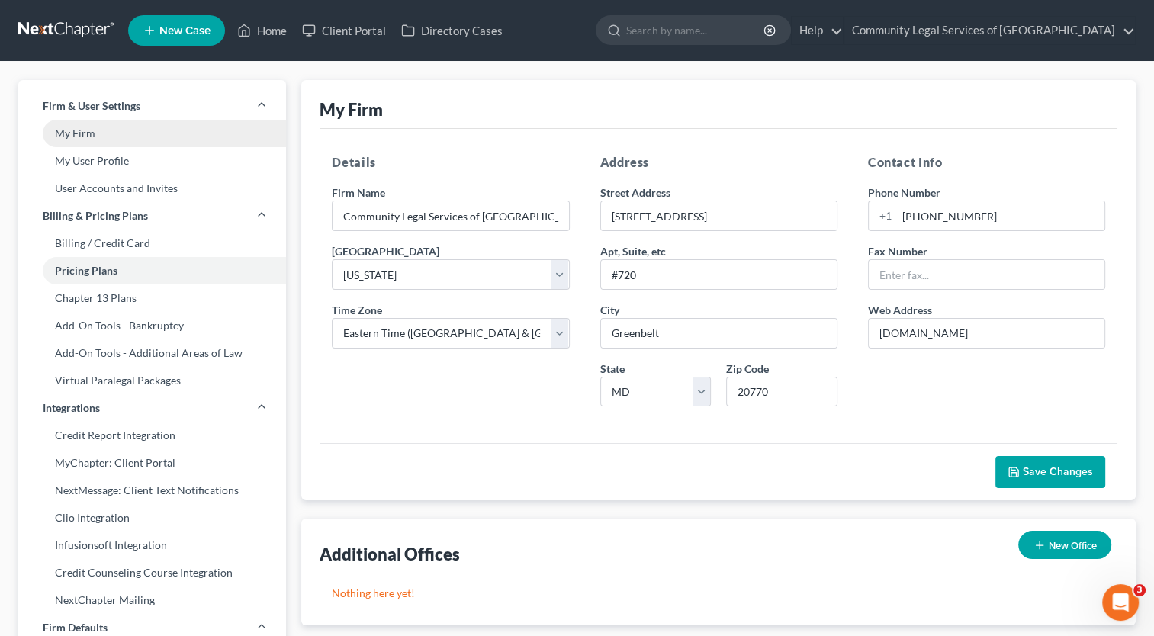
click at [125, 134] on link "My Firm" at bounding box center [152, 133] width 268 height 27
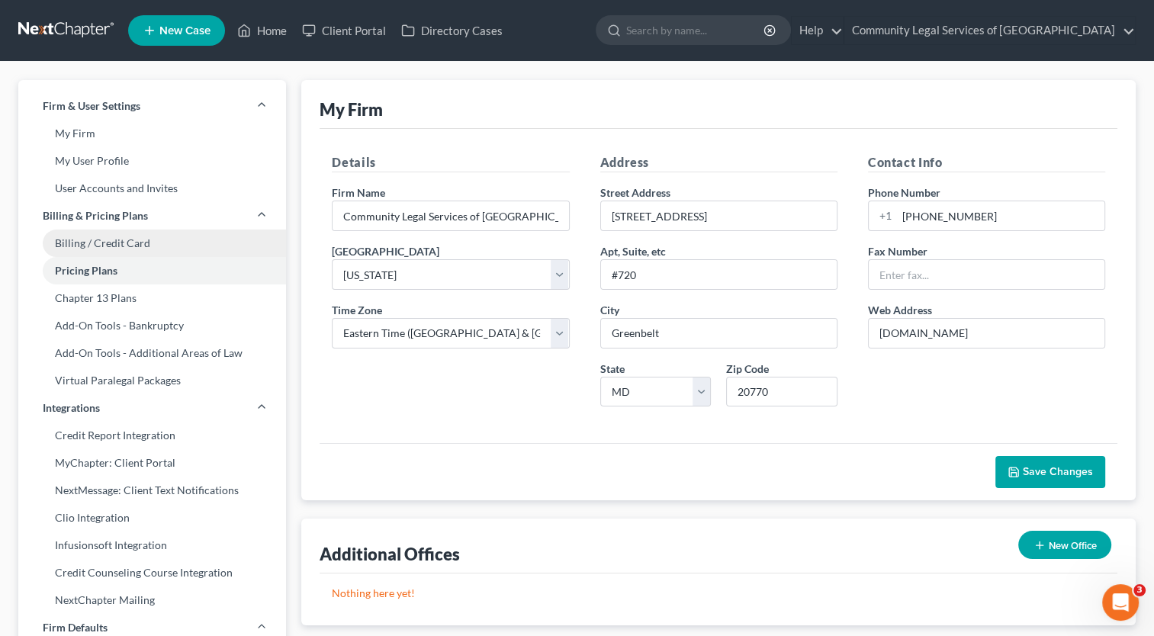
click at [142, 237] on link "Billing / Credit Card" at bounding box center [152, 243] width 268 height 27
select select "8"
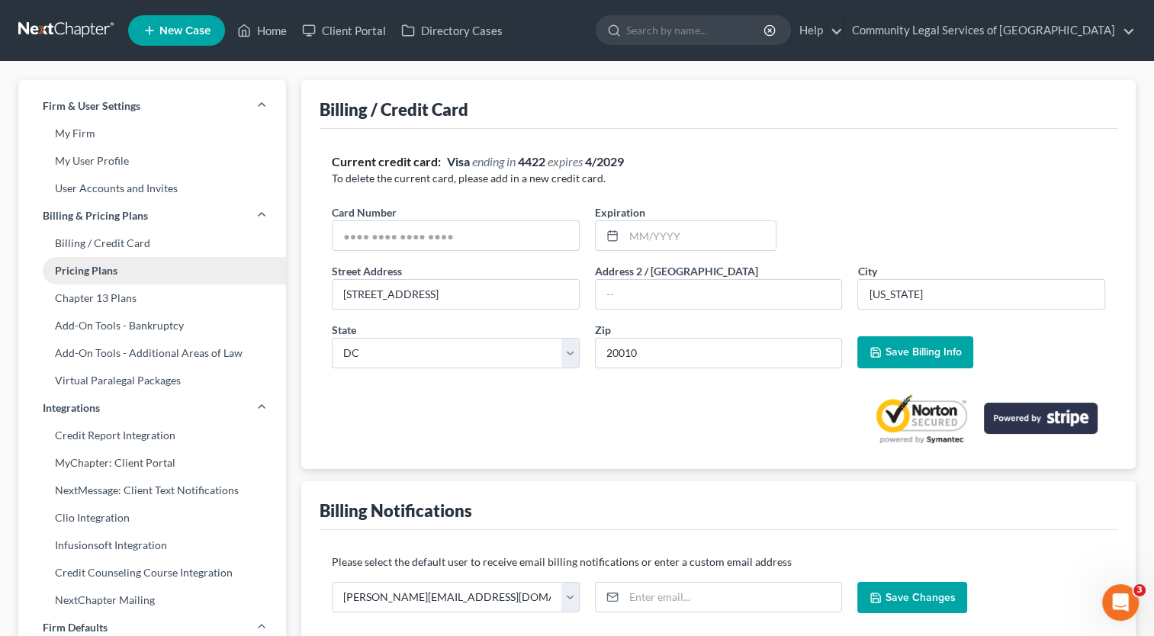
click at [127, 269] on link "Pricing Plans" at bounding box center [152, 270] width 268 height 27
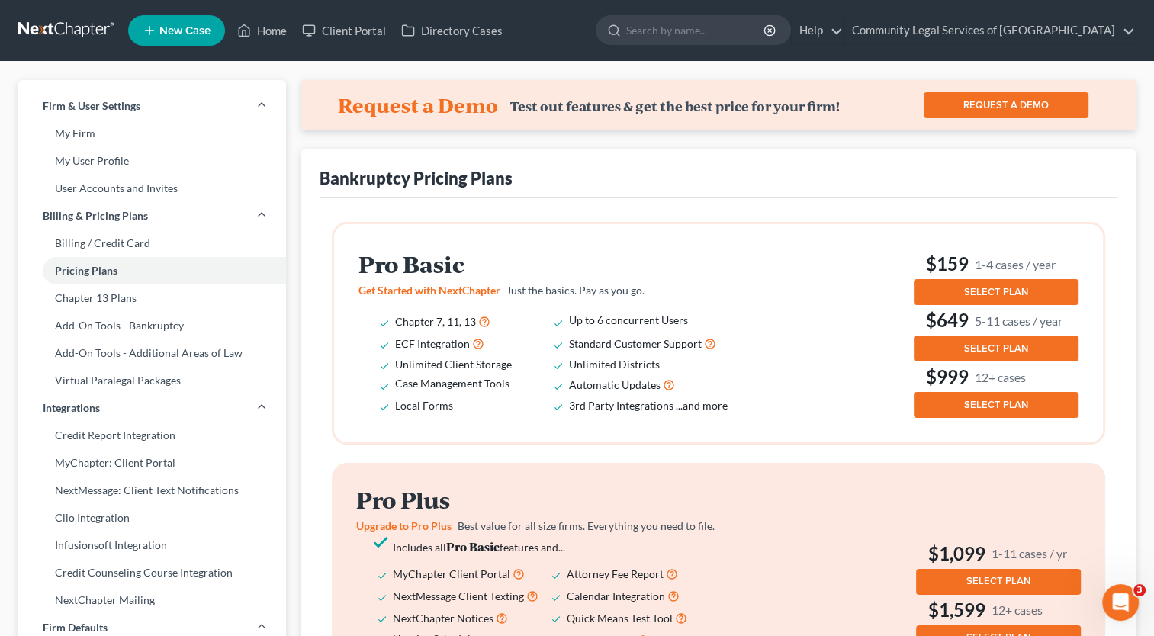
click at [995, 298] on button "SELECT PLAN" at bounding box center [996, 292] width 165 height 26
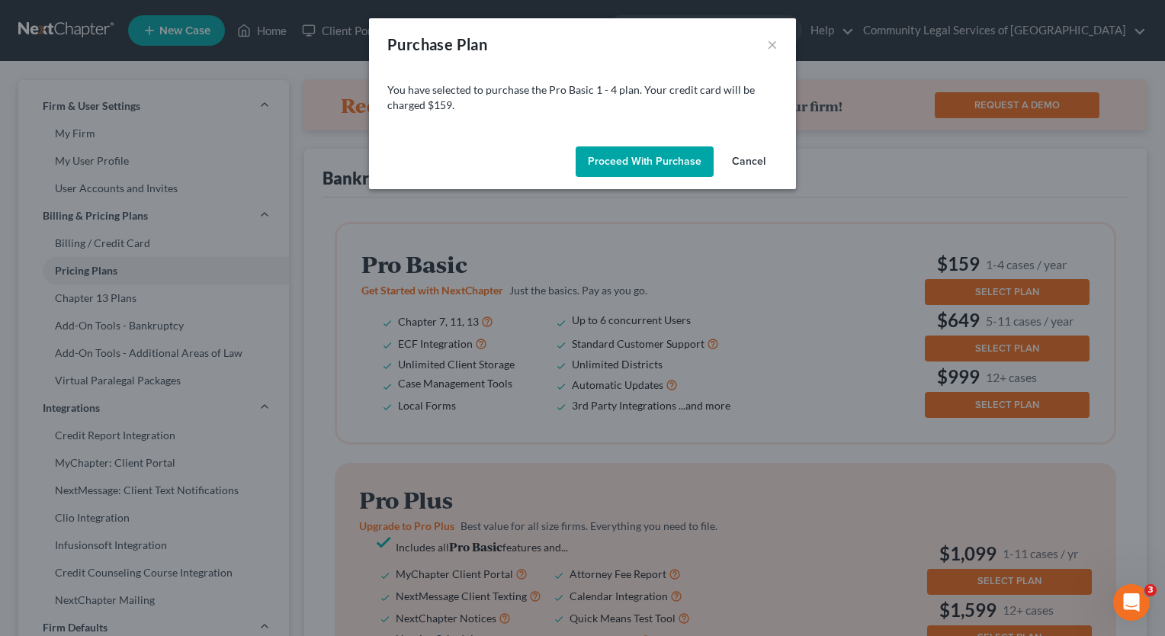
click at [751, 154] on button "Cancel" at bounding box center [749, 161] width 58 height 31
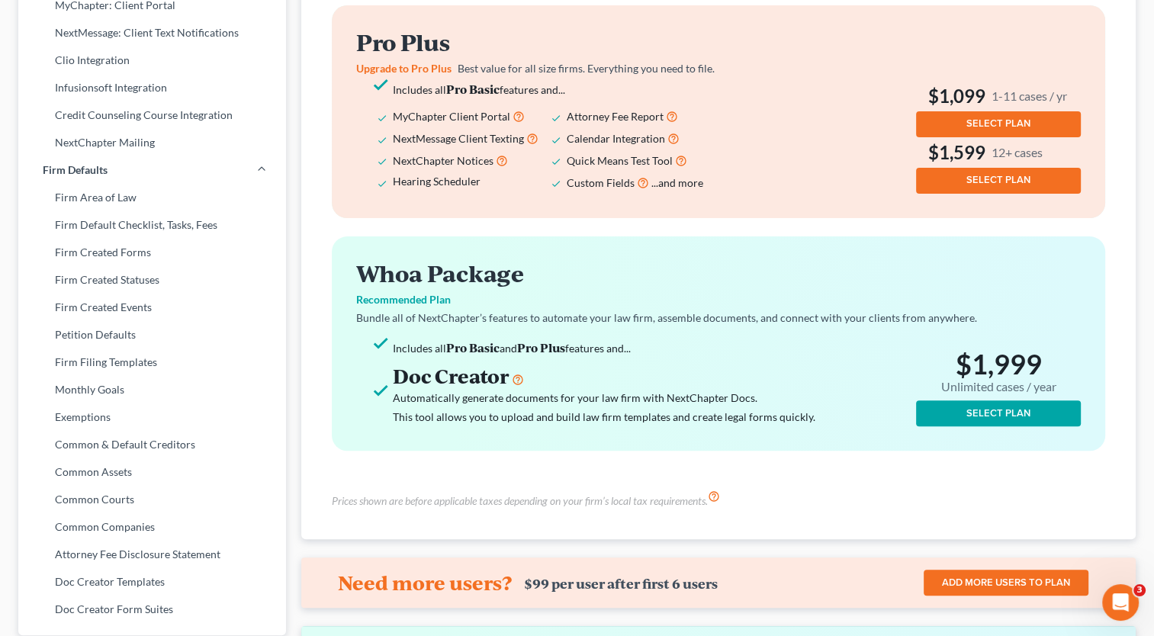
scroll to position [593, 0]
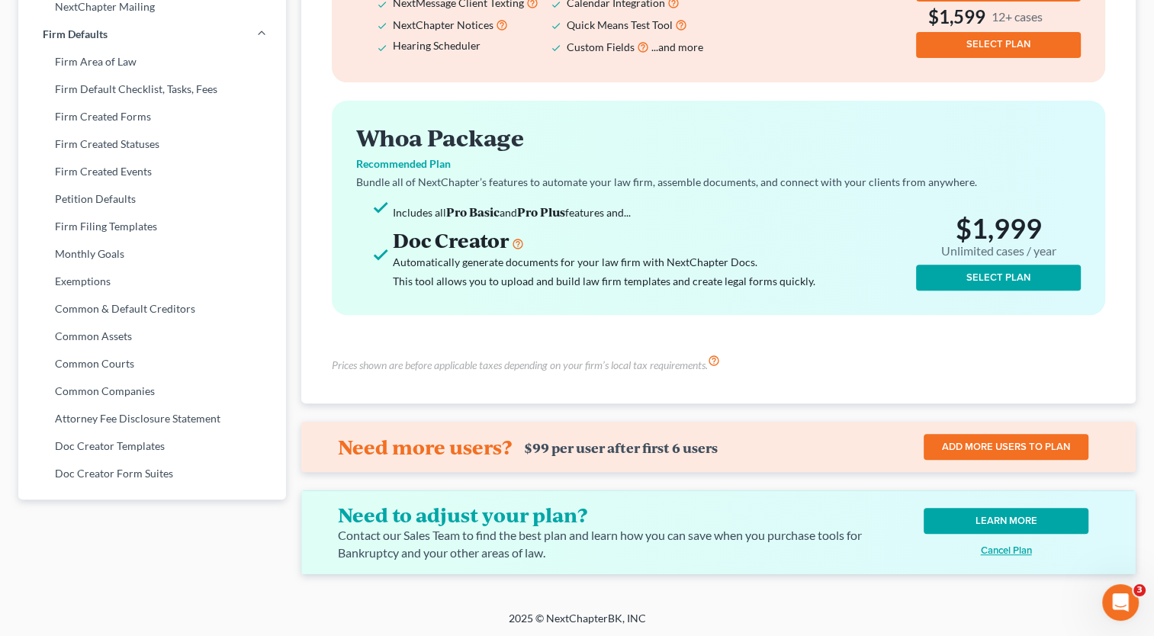
click at [1048, 521] on link "LEARN MORE" at bounding box center [1006, 521] width 165 height 26
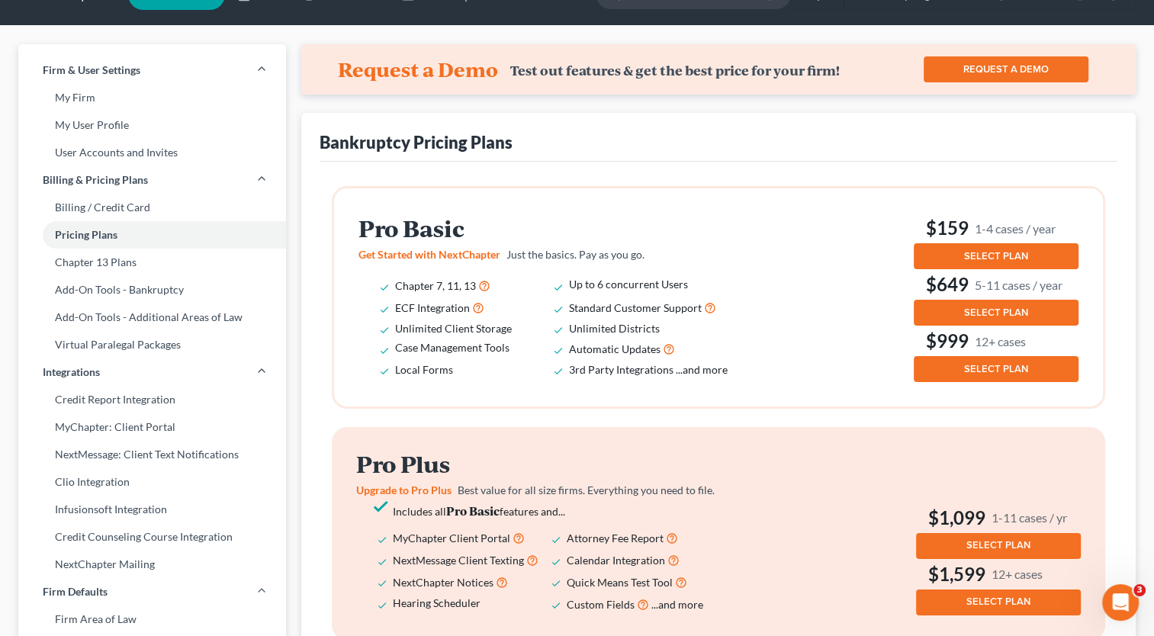
scroll to position [0, 0]
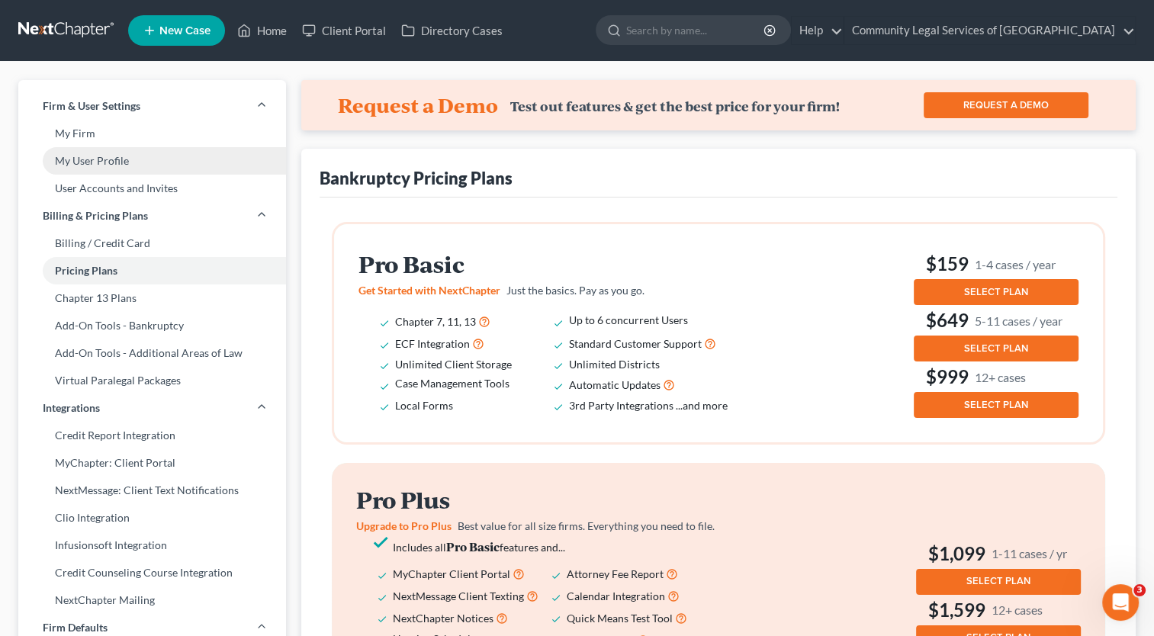
click at [94, 172] on link "My User Profile" at bounding box center [152, 160] width 268 height 27
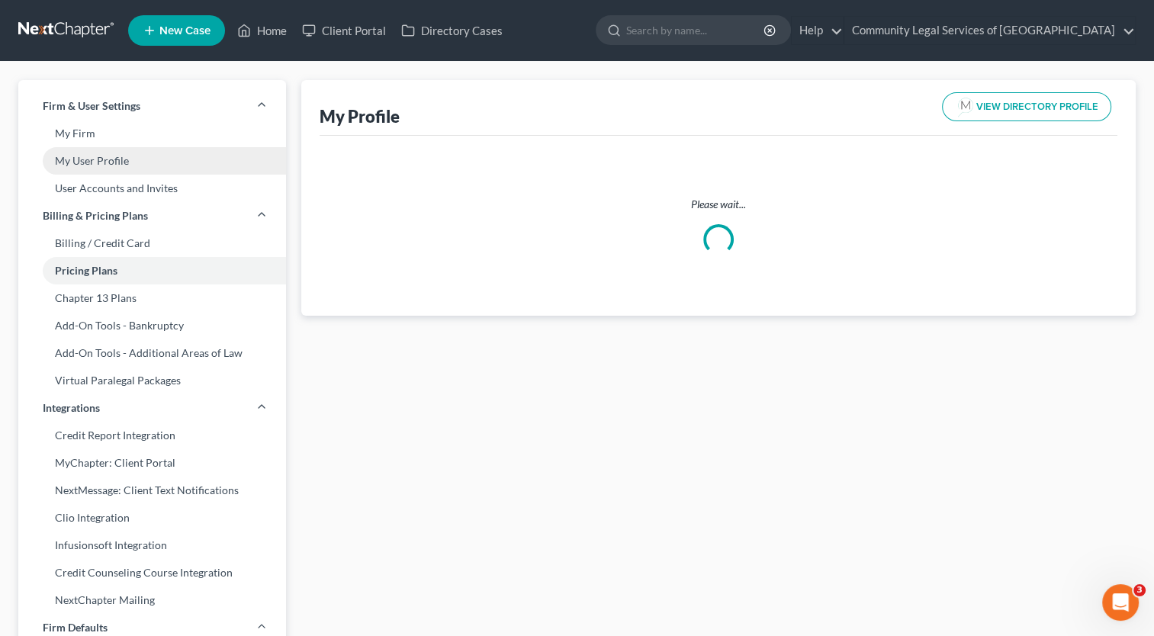
select select "21"
select select "38"
select select "attorney"
select select "0"
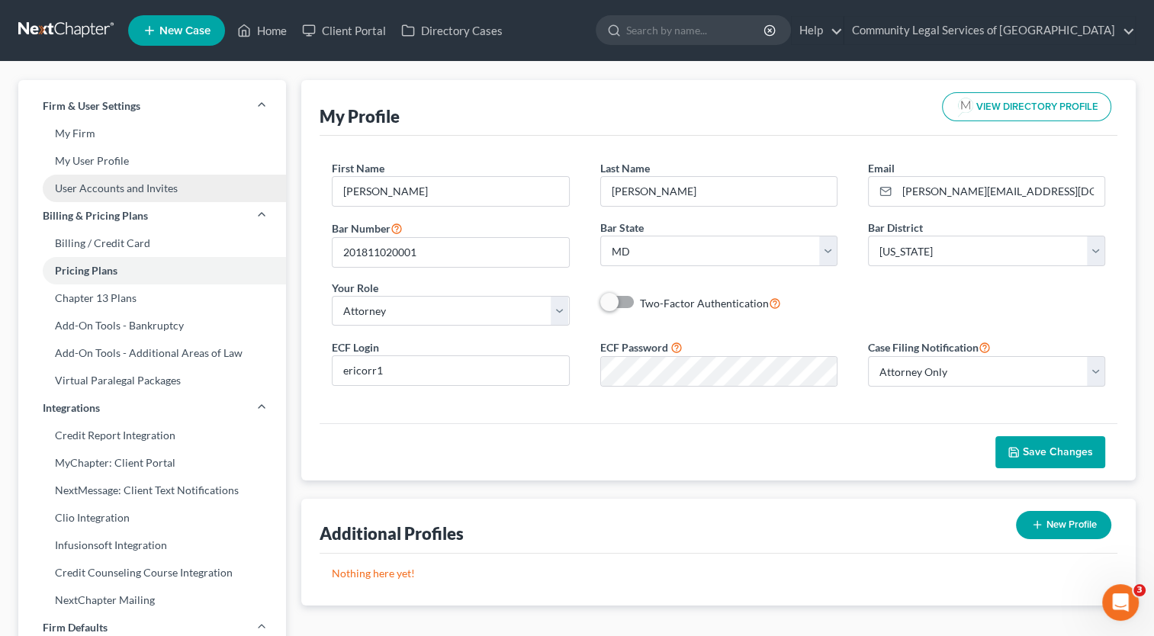
click at [101, 192] on link "User Accounts and Invites" at bounding box center [152, 188] width 268 height 27
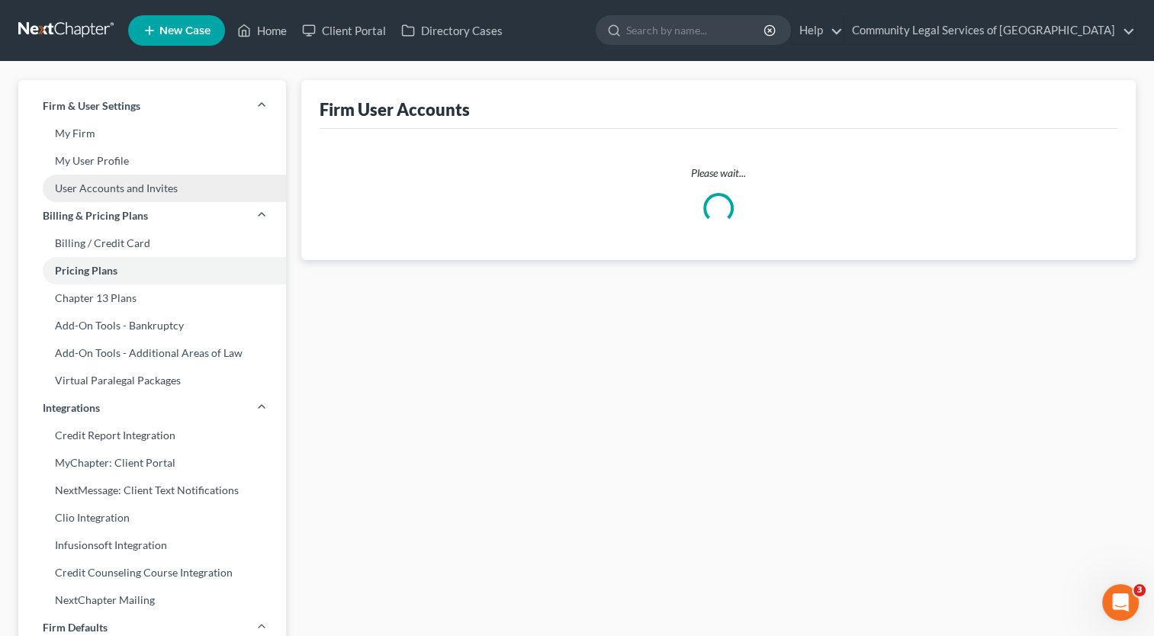
select select "0"
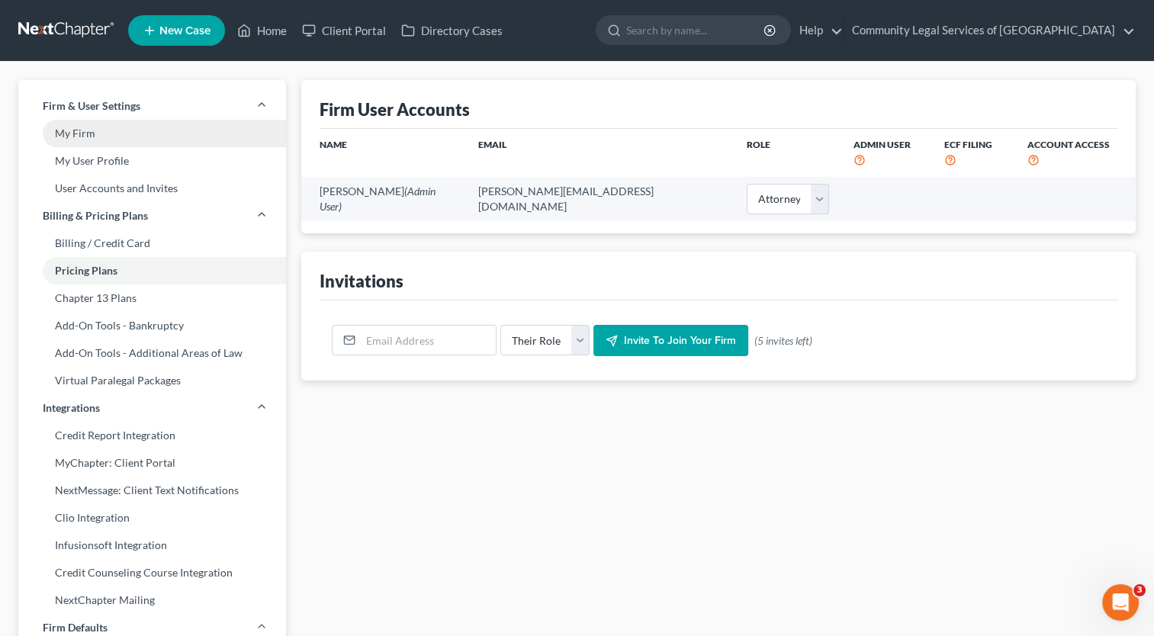
click at [131, 143] on link "My Firm" at bounding box center [152, 133] width 268 height 27
select select "38"
select select "24"
select select "21"
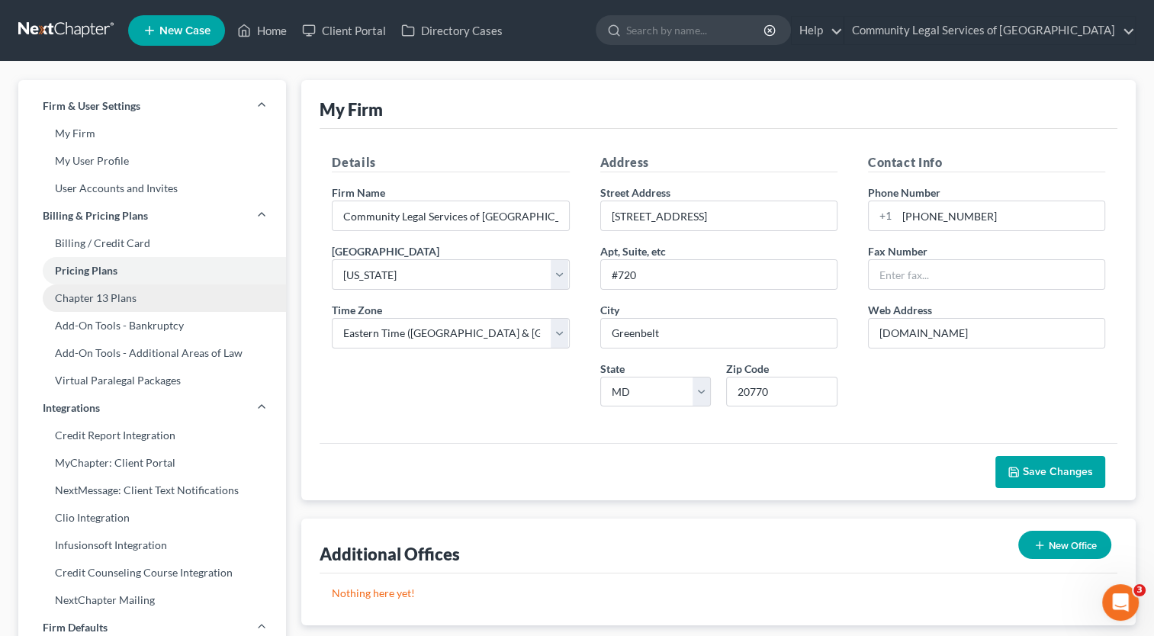
click at [130, 288] on link "Chapter 13 Plans" at bounding box center [152, 297] width 268 height 27
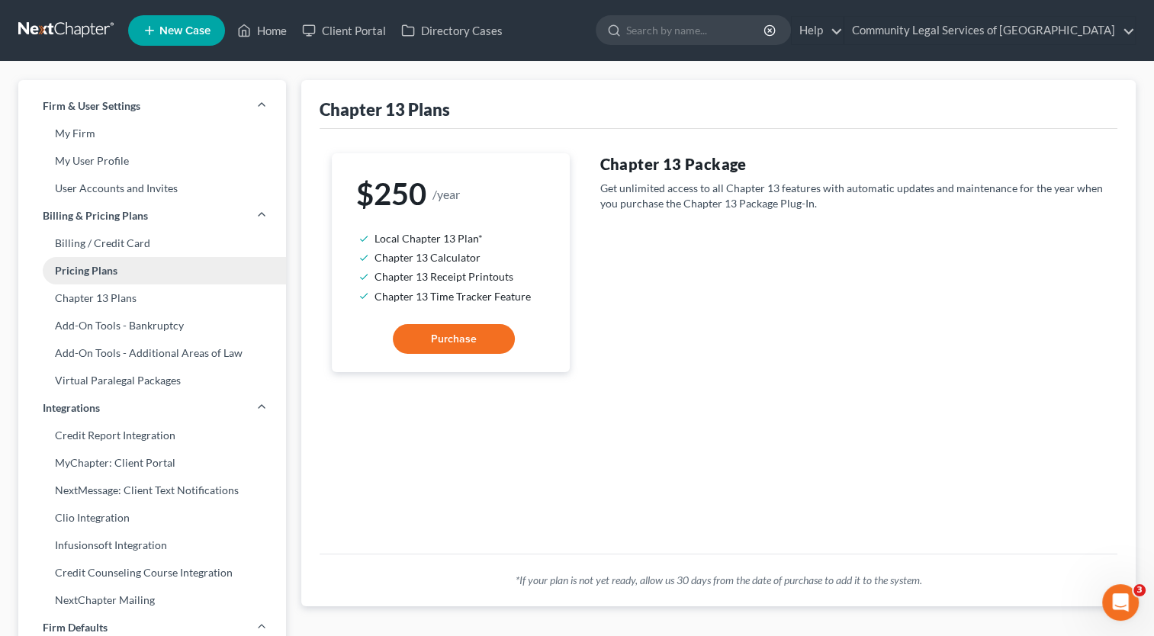
click at [154, 277] on link "Pricing Plans" at bounding box center [152, 270] width 268 height 27
